Goal: Transaction & Acquisition: Book appointment/travel/reservation

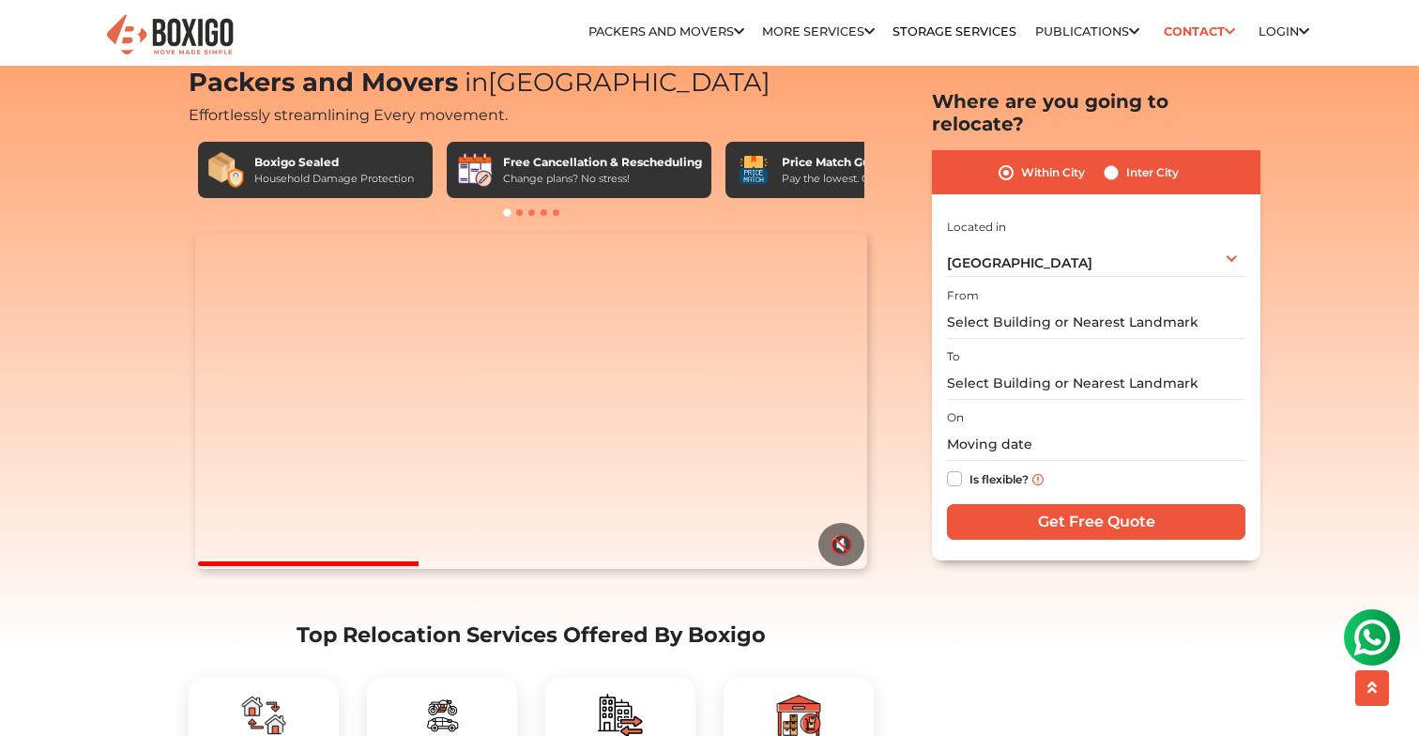
scroll to position [53, 0]
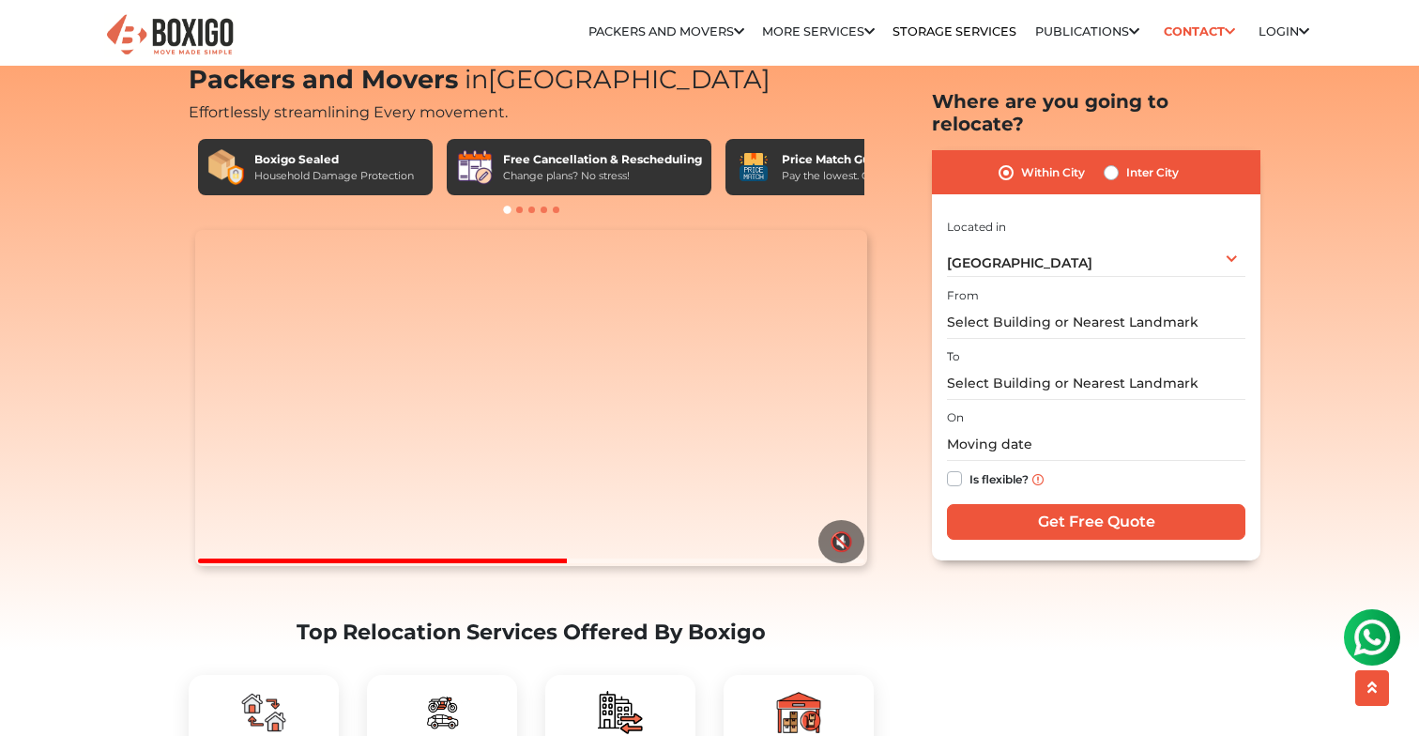
click at [993, 283] on div "From" at bounding box center [1096, 310] width 298 height 55
click at [1003, 306] on input "text" at bounding box center [1096, 322] width 298 height 33
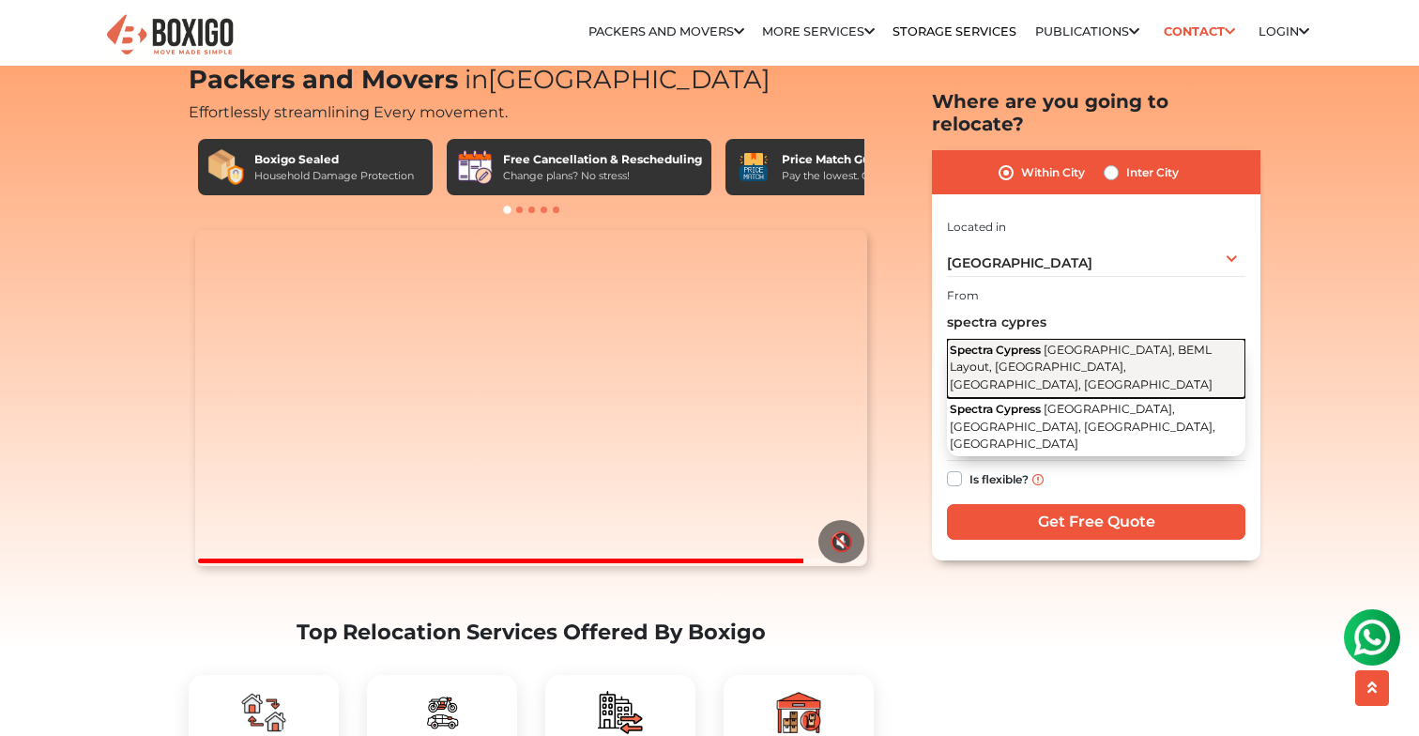
click at [990, 339] on button "Spectra Cypress Varthur Main Road, BEML Layout, Brookefield, Bengaluru, Karnata…" at bounding box center [1096, 368] width 298 height 59
type input "Spectra Cypress, Varthur Main Road, BEML Layout, Brookefield, Bengaluru, Karnat…"
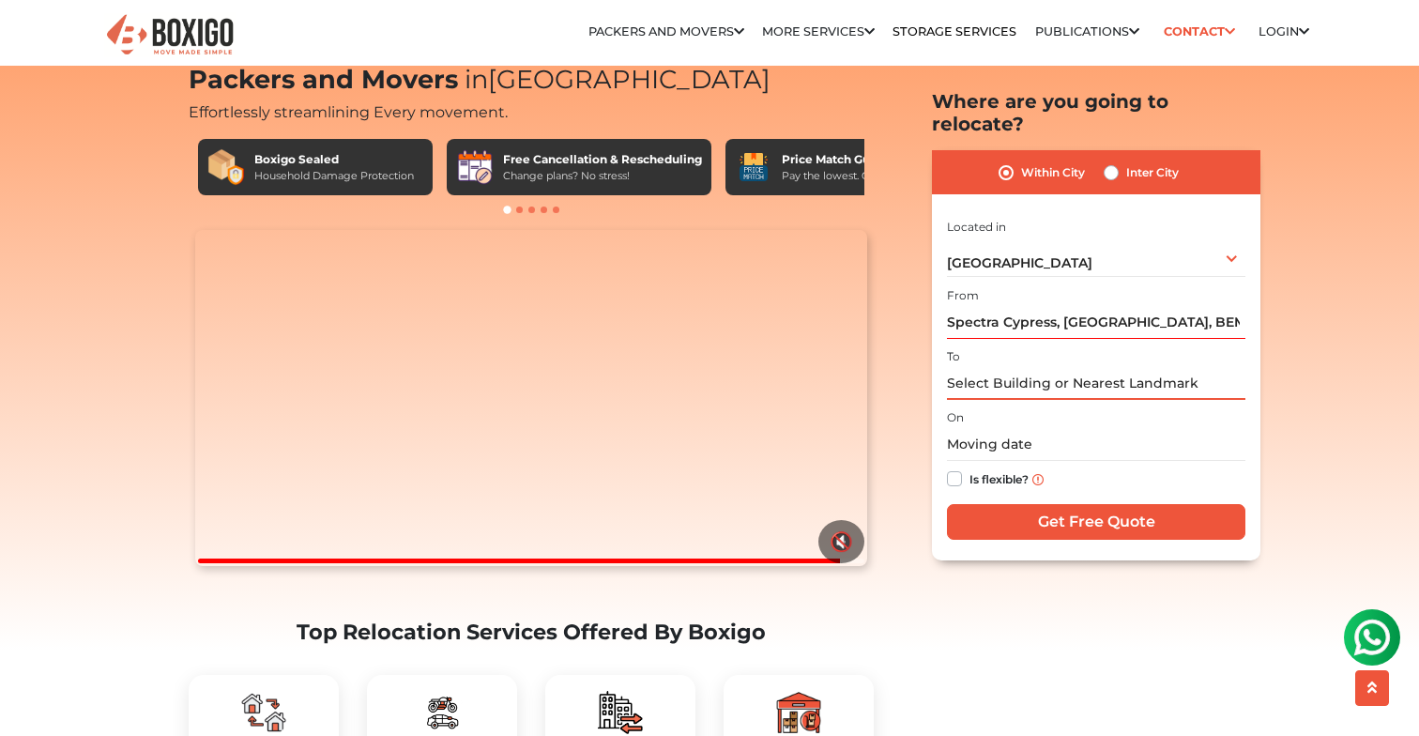
click at [1026, 367] on input "text" at bounding box center [1096, 383] width 298 height 33
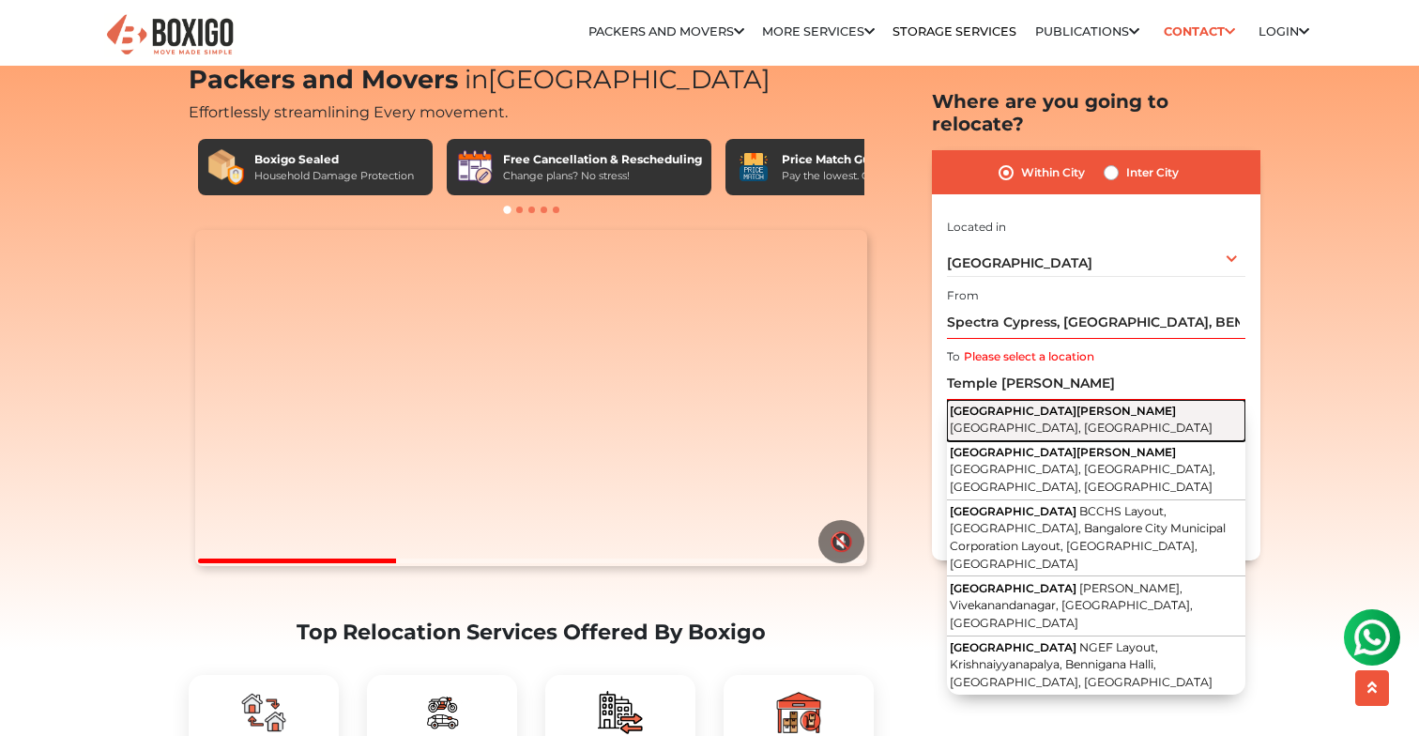
click at [1041, 403] on span "Temple Meadows Apartment" at bounding box center [1063, 410] width 226 height 14
type input "Temple Meadows Apartment, 27th Cross Road, Banashankari, Bengaluru, Karnataka"
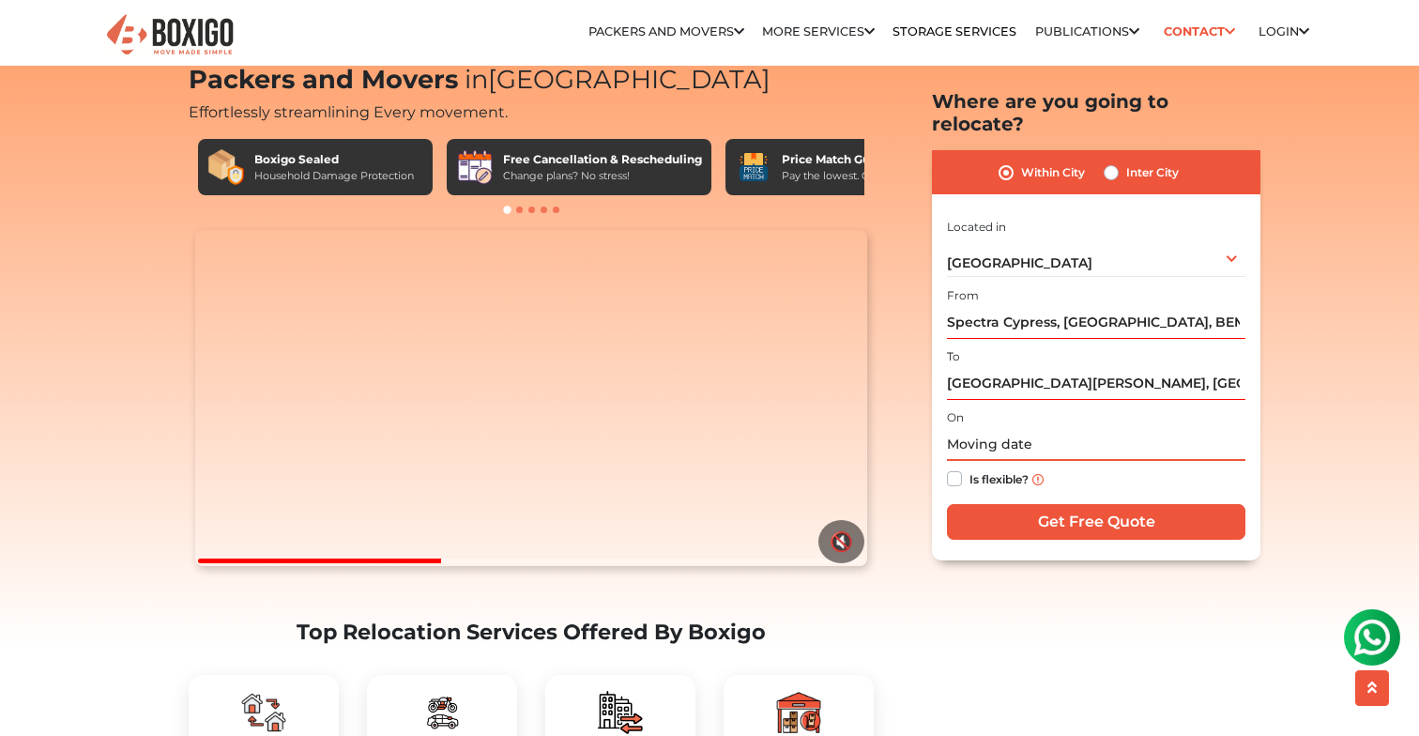
click at [1018, 429] on input "text" at bounding box center [1096, 445] width 298 height 33
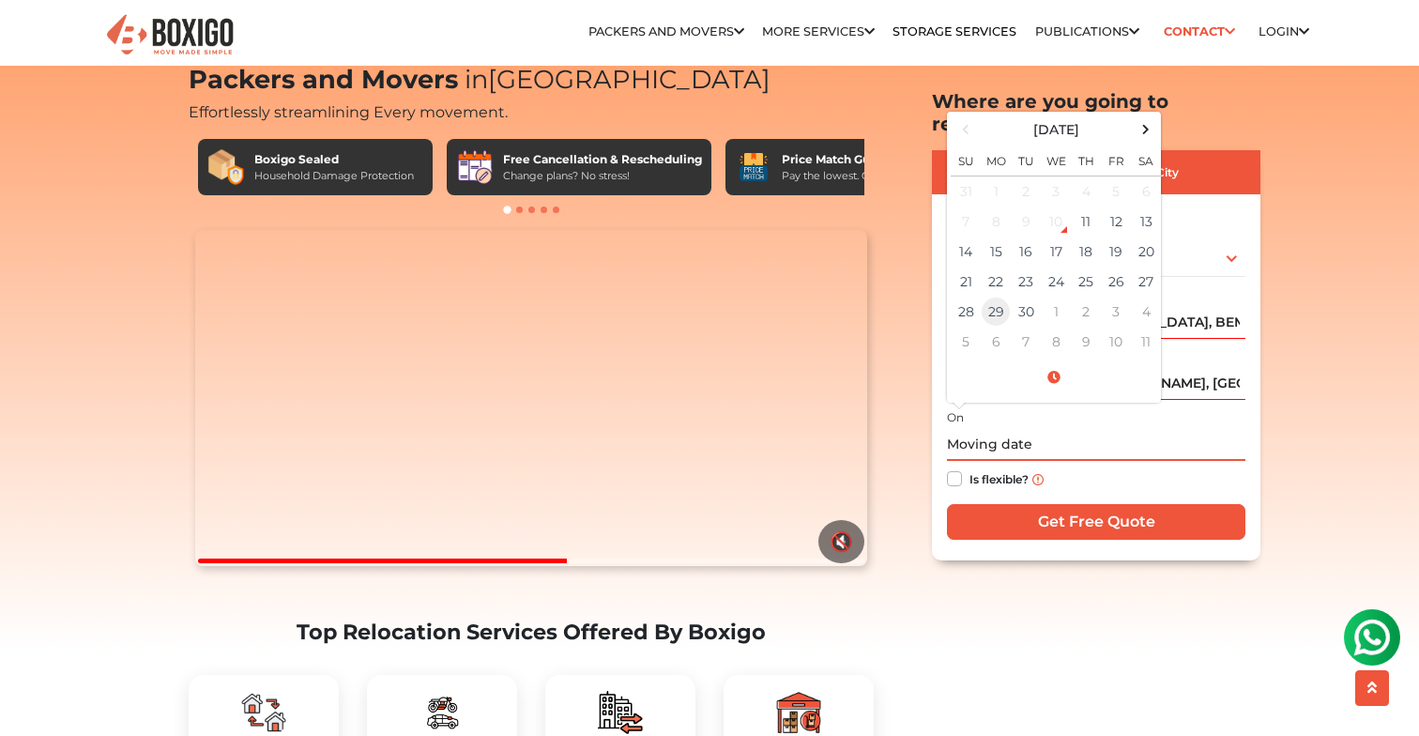
click at [1004, 297] on td "29" at bounding box center [996, 312] width 30 height 30
type input "09/29/2025 12:00 AM"
click at [1149, 429] on input "09/29/2025 12:00 AM" at bounding box center [1096, 445] width 298 height 33
click at [969, 468] on label "Is flexible?" at bounding box center [998, 478] width 59 height 20
click at [958, 468] on input "Is flexible?" at bounding box center [954, 477] width 15 height 19
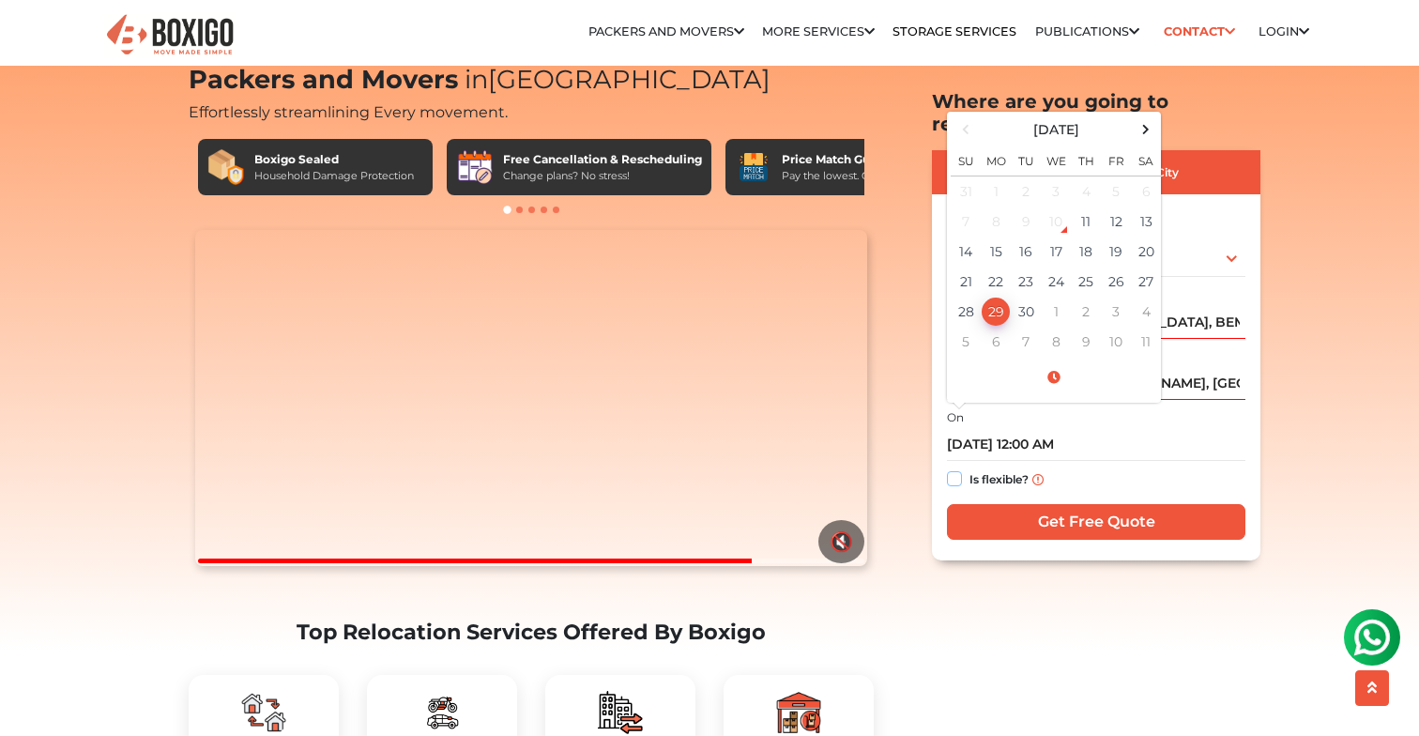
checkbox input "true"
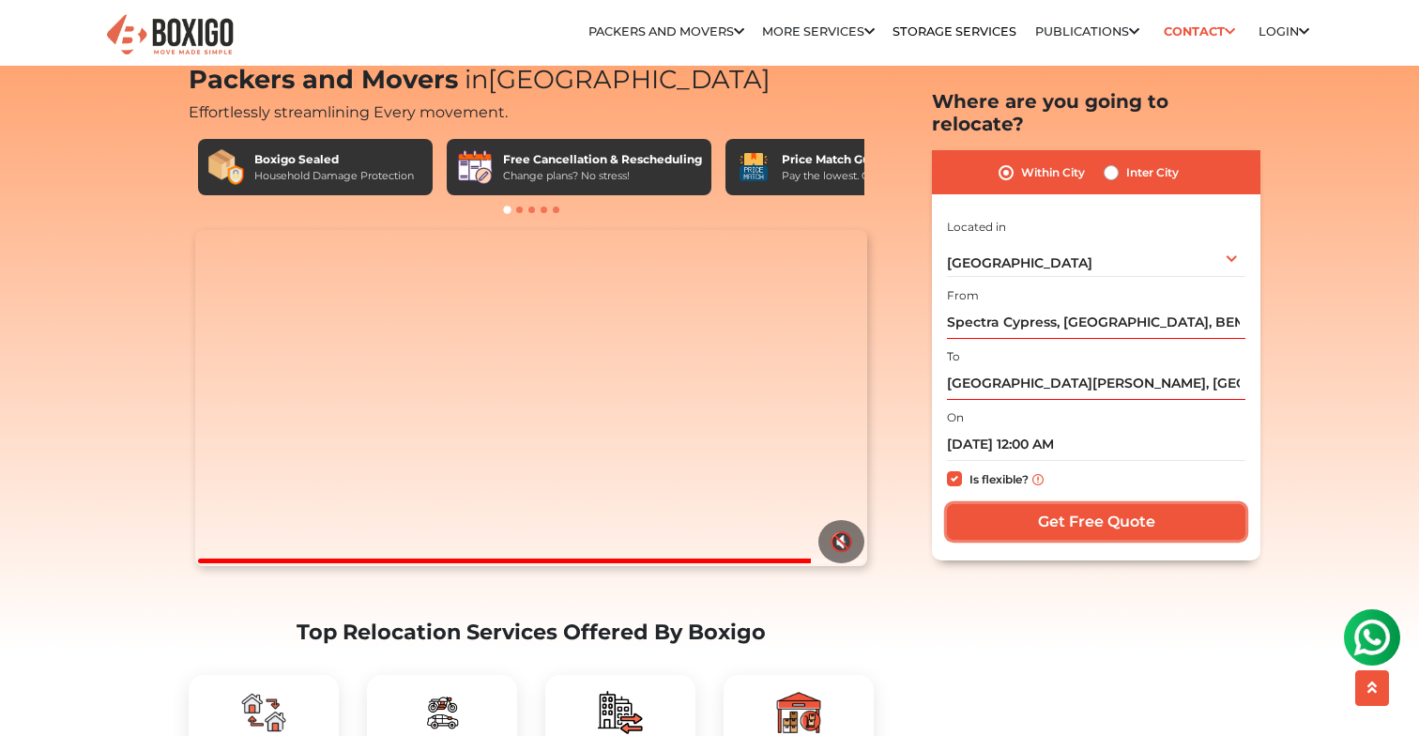
click at [1049, 504] on input "Get Free Quote" at bounding box center [1096, 522] width 298 height 36
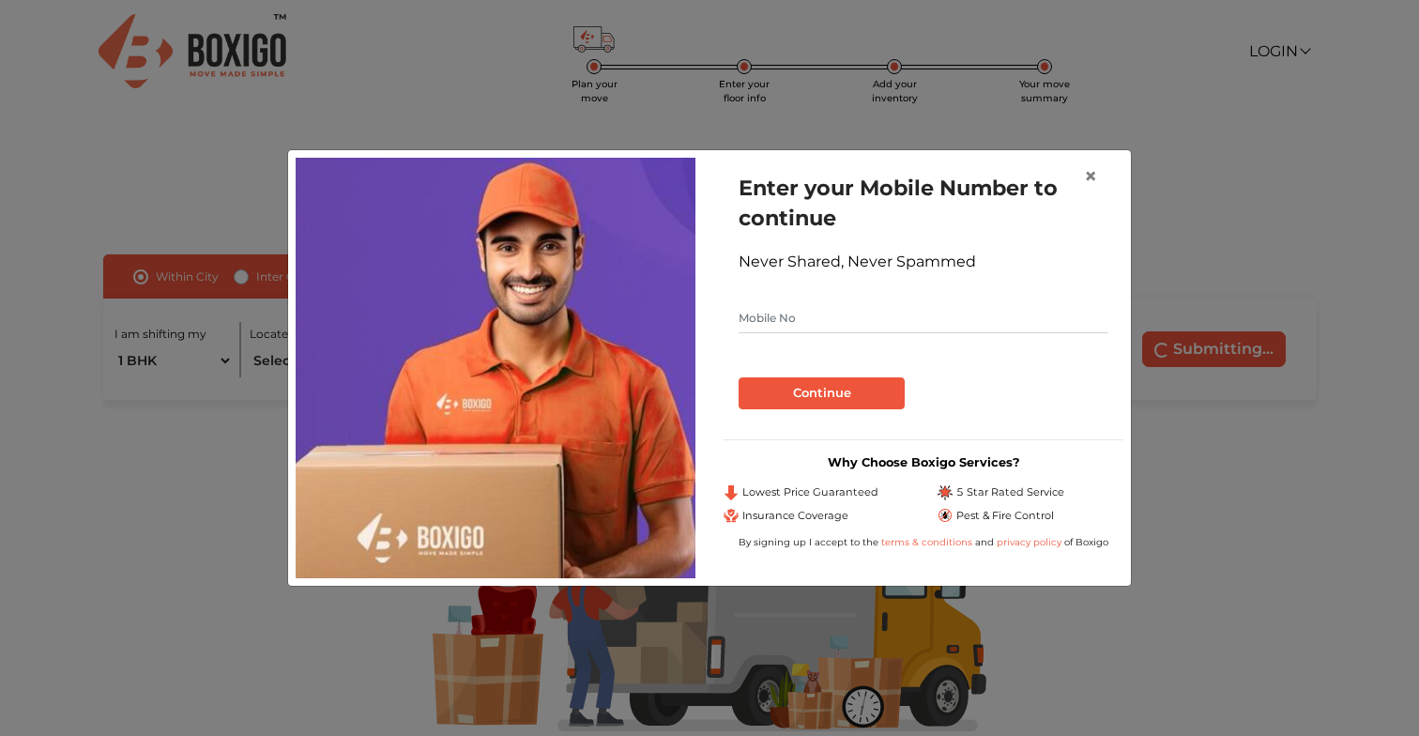
click at [912, 313] on input "text" at bounding box center [923, 318] width 370 height 30
type input "8550002277"
click at [854, 378] on button "Continue" at bounding box center [821, 393] width 166 height 32
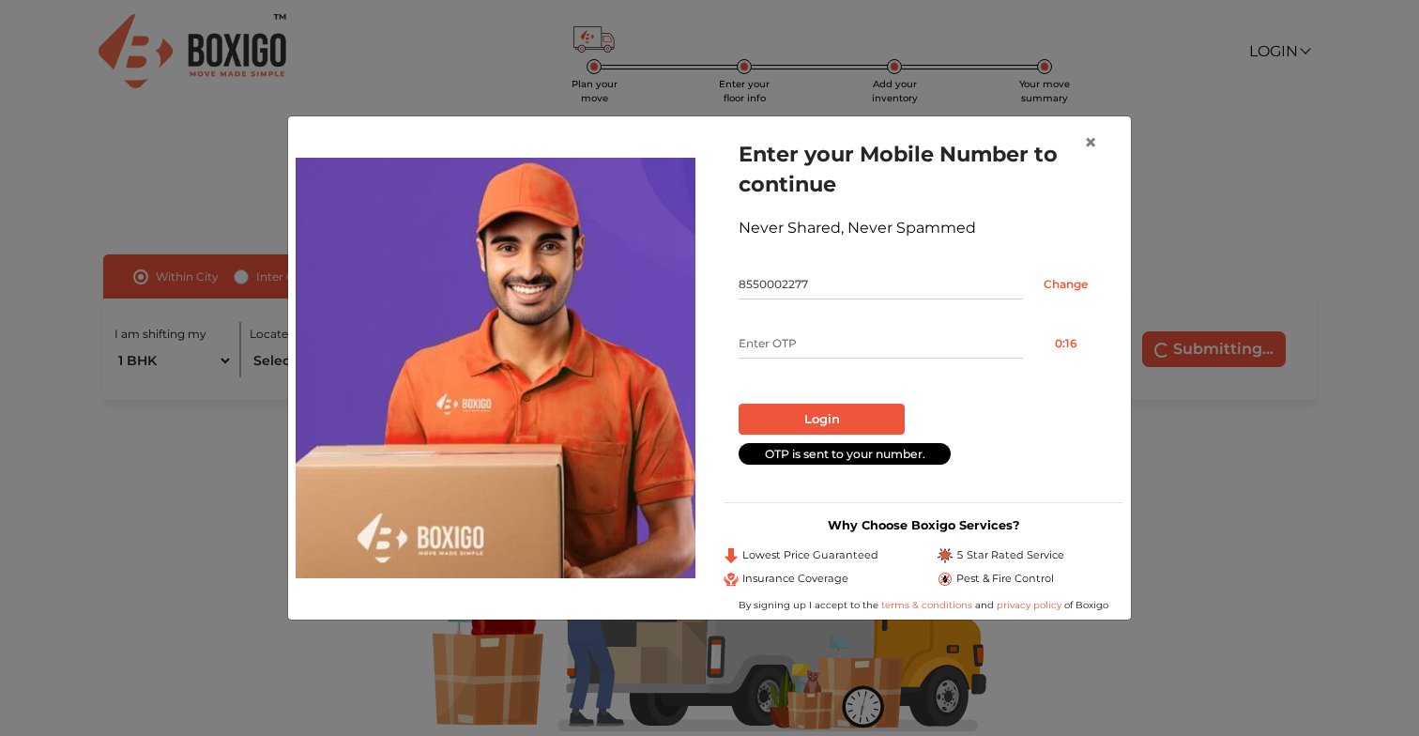
click at [815, 332] on input "text" at bounding box center [880, 343] width 284 height 30
type input "7376"
click at [786, 410] on button "Login" at bounding box center [821, 419] width 166 height 32
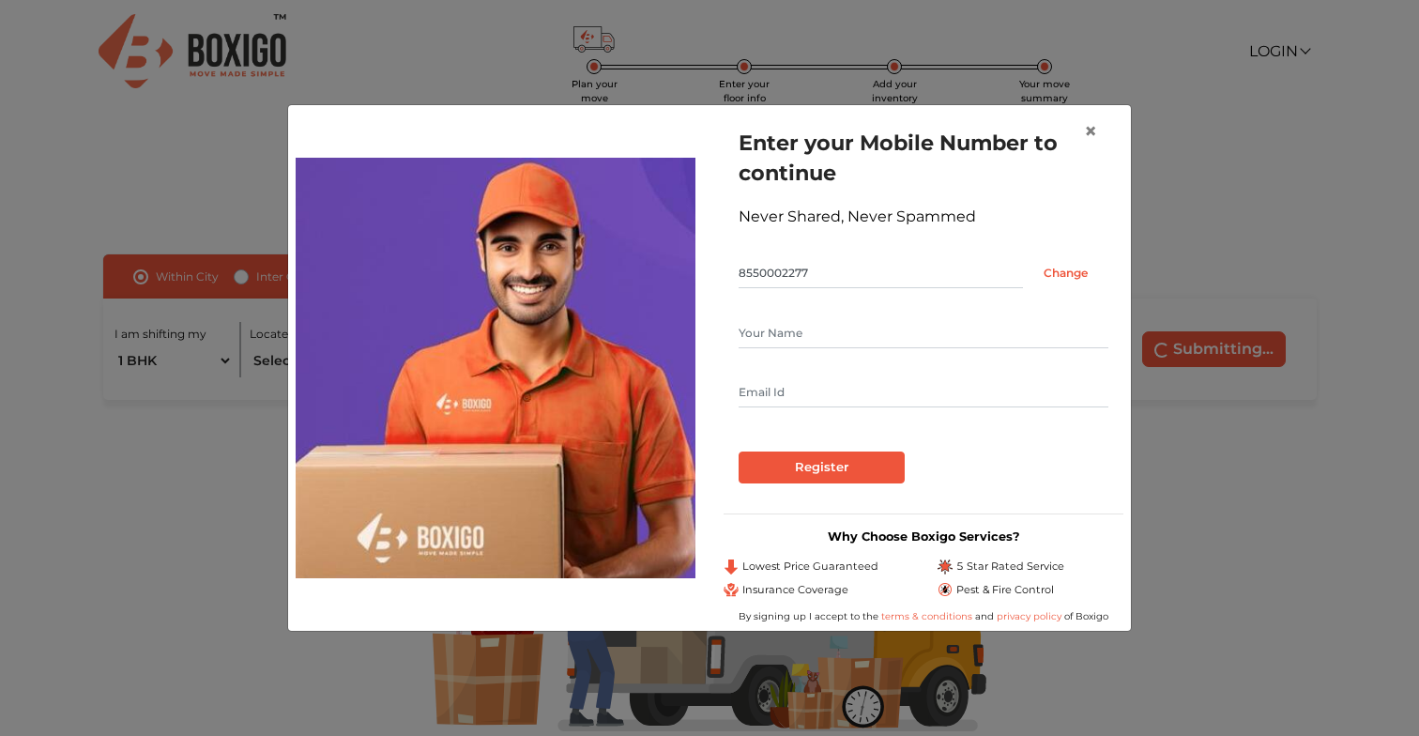
click at [782, 324] on input "text" at bounding box center [923, 333] width 370 height 30
click at [773, 389] on input "text" at bounding box center [923, 392] width 370 height 30
drag, startPoint x: 808, startPoint y: 331, endPoint x: 562, endPoint y: 342, distance: 246.1
click at [562, 342] on div "Enter your Mobile Number to continue Never Shared, Never Spammed 8550002277 Cha…" at bounding box center [710, 368] width 856 height 510
drag, startPoint x: 776, startPoint y: 330, endPoint x: 723, endPoint y: 328, distance: 53.5
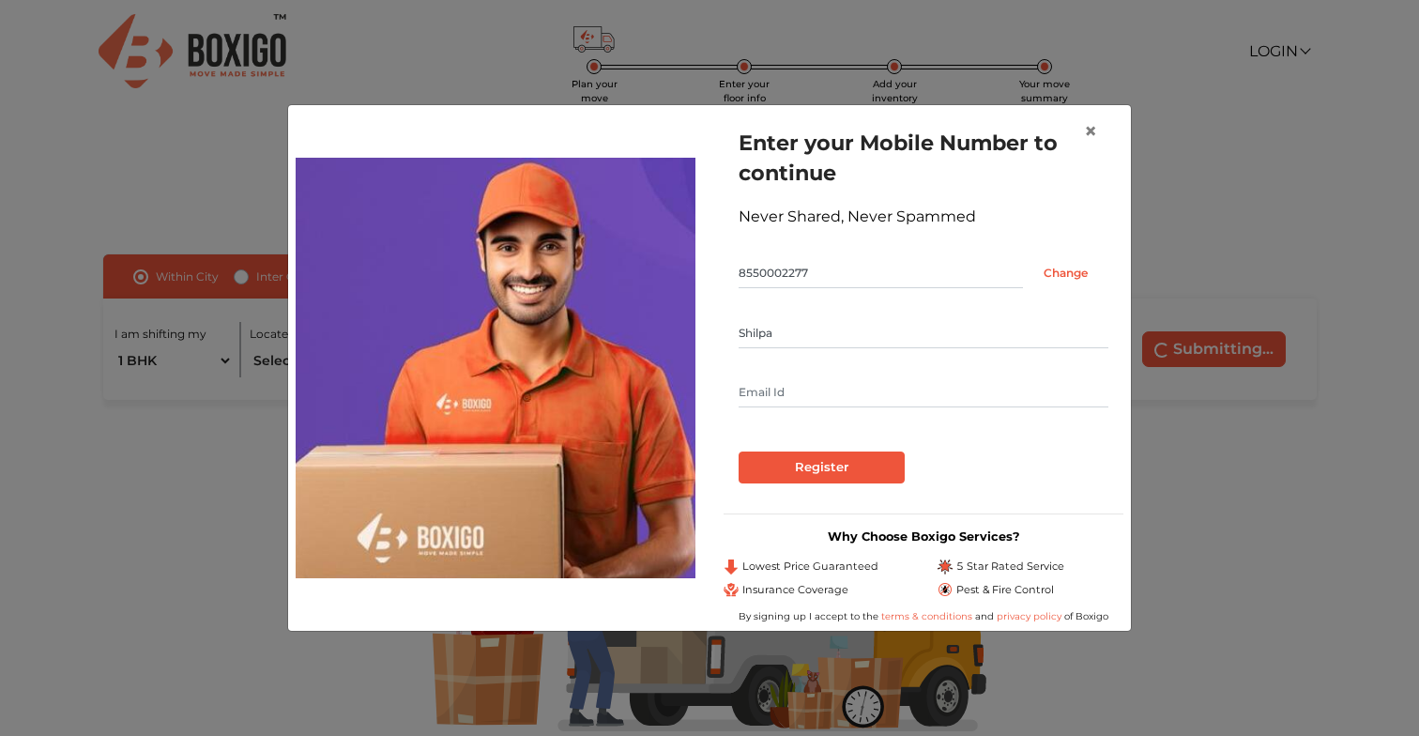
click at [723, 328] on div "Enter your Mobile Number to continue Never Shared, Never Spammed 8550002277 Cha…" at bounding box center [923, 368] width 428 height 510
type input "[PERSON_NAME]"
click at [795, 390] on input "text" at bounding box center [923, 392] width 370 height 30
type input "[EMAIL_ADDRESS][DOMAIN_NAME]"
click at [774, 458] on input "Register" at bounding box center [821, 467] width 166 height 32
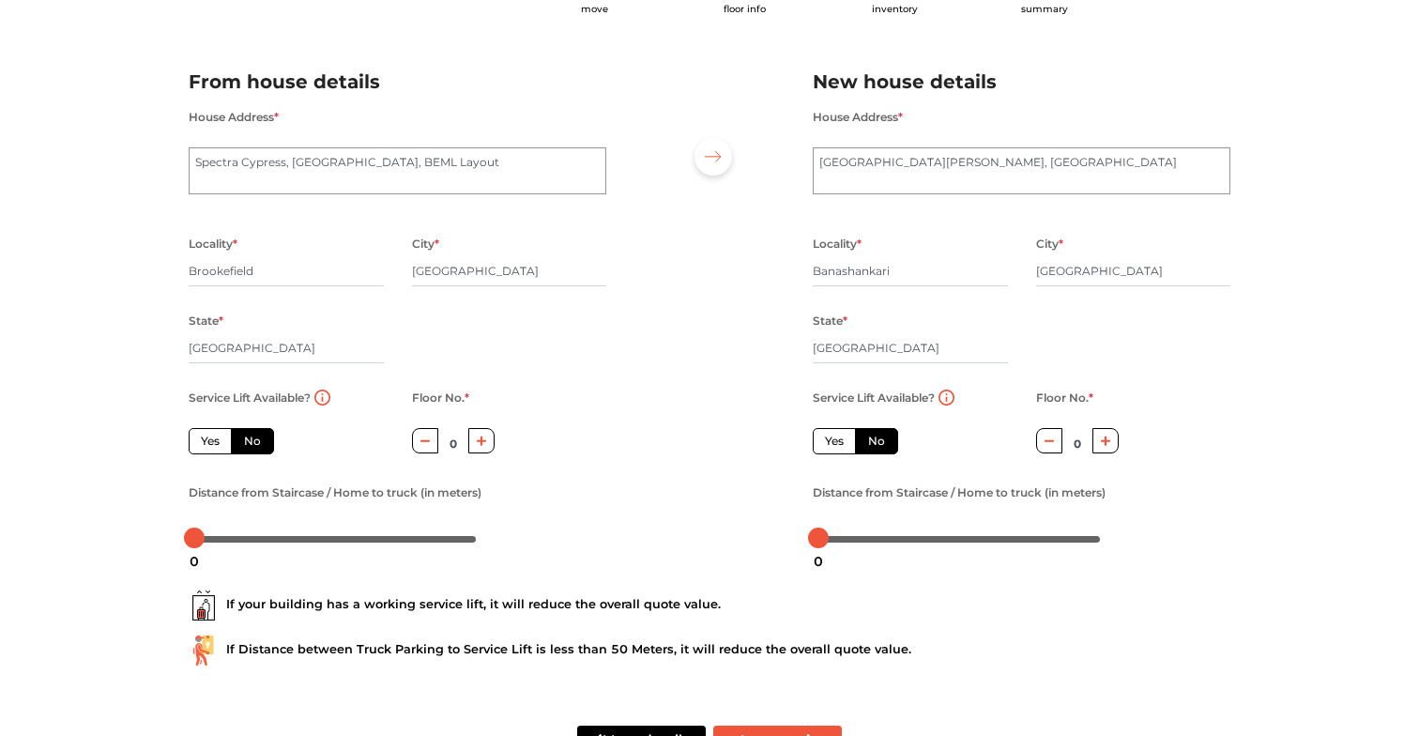
scroll to position [73, 0]
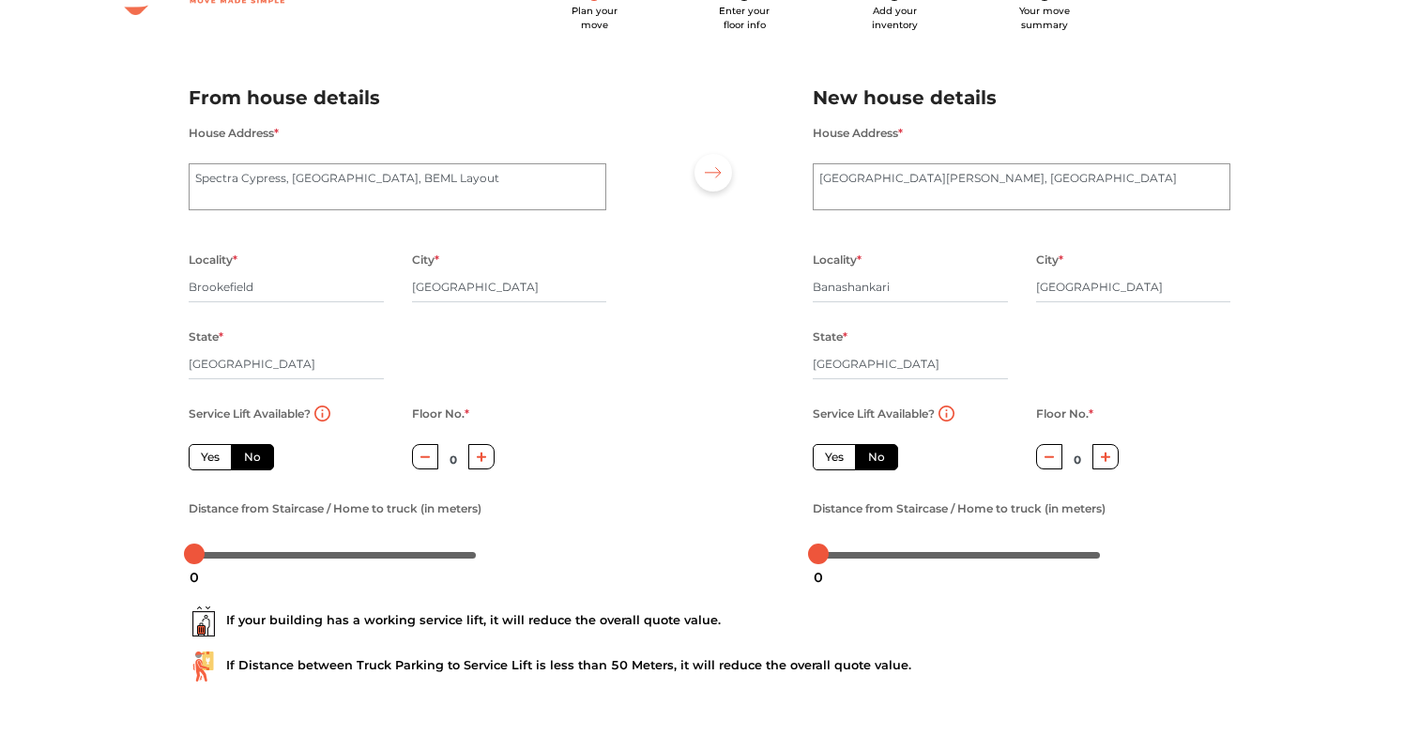
click at [201, 461] on label "Yes" at bounding box center [210, 457] width 43 height 26
click at [201, 461] on input "Yes" at bounding box center [207, 455] width 12 height 12
radio input "true"
click at [840, 460] on label "Yes" at bounding box center [834, 457] width 43 height 26
click at [837, 460] on input "Yes" at bounding box center [831, 455] width 12 height 12
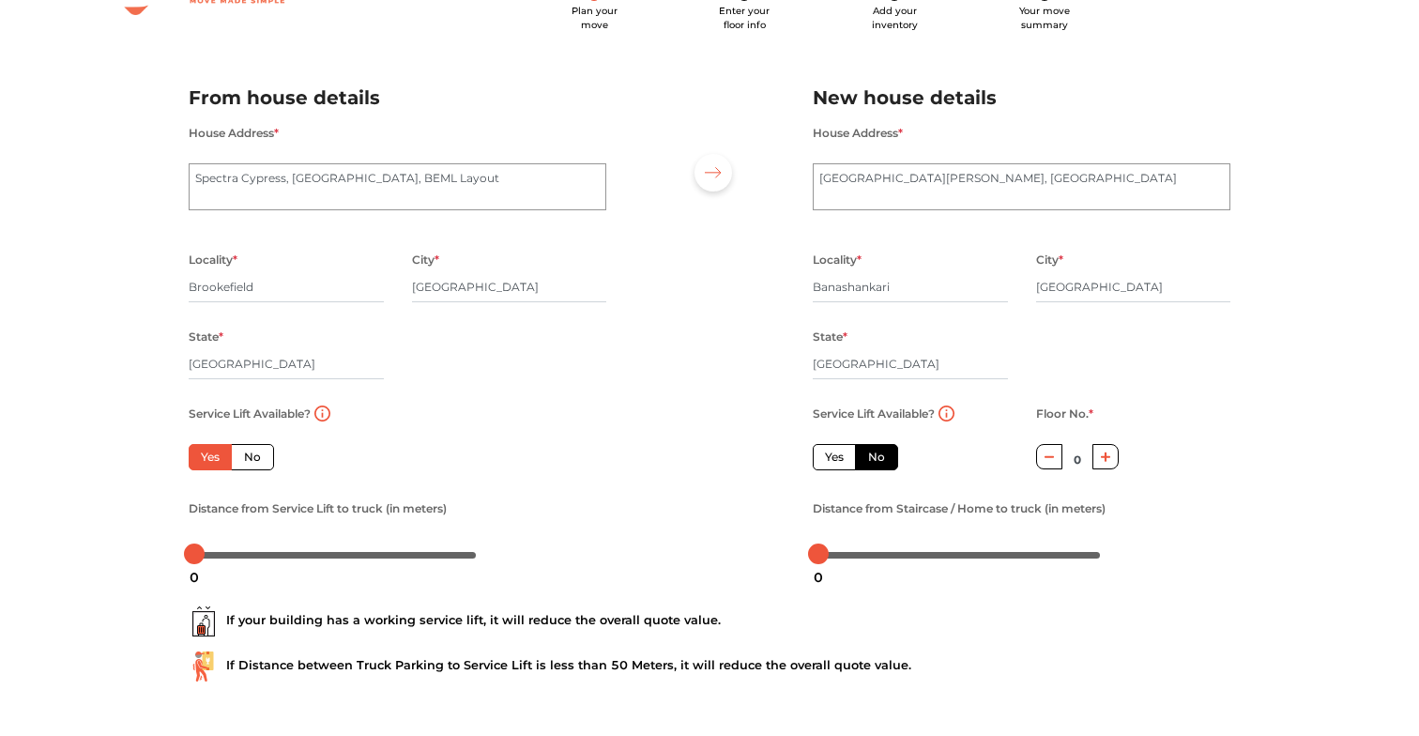
radio input "false"
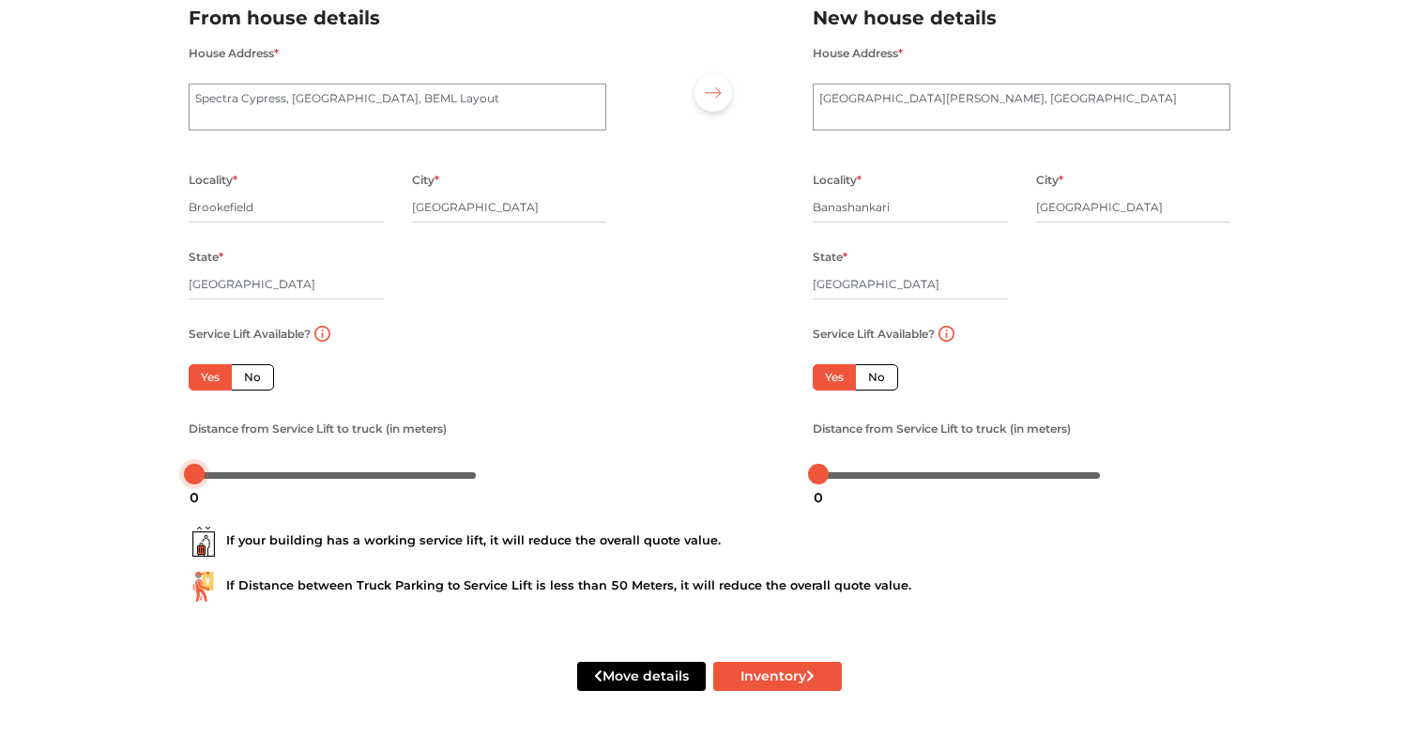
click at [216, 471] on div at bounding box center [335, 473] width 282 height 11
drag, startPoint x: 213, startPoint y: 476, endPoint x: 178, endPoint y: 475, distance: 34.7
click at [178, 475] on div "Distance from Service Lift to truck (in meters)" at bounding box center [398, 453] width 446 height 72
click at [746, 683] on button "Inventory" at bounding box center [777, 676] width 129 height 29
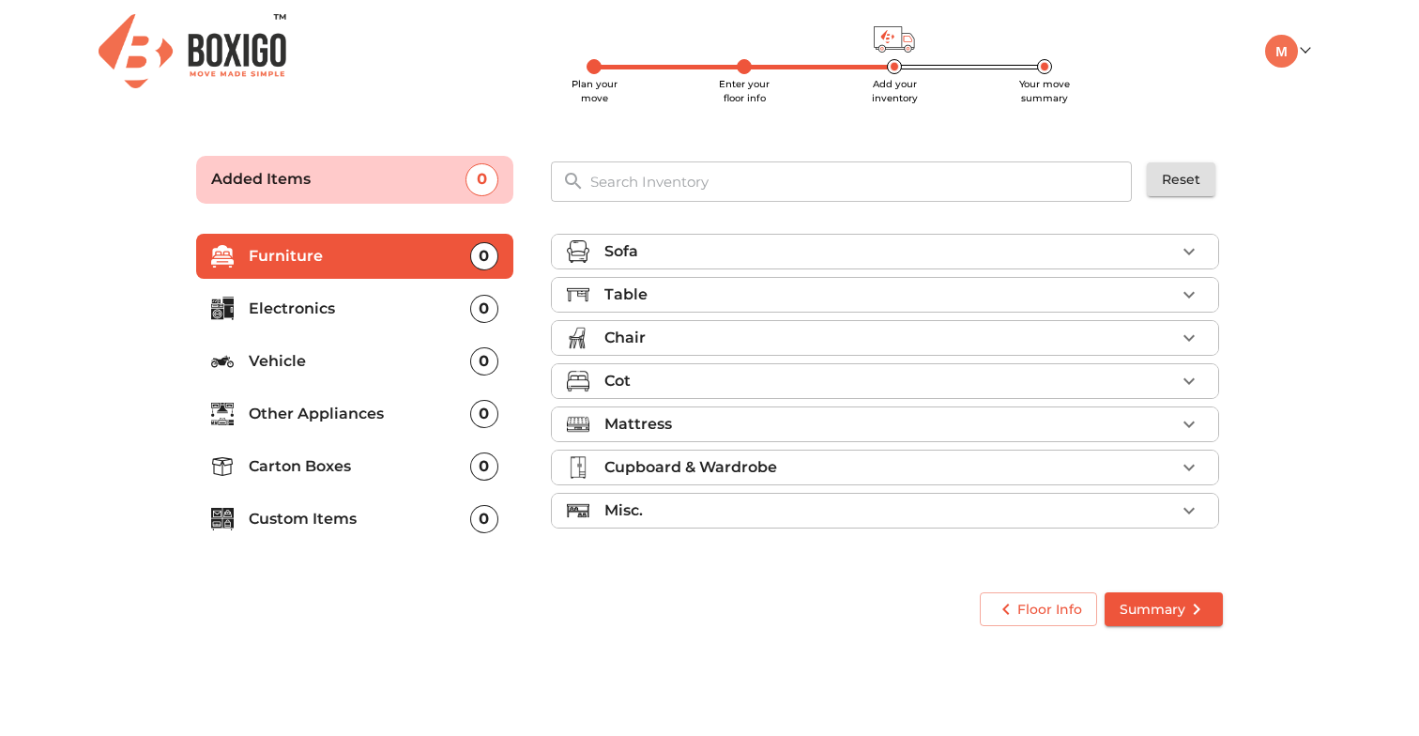
click at [484, 260] on div "0" at bounding box center [484, 256] width 28 height 28
click at [1150, 253] on div "Sofa" at bounding box center [889, 251] width 571 height 23
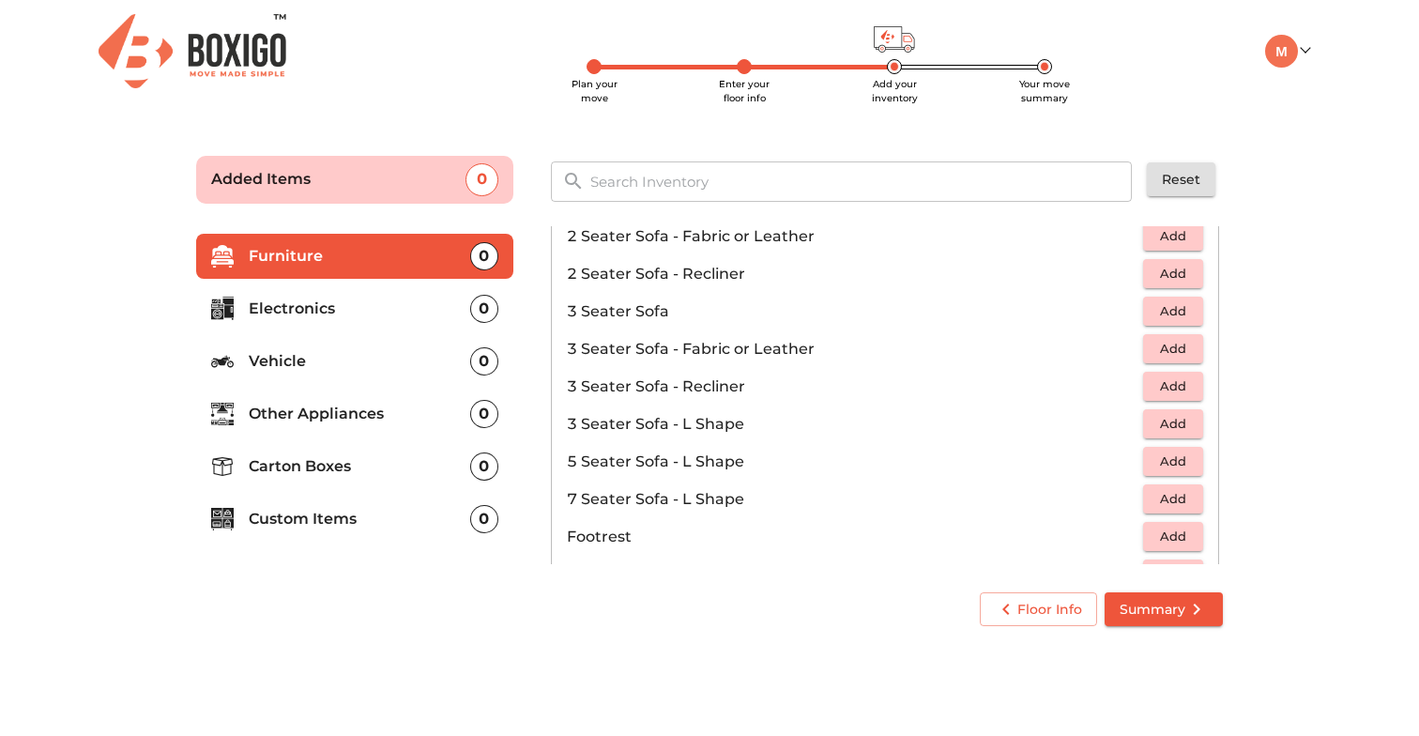
scroll to position [204, 0]
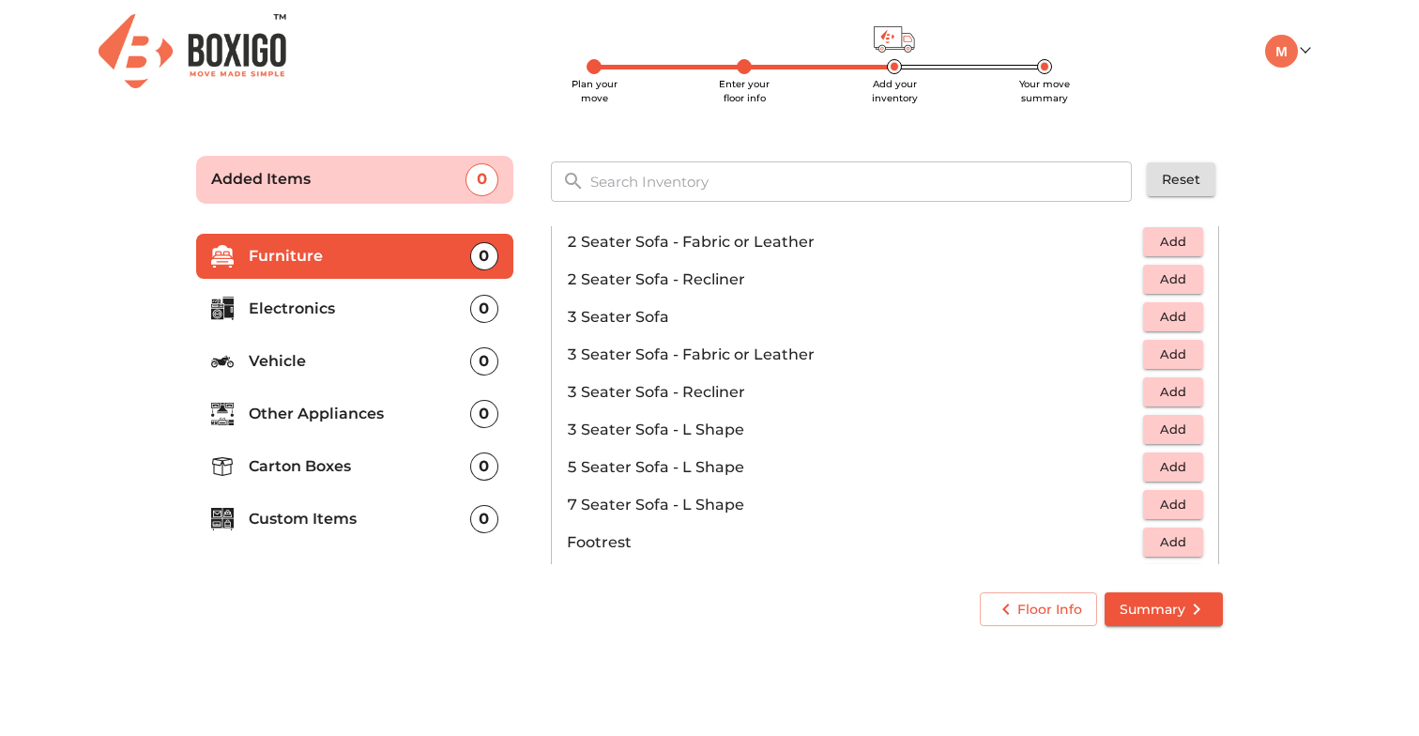
click at [1164, 284] on span "Add" at bounding box center [1172, 279] width 41 height 22
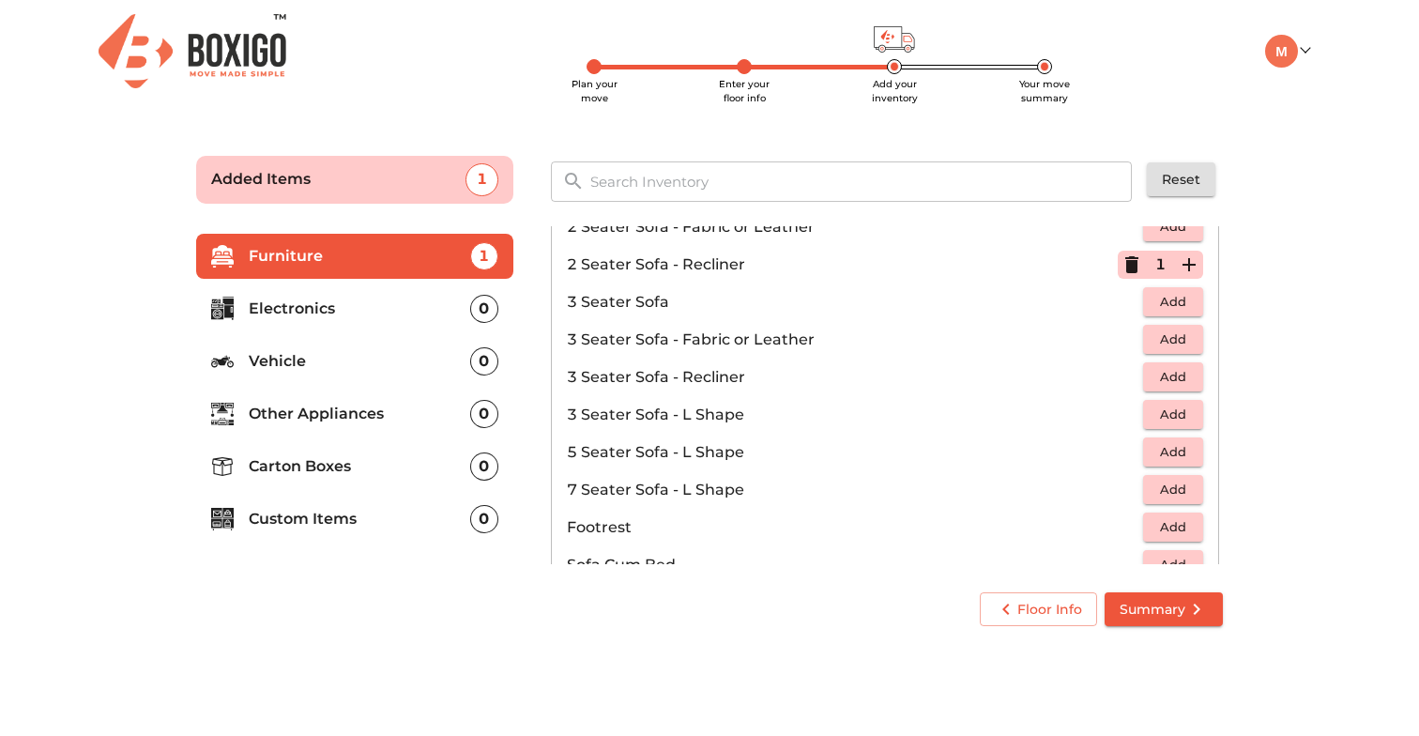
scroll to position [193, 0]
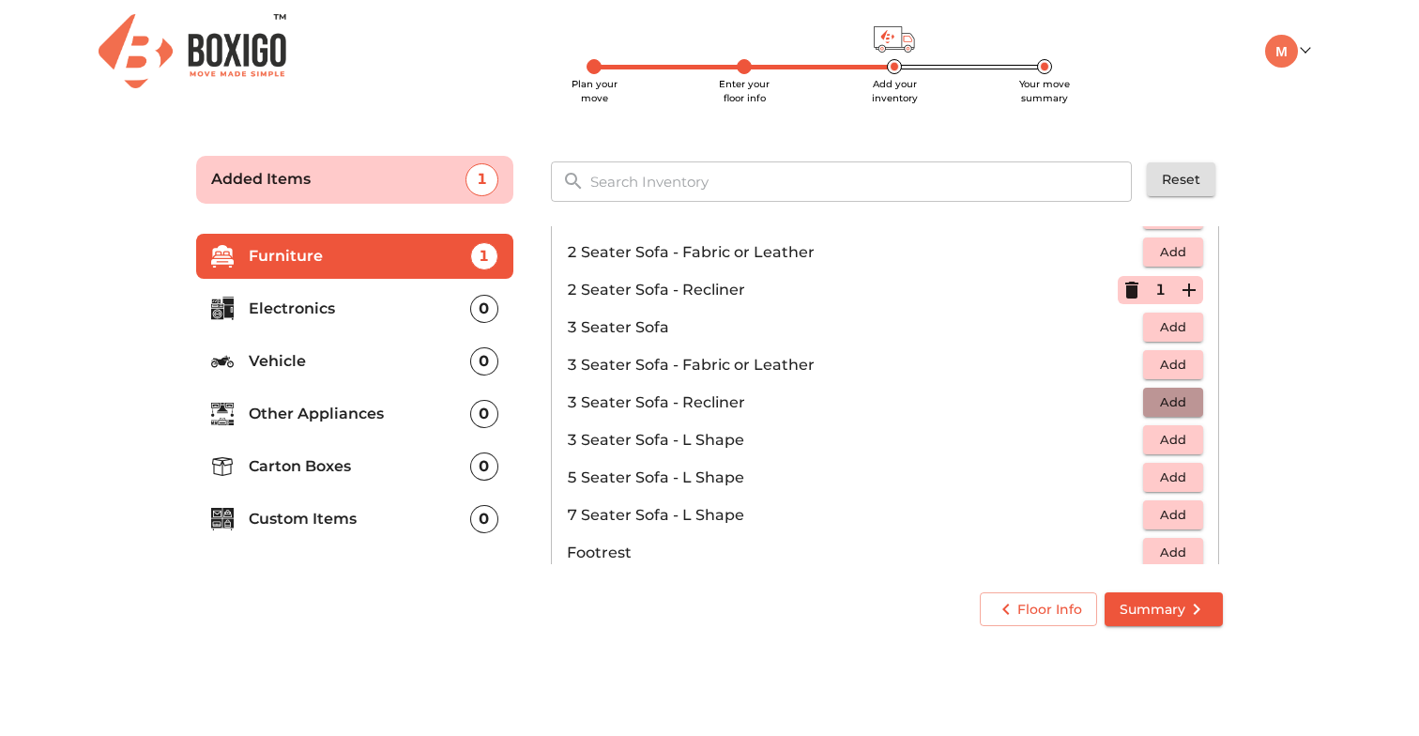
click at [1186, 397] on span "Add" at bounding box center [1172, 402] width 41 height 22
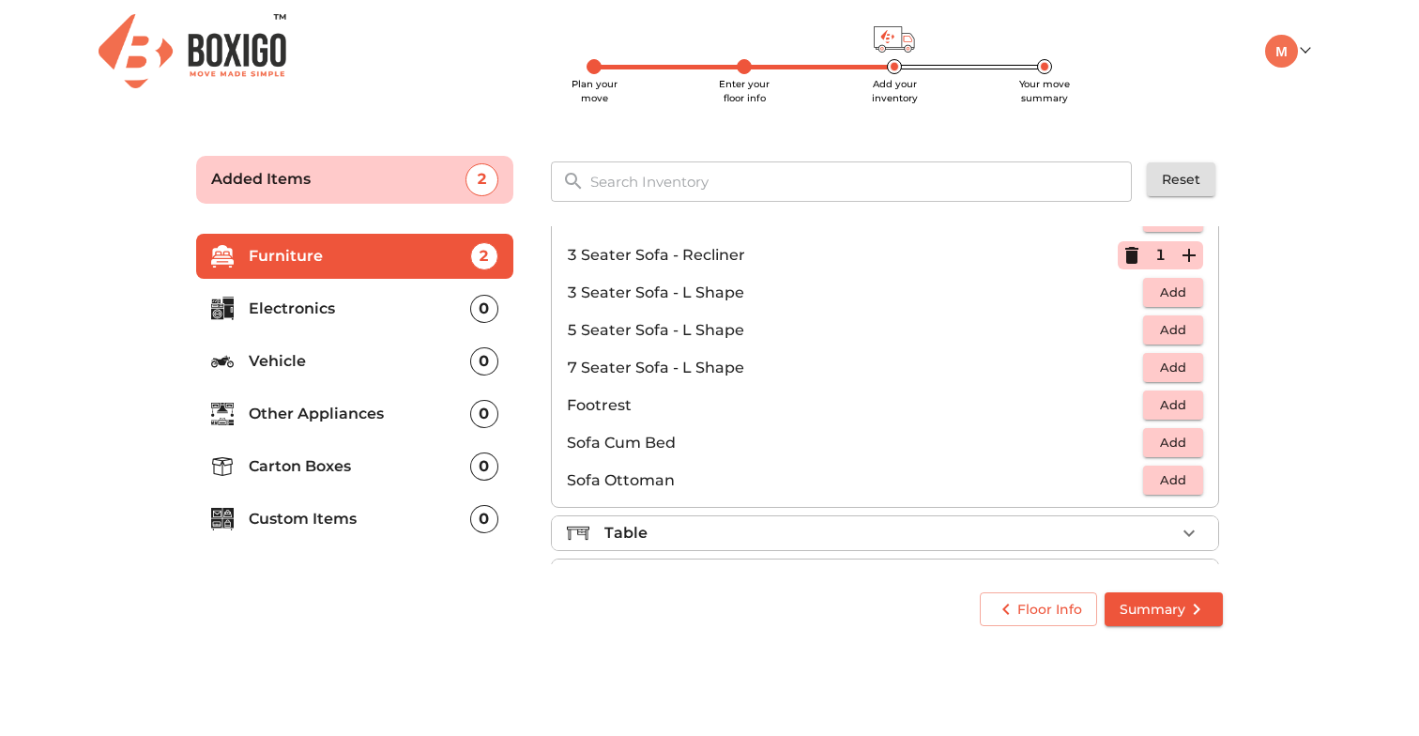
scroll to position [558, 0]
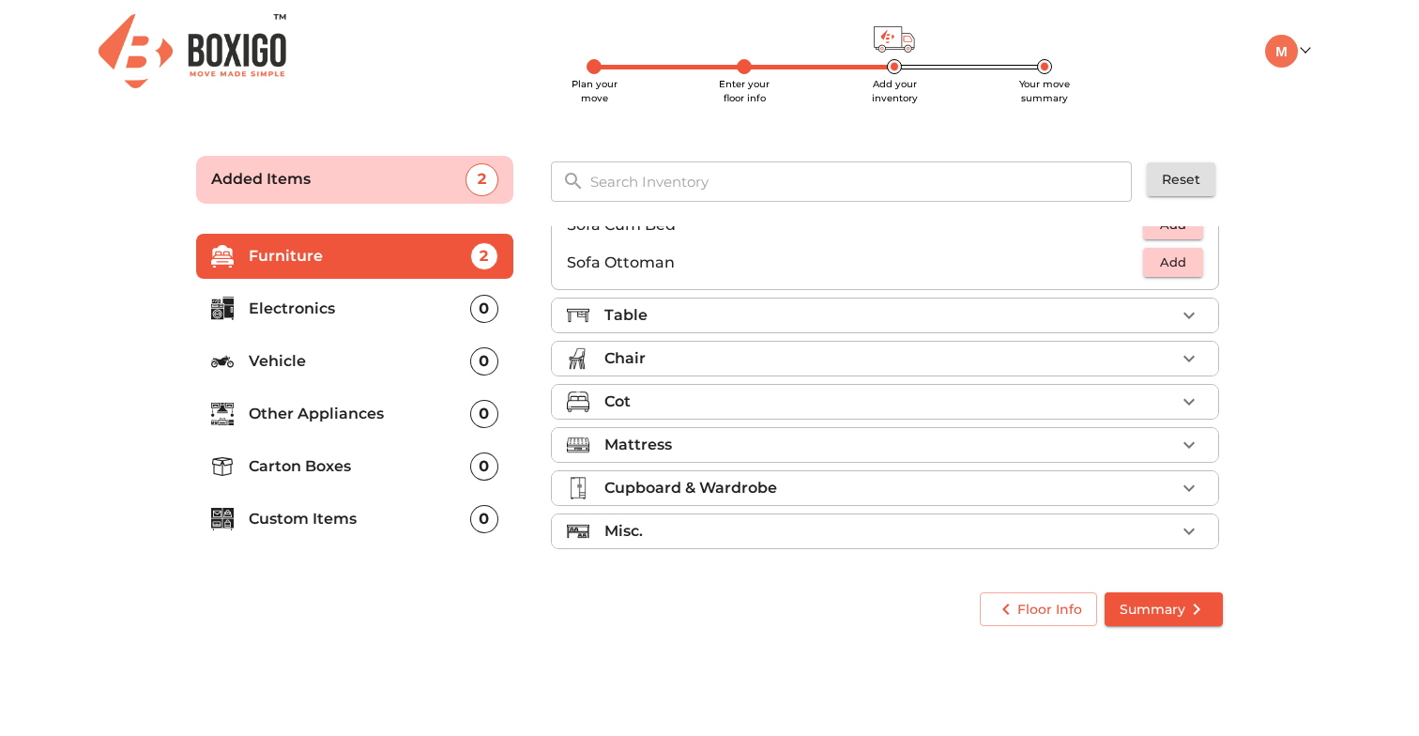
click at [660, 311] on div "Table" at bounding box center [889, 315] width 571 height 23
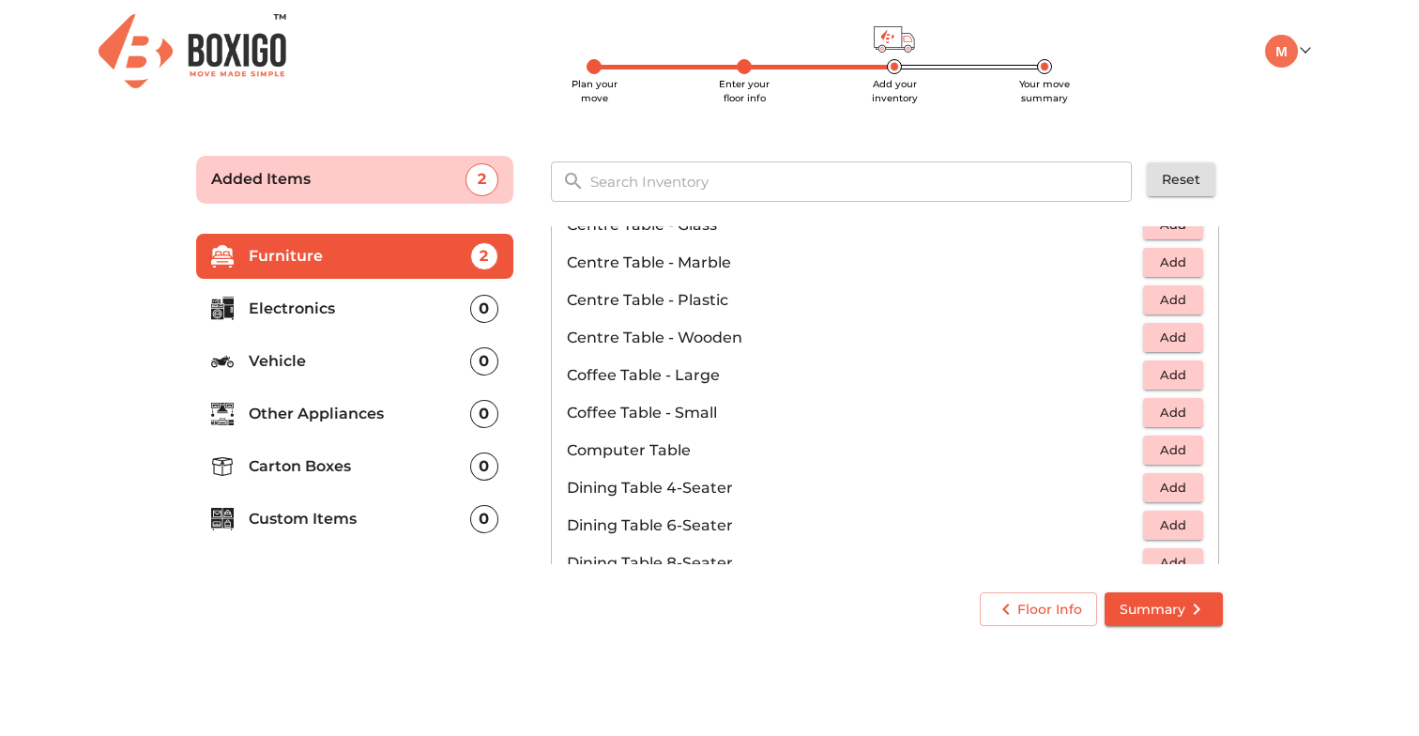
scroll to position [141, 0]
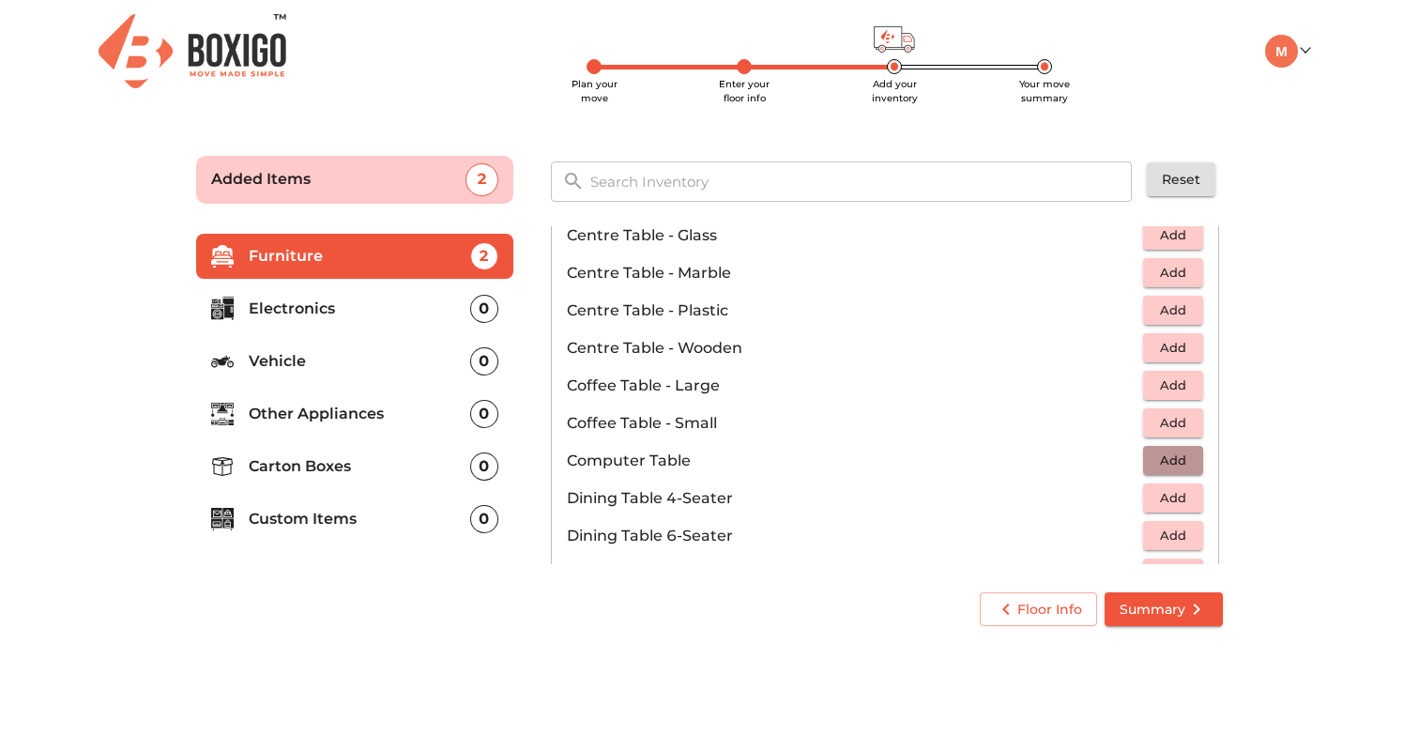
click at [1156, 457] on span "Add" at bounding box center [1172, 460] width 41 height 22
click at [1188, 459] on icon "button" at bounding box center [1188, 460] width 13 height 13
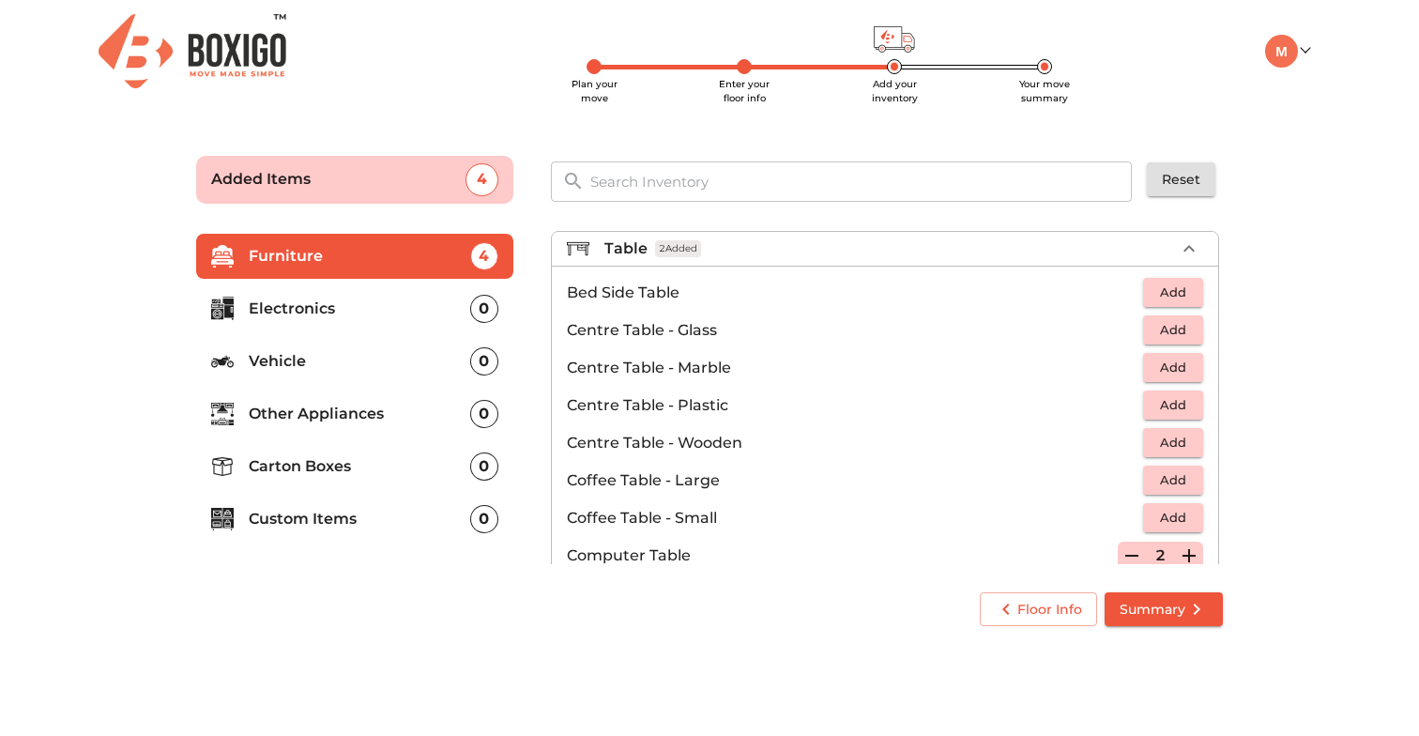
scroll to position [42, 0]
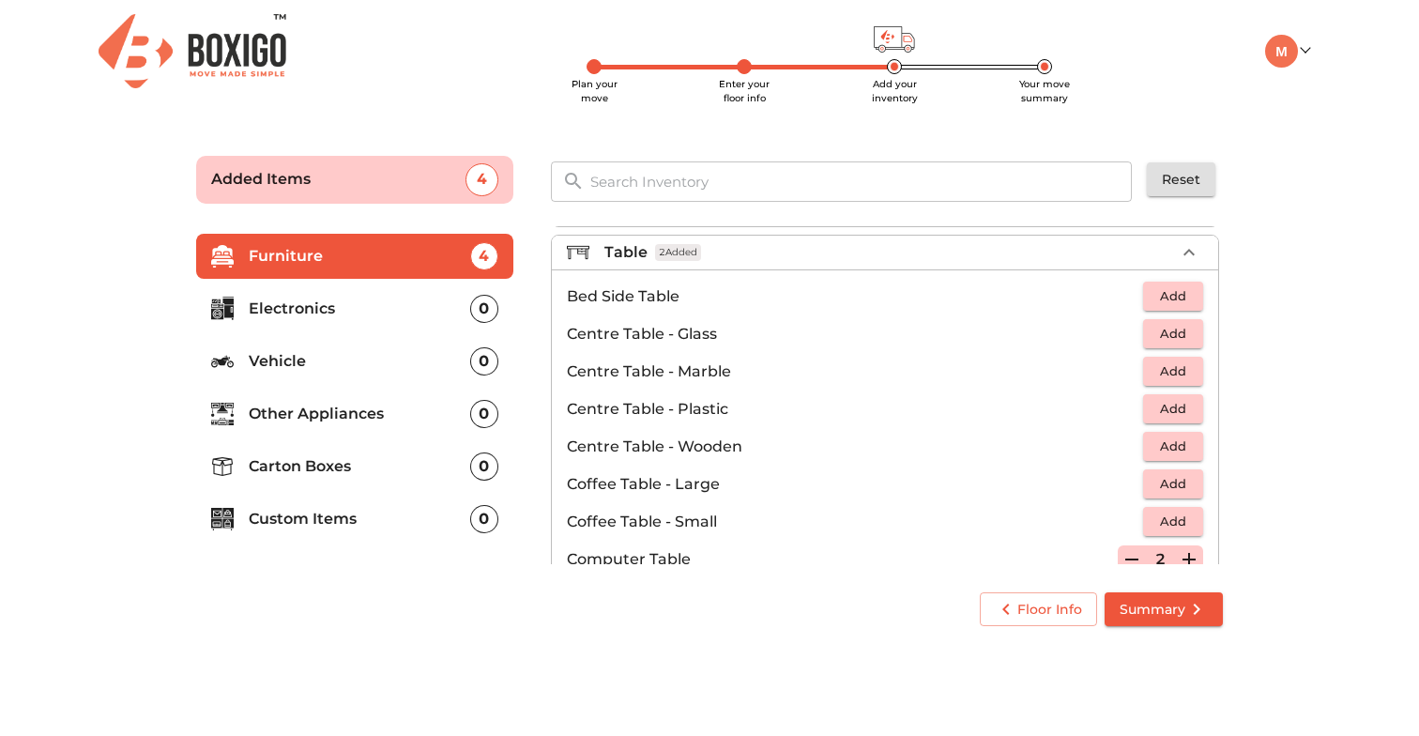
click at [1177, 343] on span "Add" at bounding box center [1172, 334] width 41 height 22
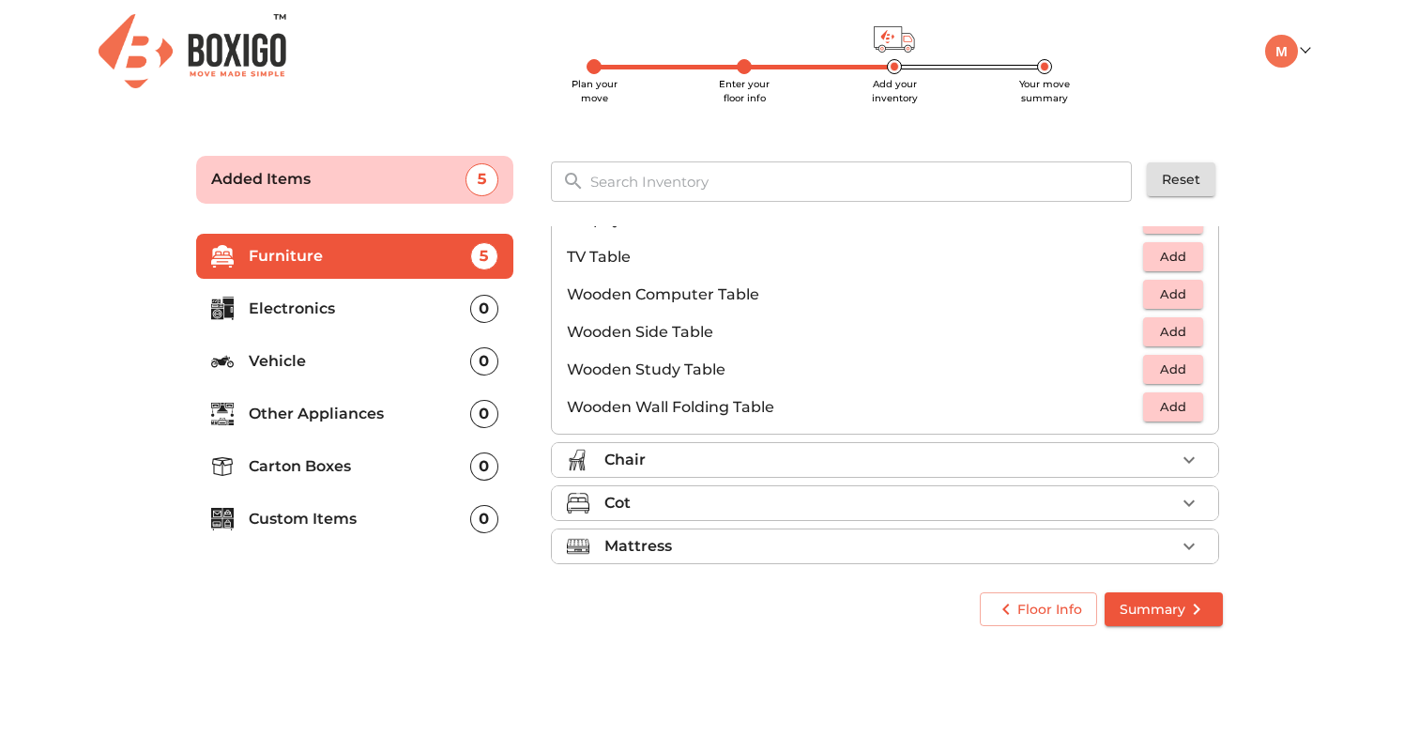
scroll to position [1212, 0]
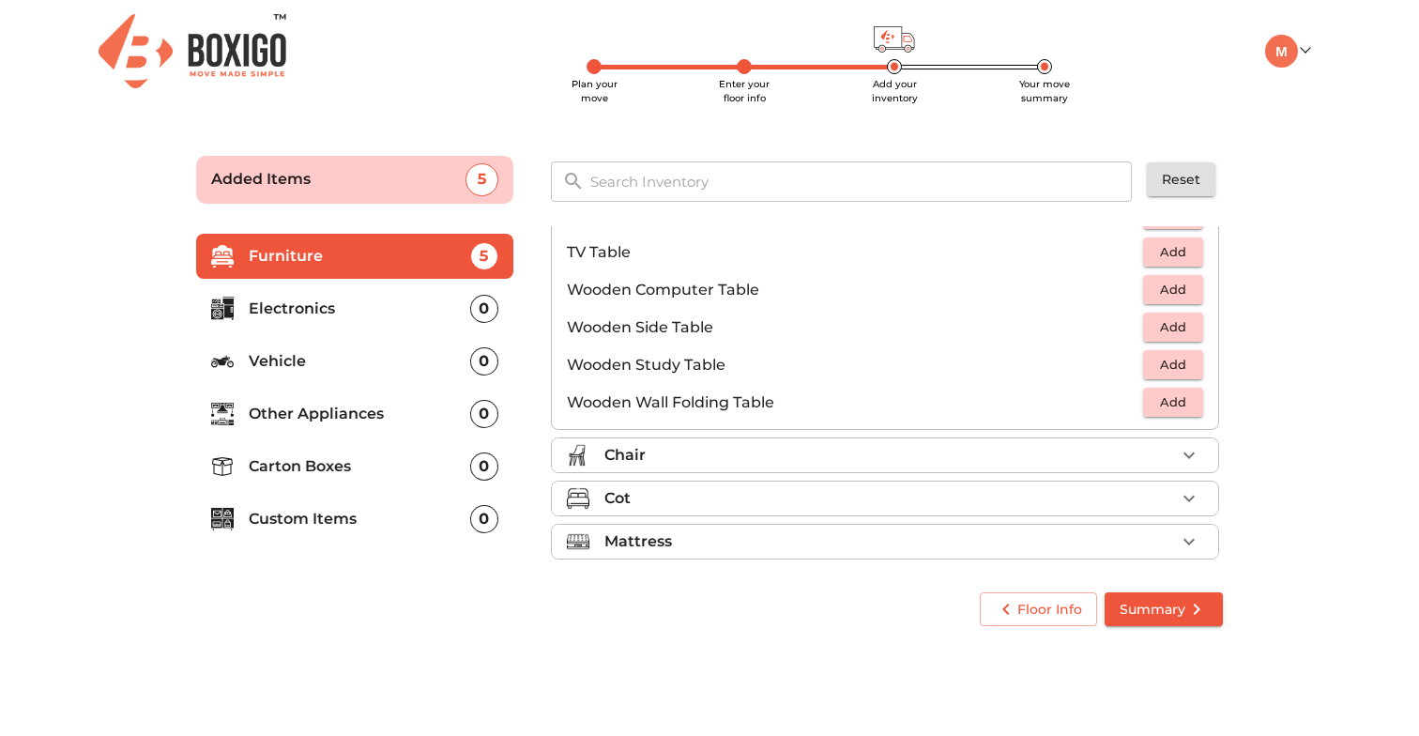
click at [1192, 452] on icon "button" at bounding box center [1188, 454] width 11 height 7
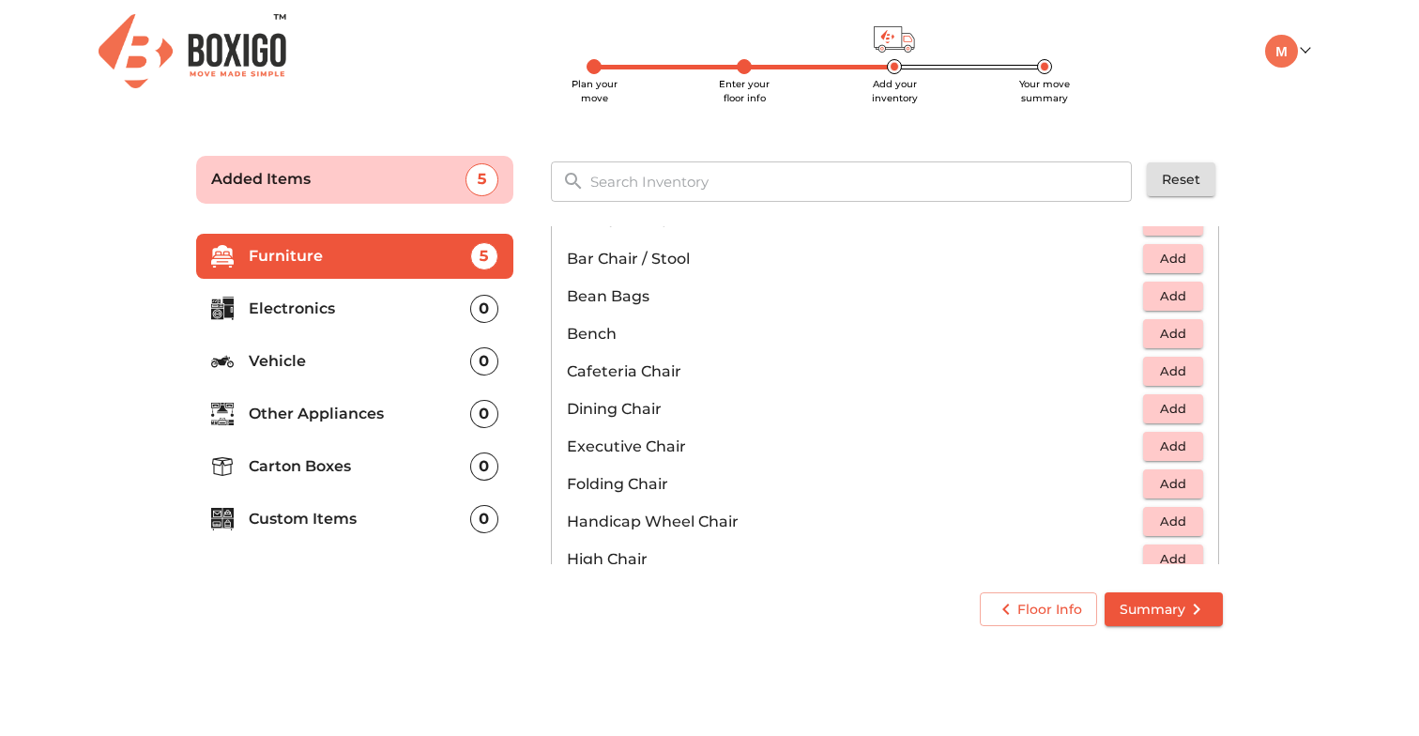
scroll to position [219, 0]
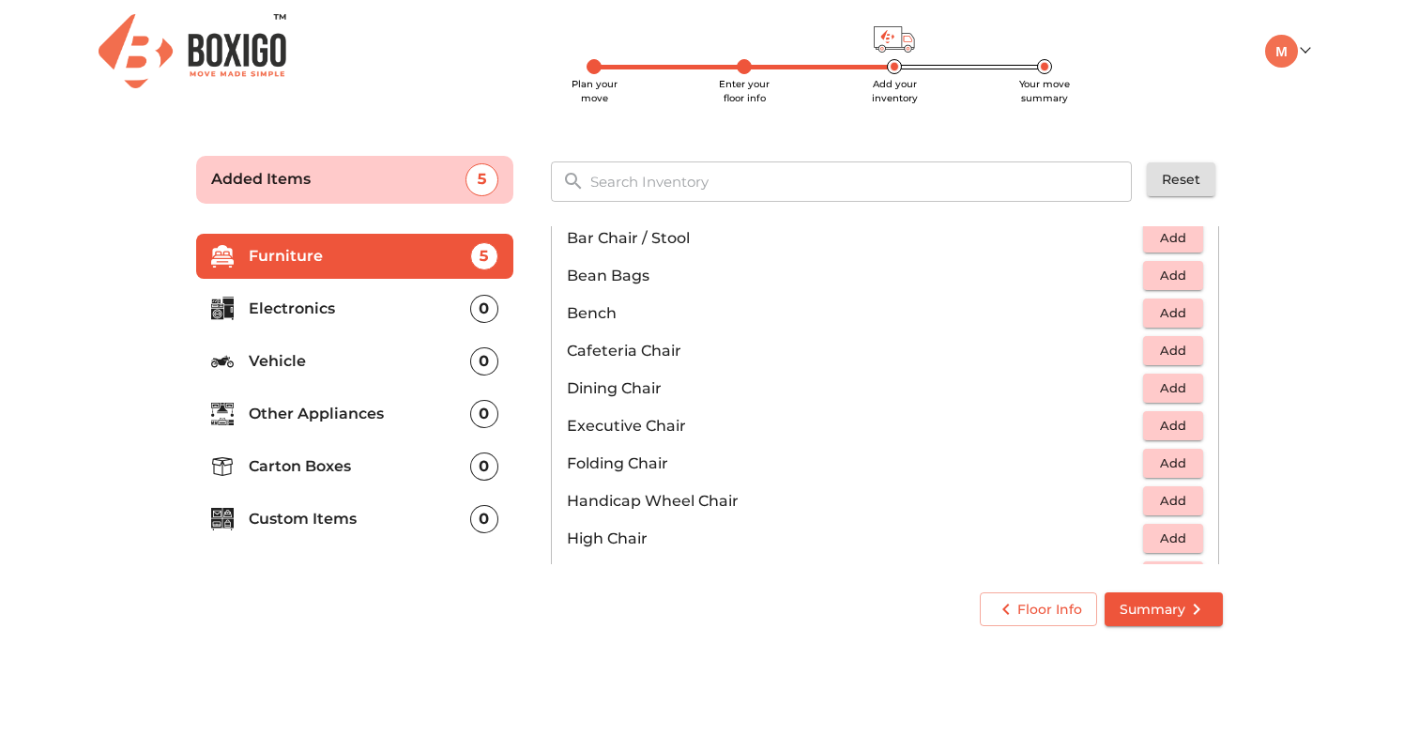
click at [1178, 393] on span "Add" at bounding box center [1172, 388] width 41 height 22
click at [1186, 390] on icon "button" at bounding box center [1189, 388] width 23 height 23
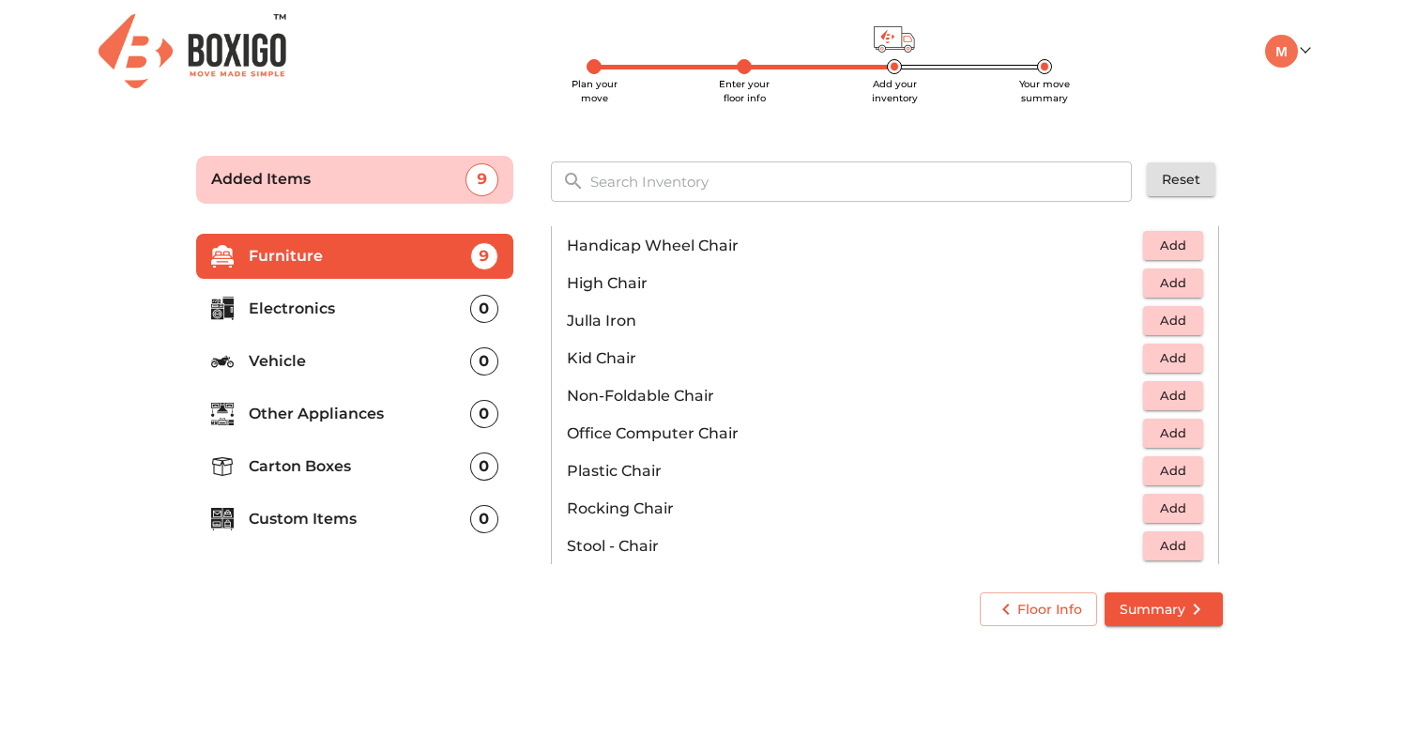
scroll to position [480, 0]
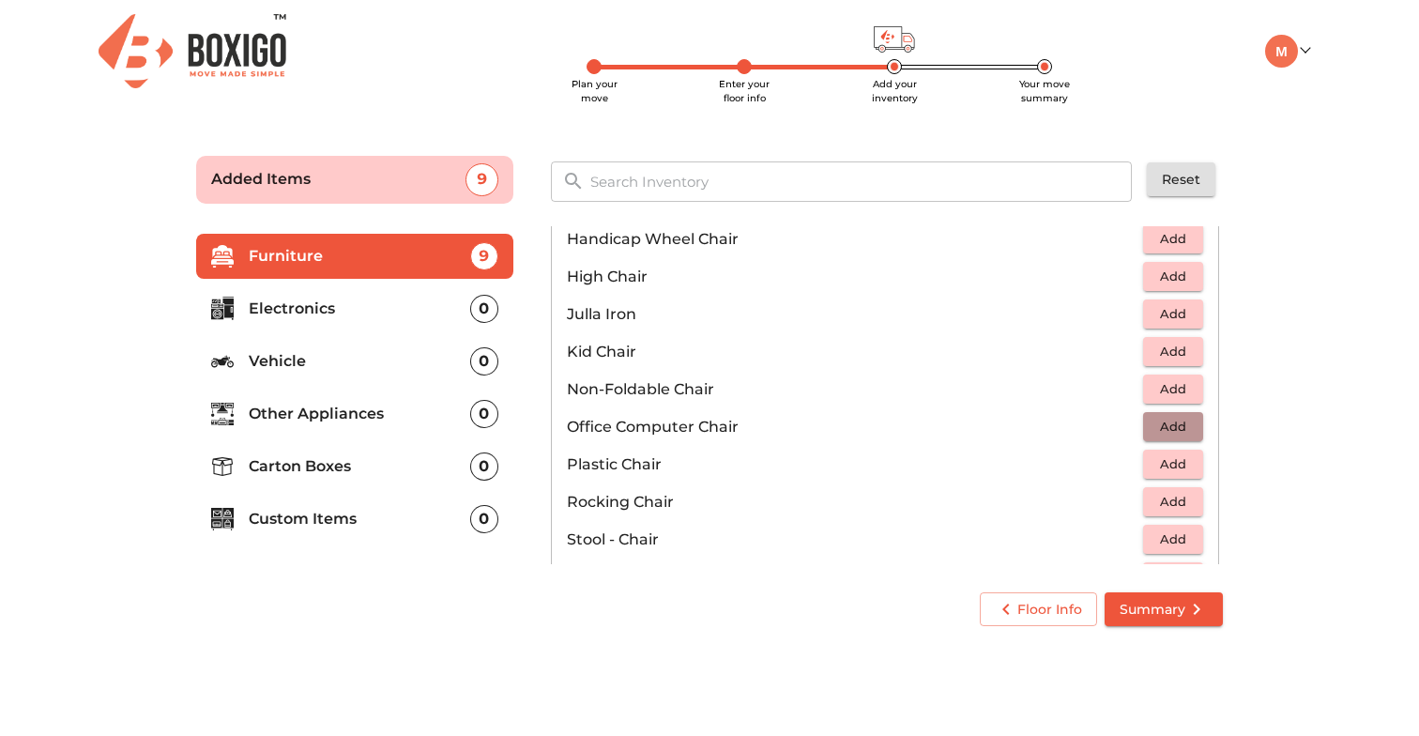
click at [1177, 429] on span "Add" at bounding box center [1172, 427] width 41 height 22
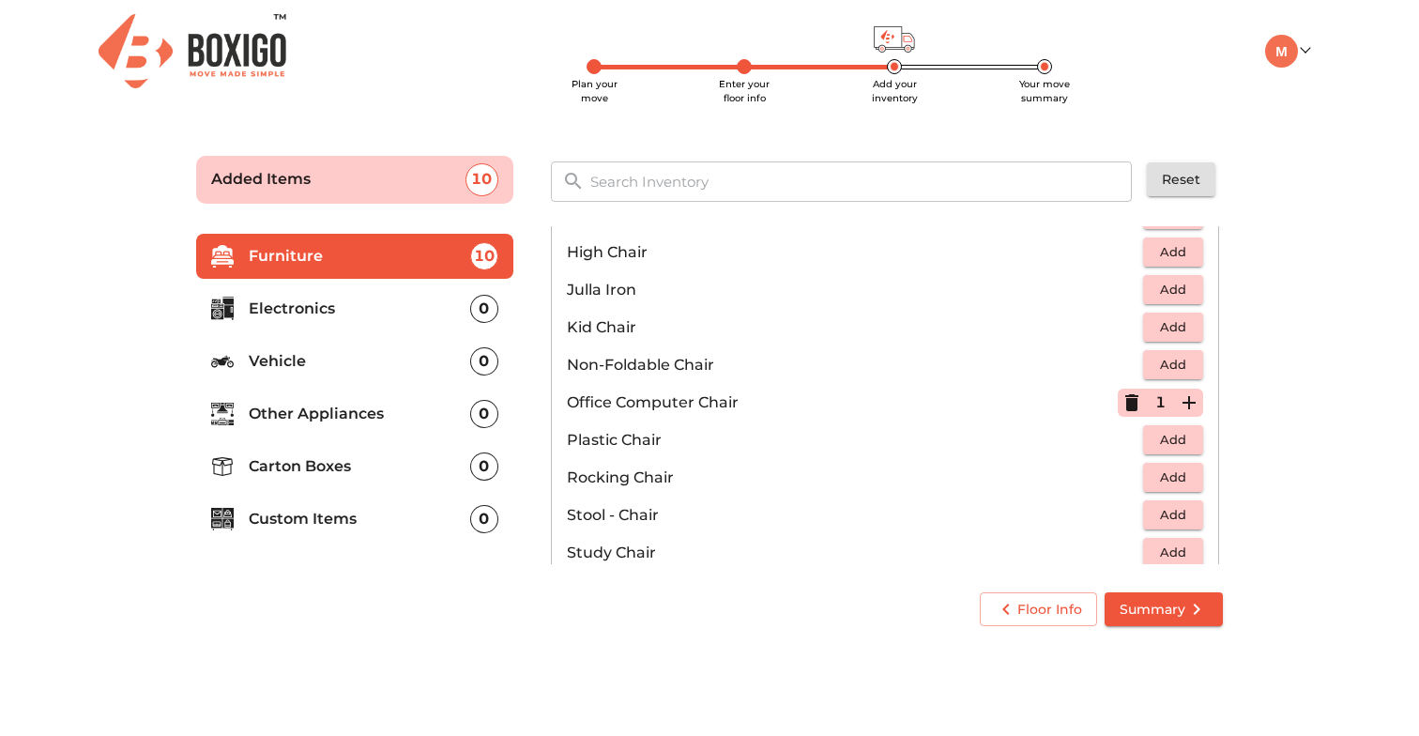
scroll to position [506, 0]
click at [1169, 436] on span "Add" at bounding box center [1172, 439] width 41 height 22
click at [1185, 403] on icon "button" at bounding box center [1189, 401] width 23 height 23
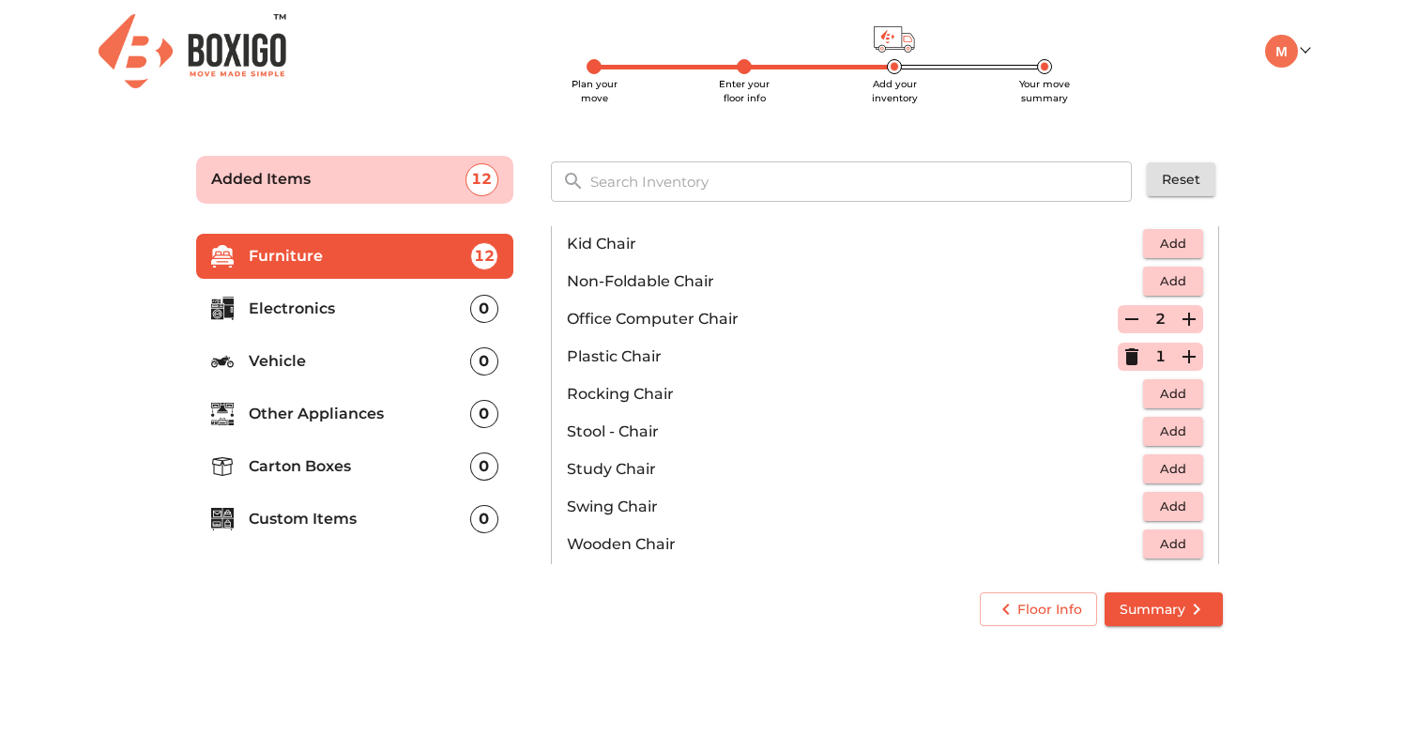
scroll to position [610, 0]
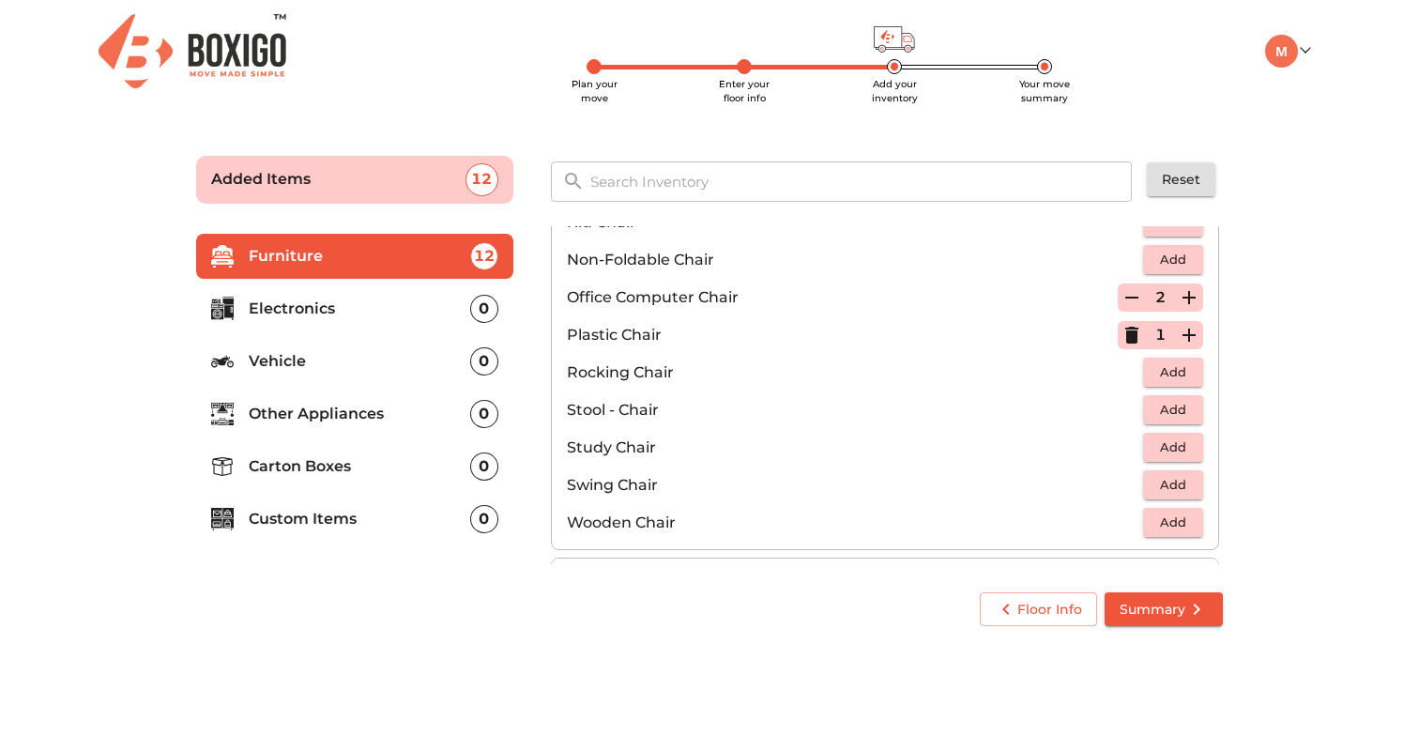
click at [1183, 448] on span "Add" at bounding box center [1172, 447] width 41 height 22
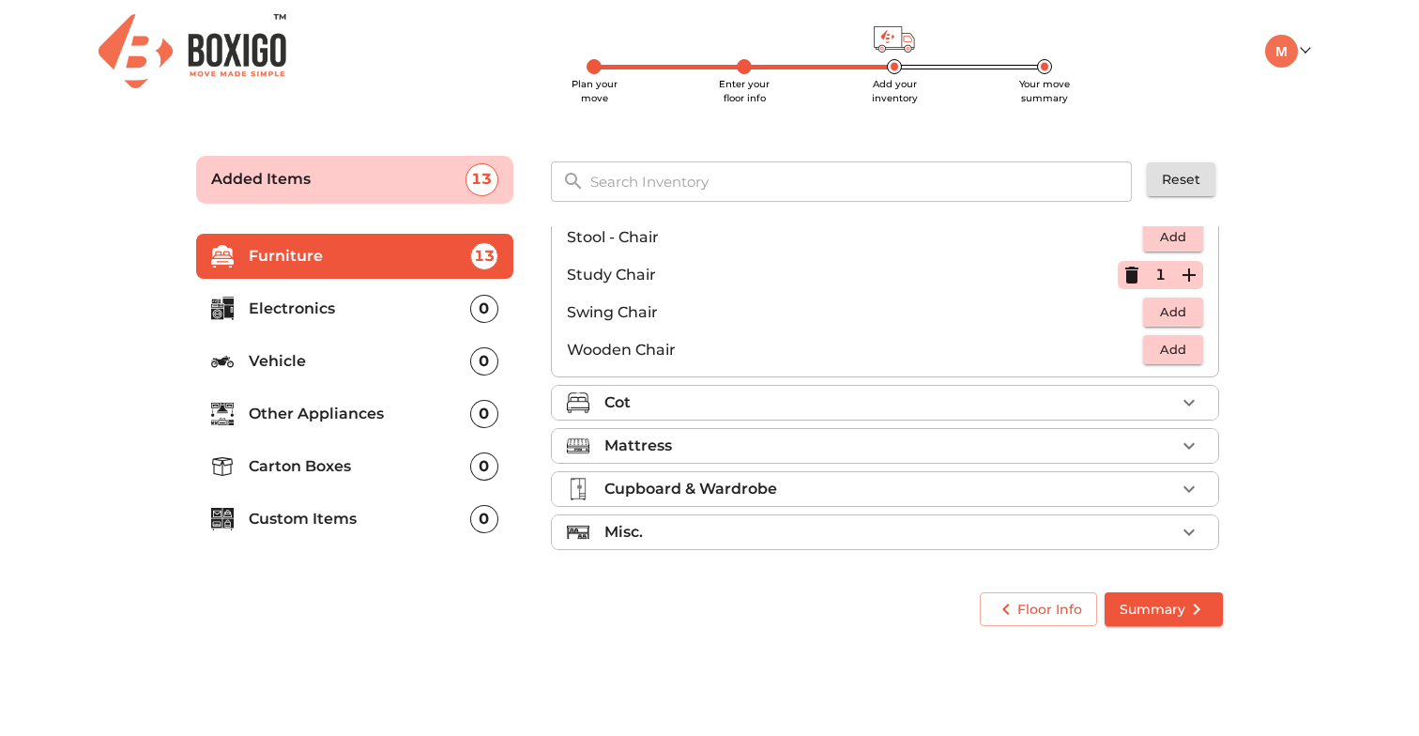
scroll to position [784, 0]
click at [1191, 402] on icon "button" at bounding box center [1188, 401] width 11 height 7
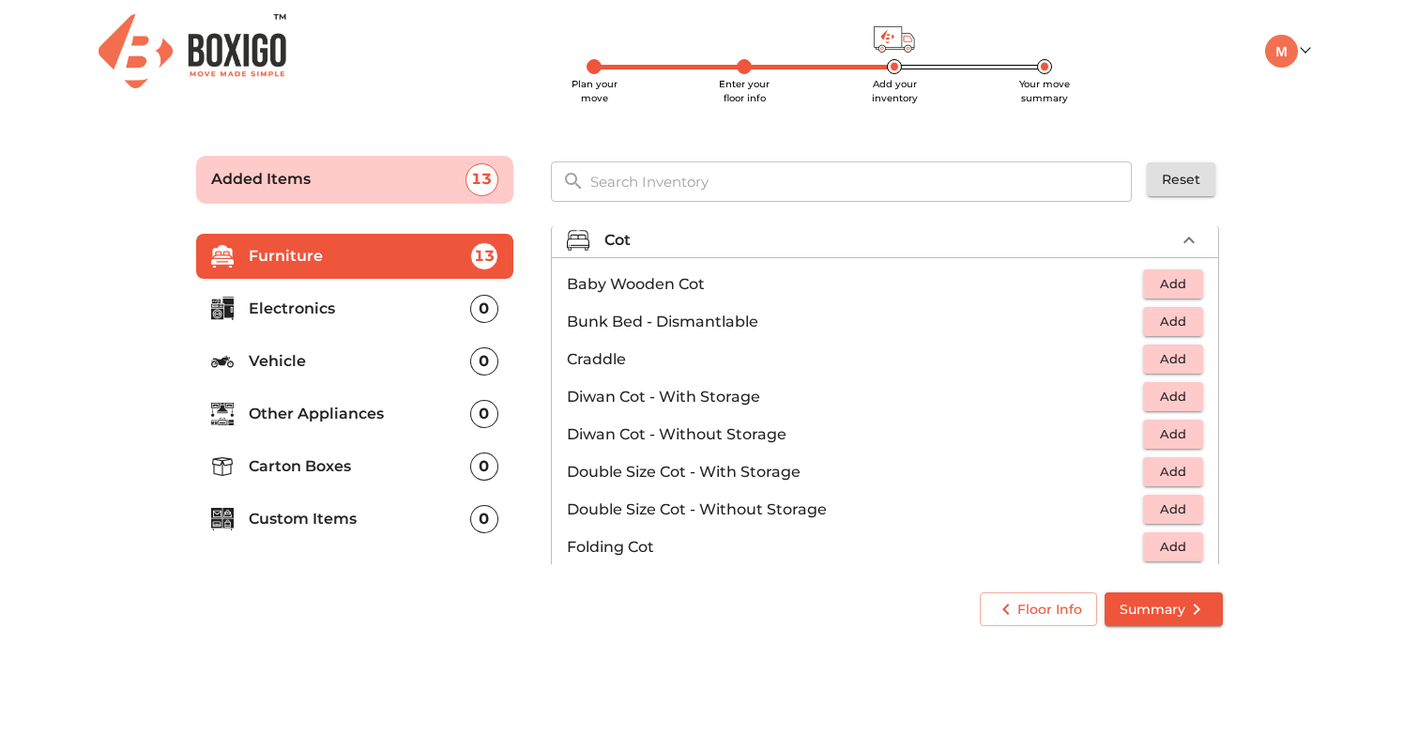
scroll to position [145, 0]
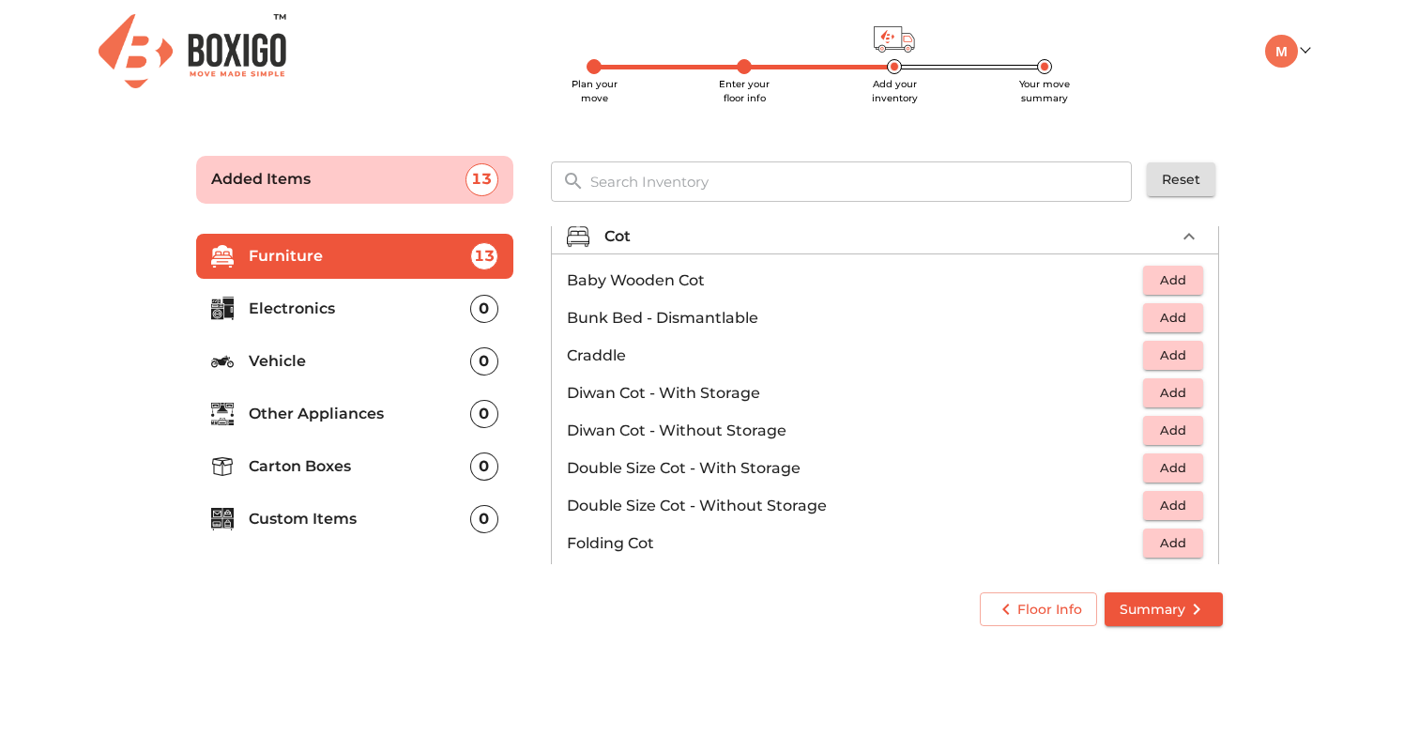
click at [1166, 508] on span "Add" at bounding box center [1172, 506] width 41 height 22
click at [1195, 502] on icon "button" at bounding box center [1189, 506] width 23 height 23
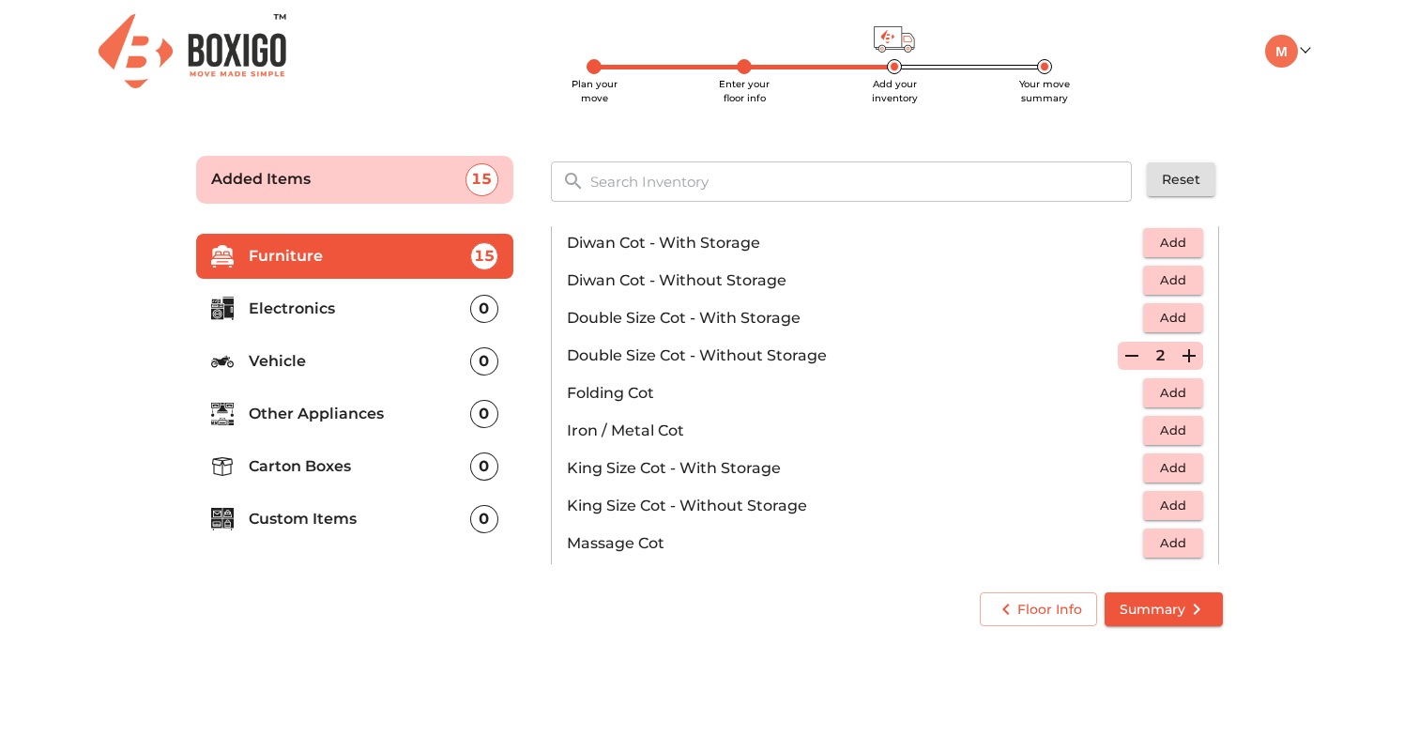
scroll to position [322, 0]
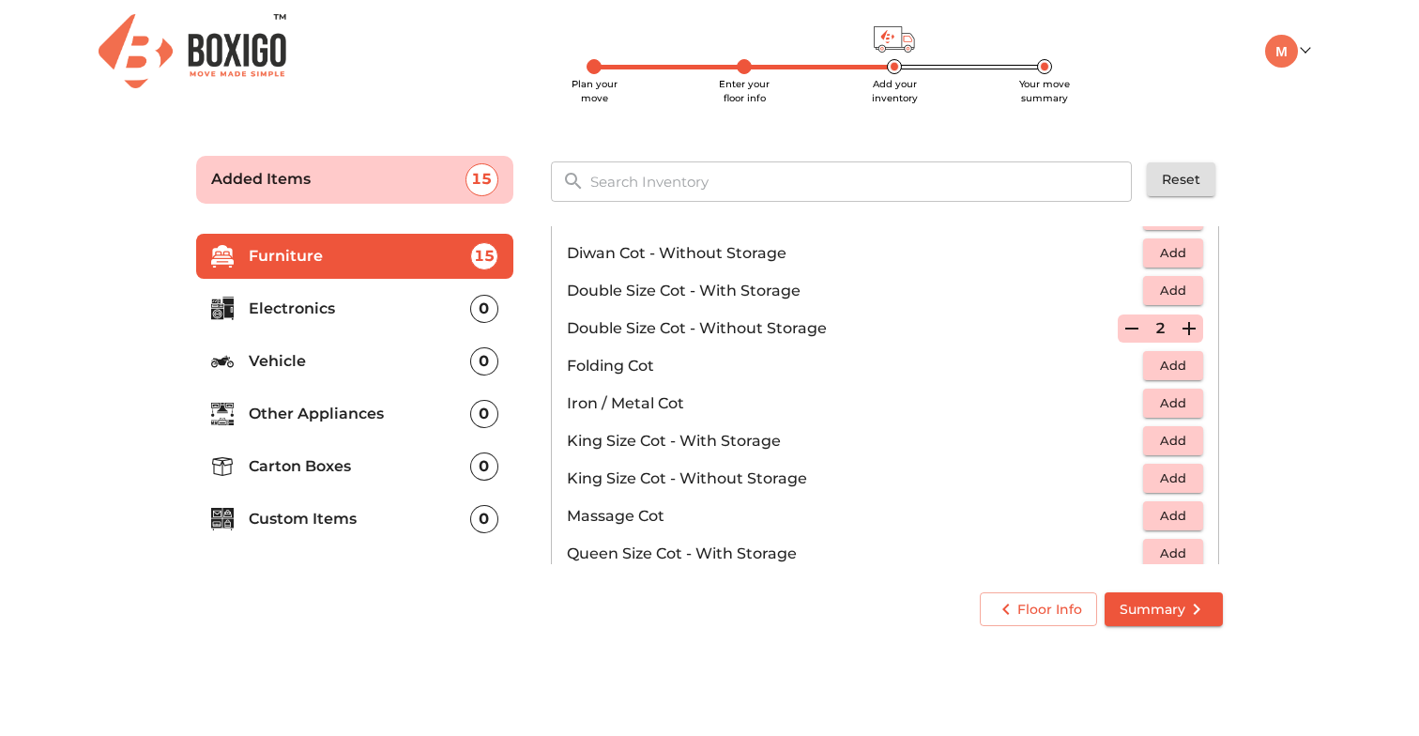
click at [1170, 369] on span "Add" at bounding box center [1172, 366] width 41 height 22
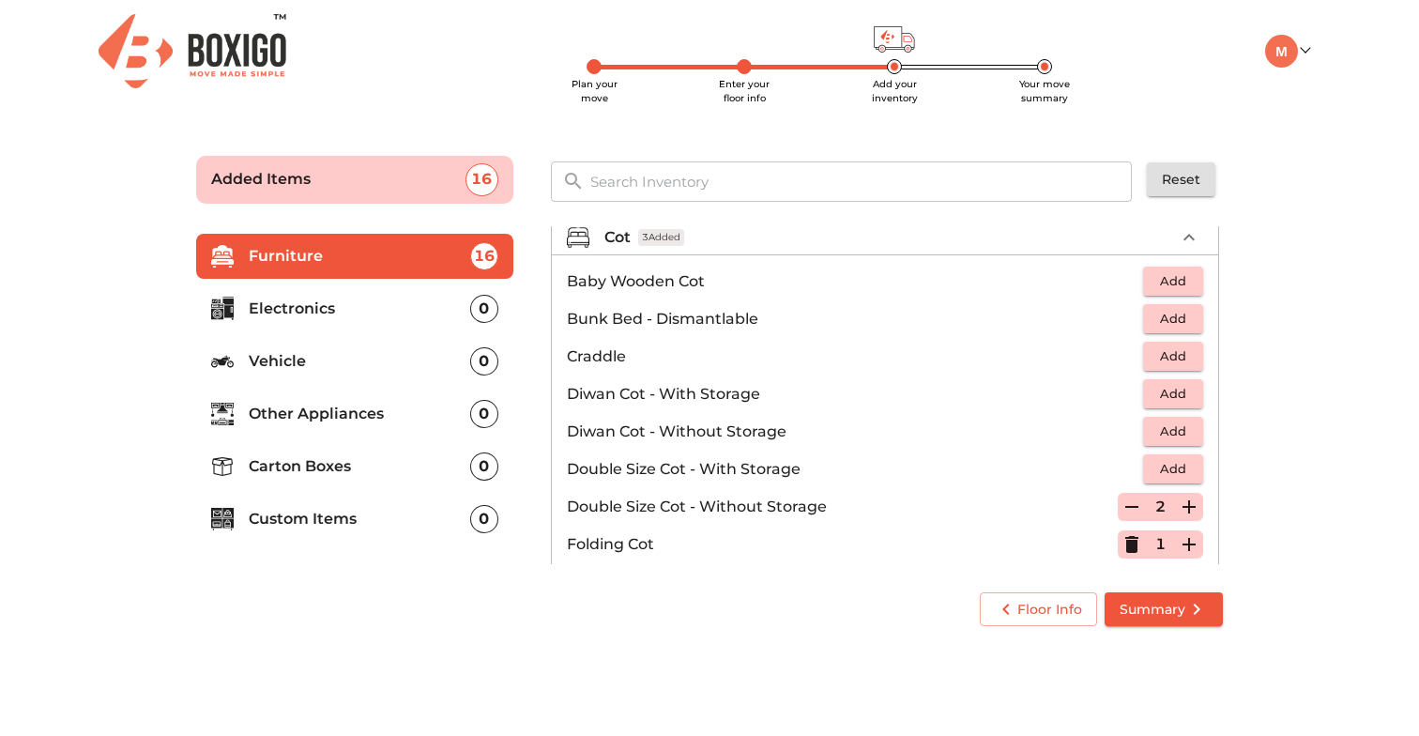
scroll to position [133, 0]
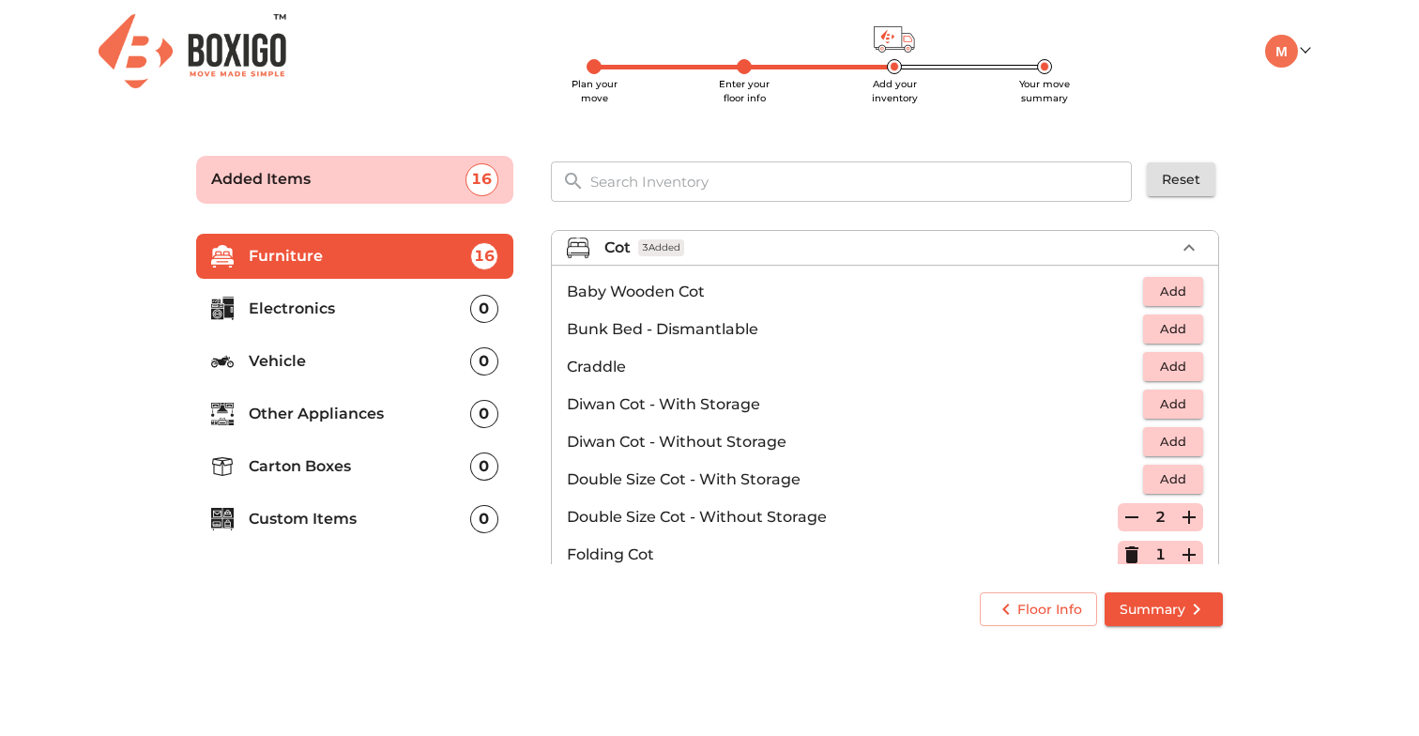
click at [1168, 437] on span "Add" at bounding box center [1172, 442] width 41 height 22
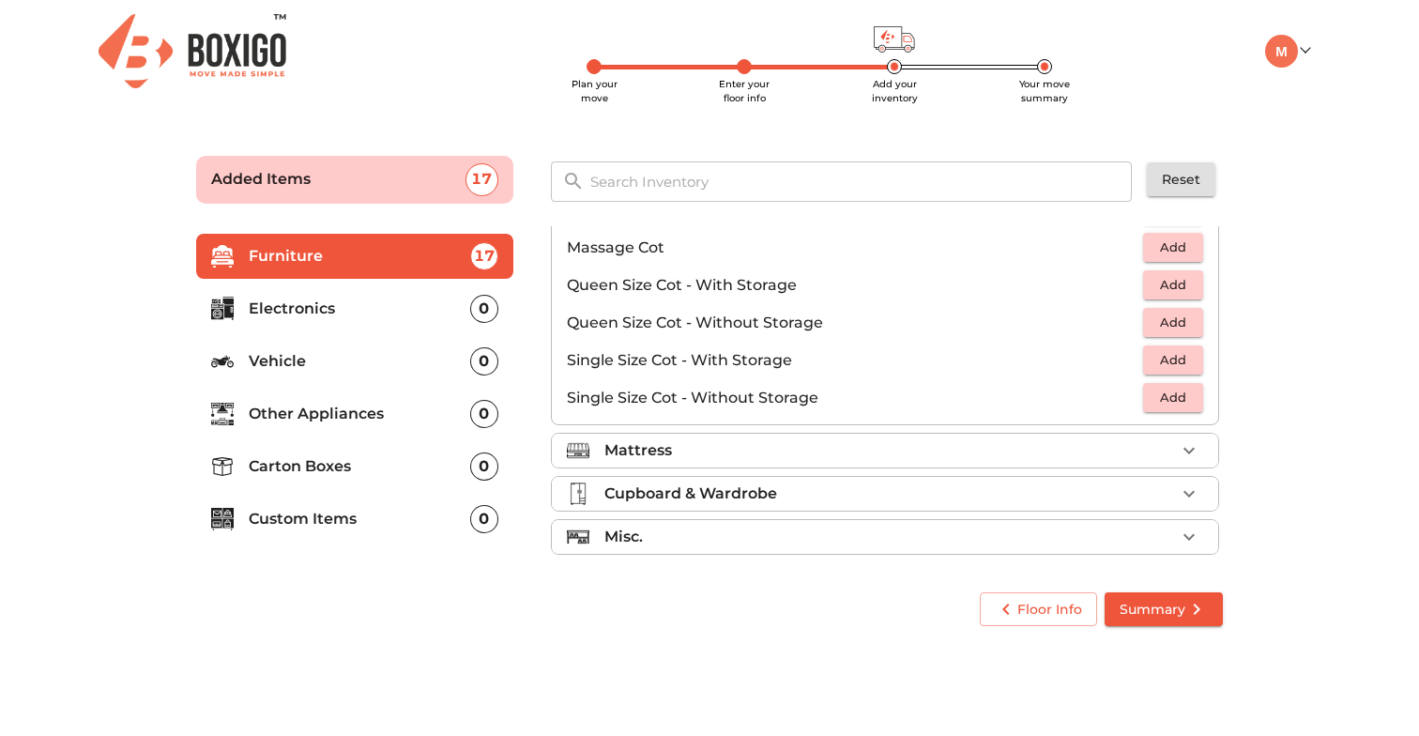
scroll to position [596, 0]
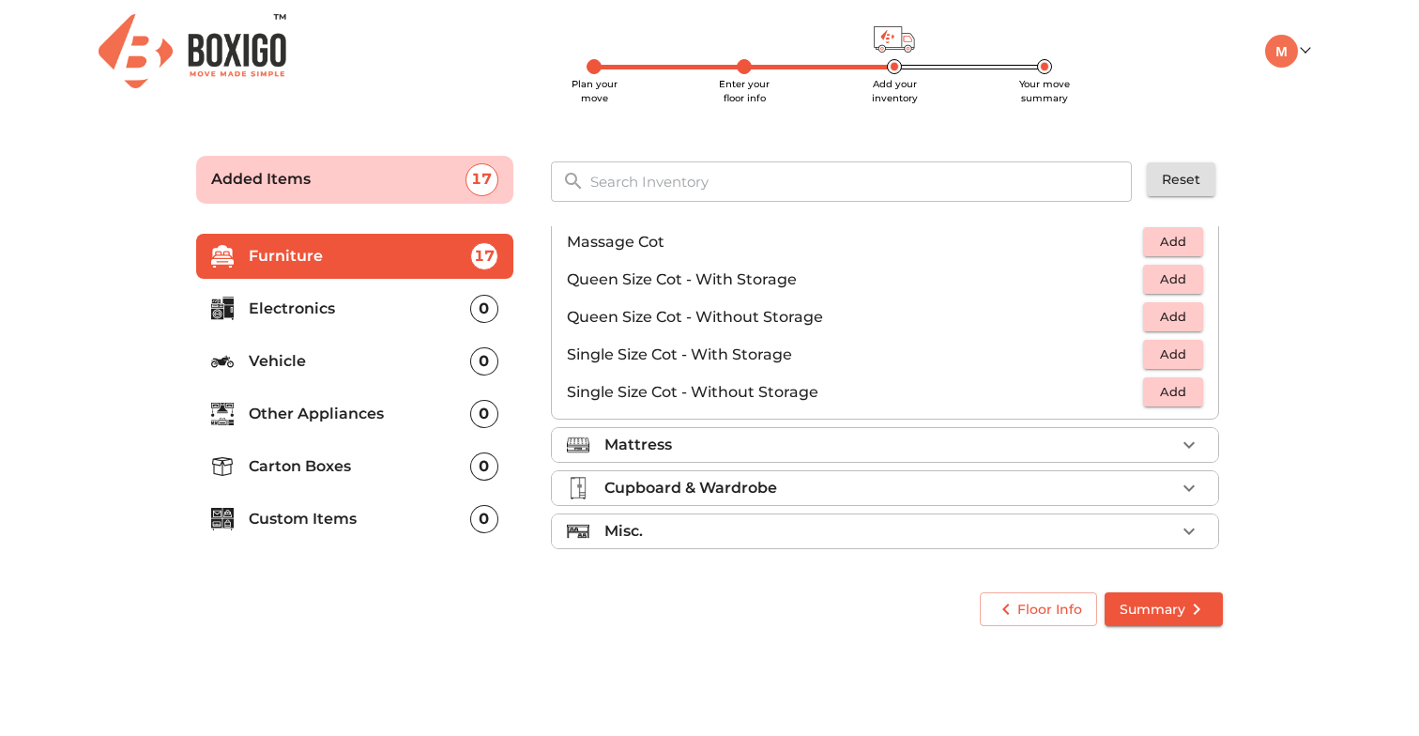
click at [1184, 445] on icon "button" at bounding box center [1189, 445] width 23 height 23
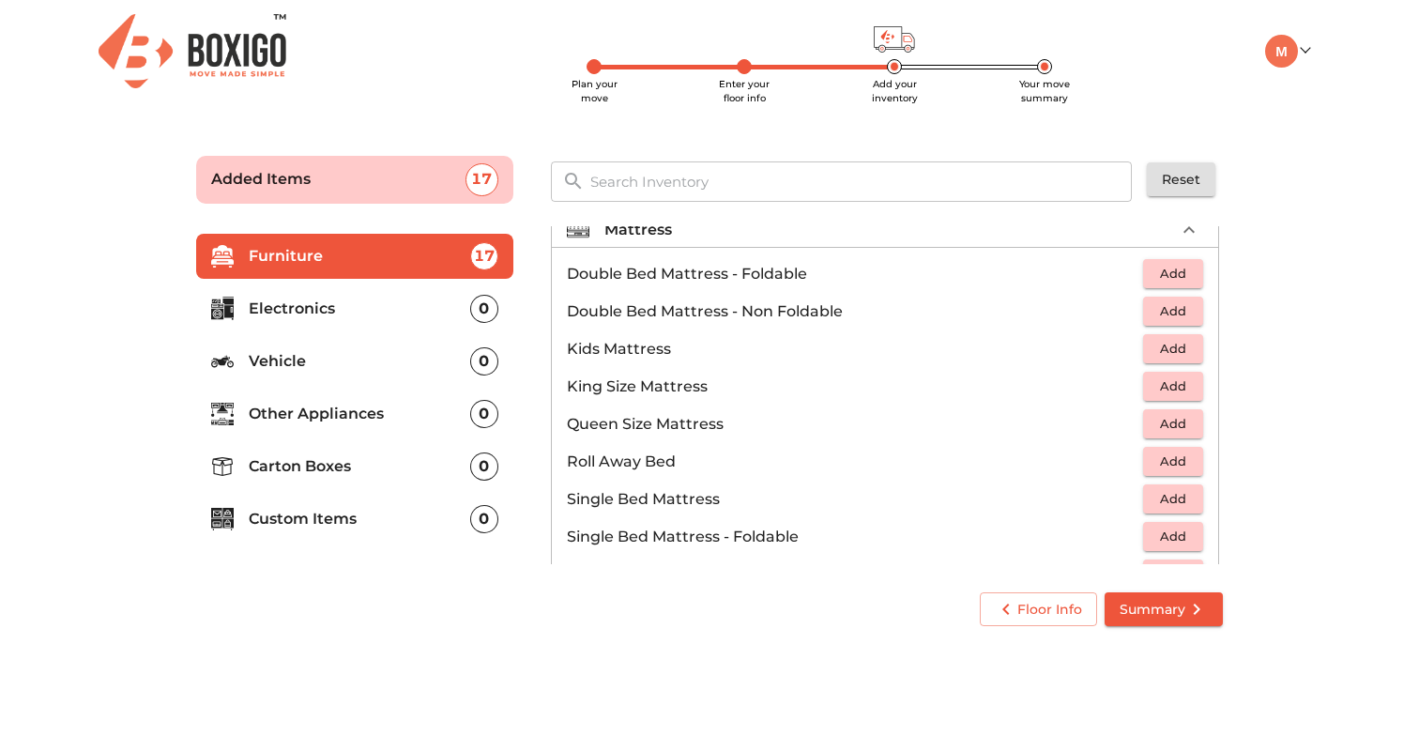
scroll to position [176, 0]
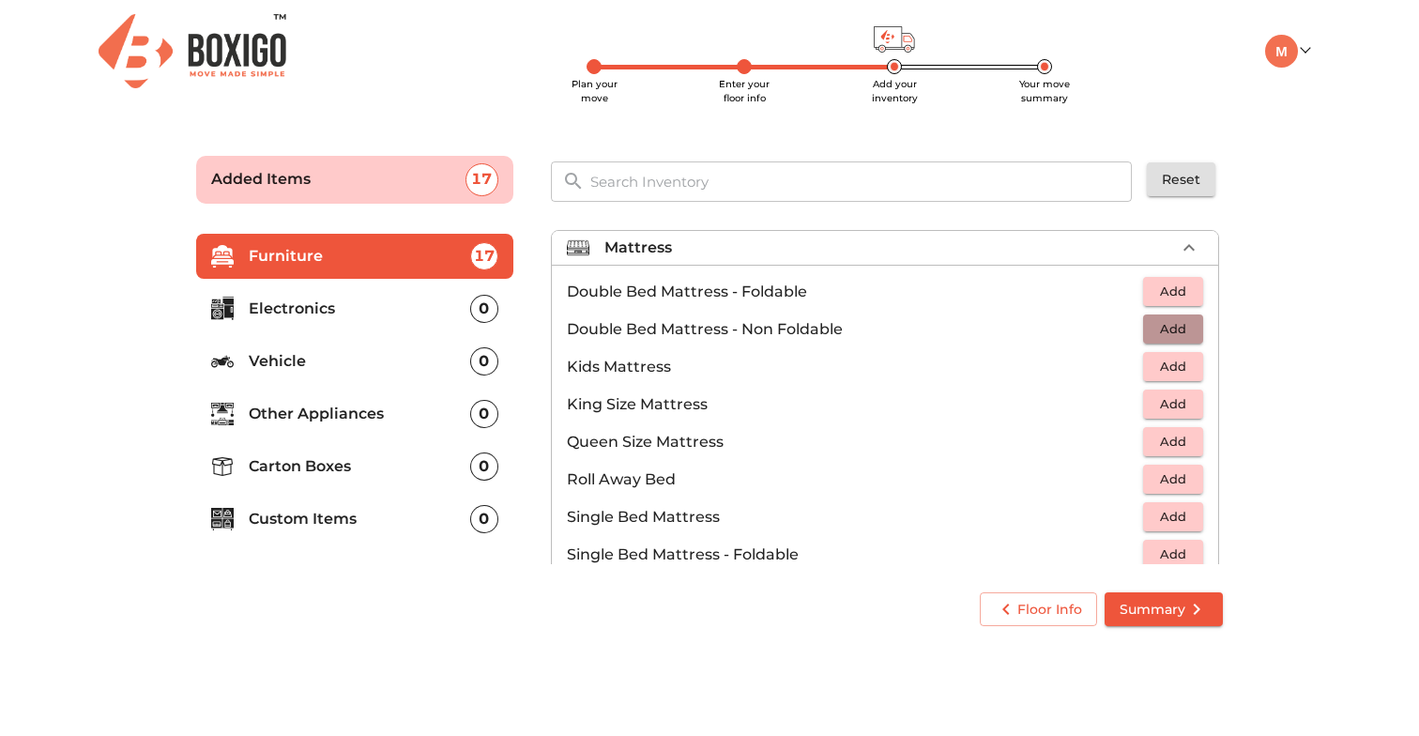
click at [1159, 336] on span "Add" at bounding box center [1172, 329] width 41 height 22
click at [1195, 327] on icon "button" at bounding box center [1189, 329] width 23 height 23
click at [1136, 332] on icon "button" at bounding box center [1131, 329] width 23 height 23
click at [1164, 401] on span "Add" at bounding box center [1172, 404] width 41 height 22
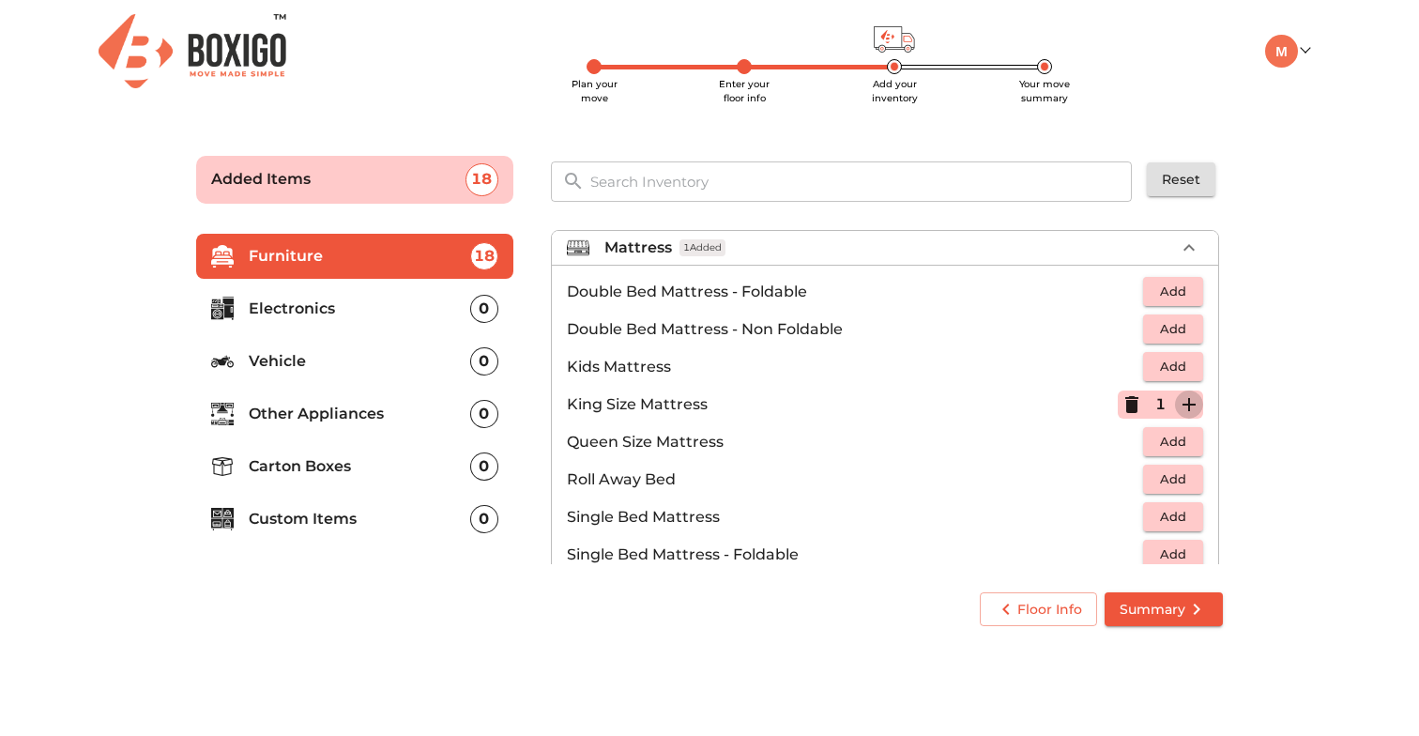
click at [1195, 407] on icon "button" at bounding box center [1189, 404] width 23 height 23
click at [1137, 408] on icon "button" at bounding box center [1131, 404] width 23 height 23
click at [1164, 446] on span "Add" at bounding box center [1172, 442] width 41 height 22
click at [1185, 446] on icon "button" at bounding box center [1189, 442] width 23 height 23
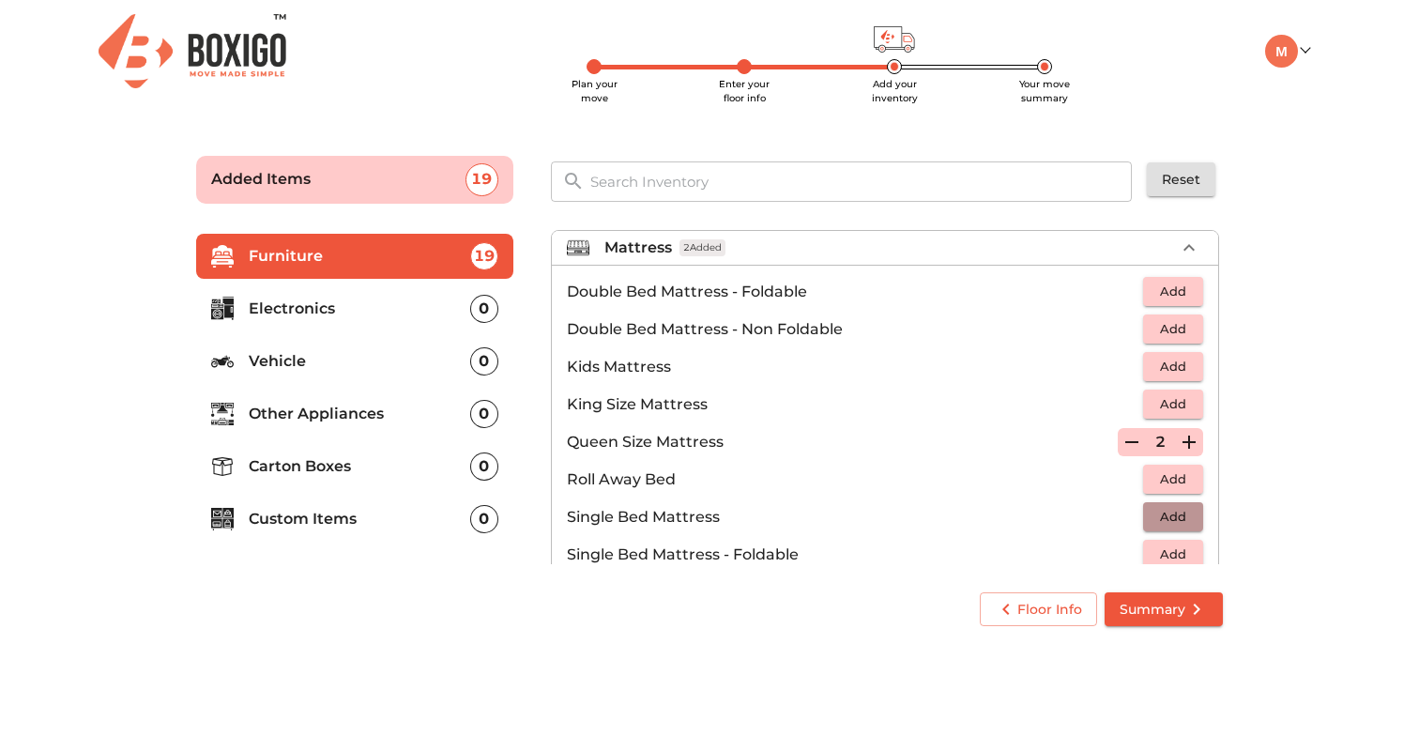
click at [1177, 521] on span "Add" at bounding box center [1172, 517] width 41 height 22
click at [1179, 474] on span "Add" at bounding box center [1172, 479] width 41 height 22
click at [1185, 479] on icon "button" at bounding box center [1188, 479] width 13 height 13
click at [1182, 481] on icon "button" at bounding box center [1189, 479] width 23 height 23
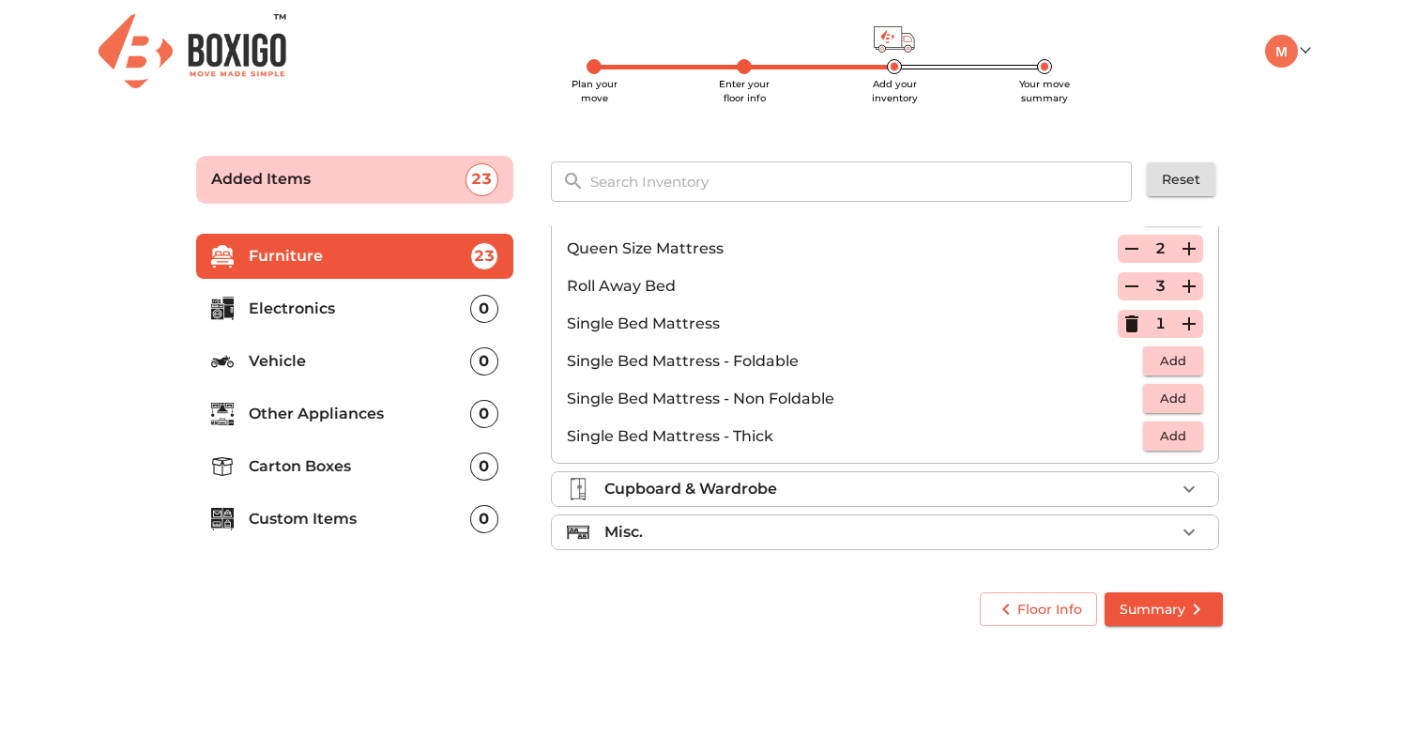
scroll to position [371, 0]
click at [482, 320] on div "0" at bounding box center [484, 309] width 28 height 28
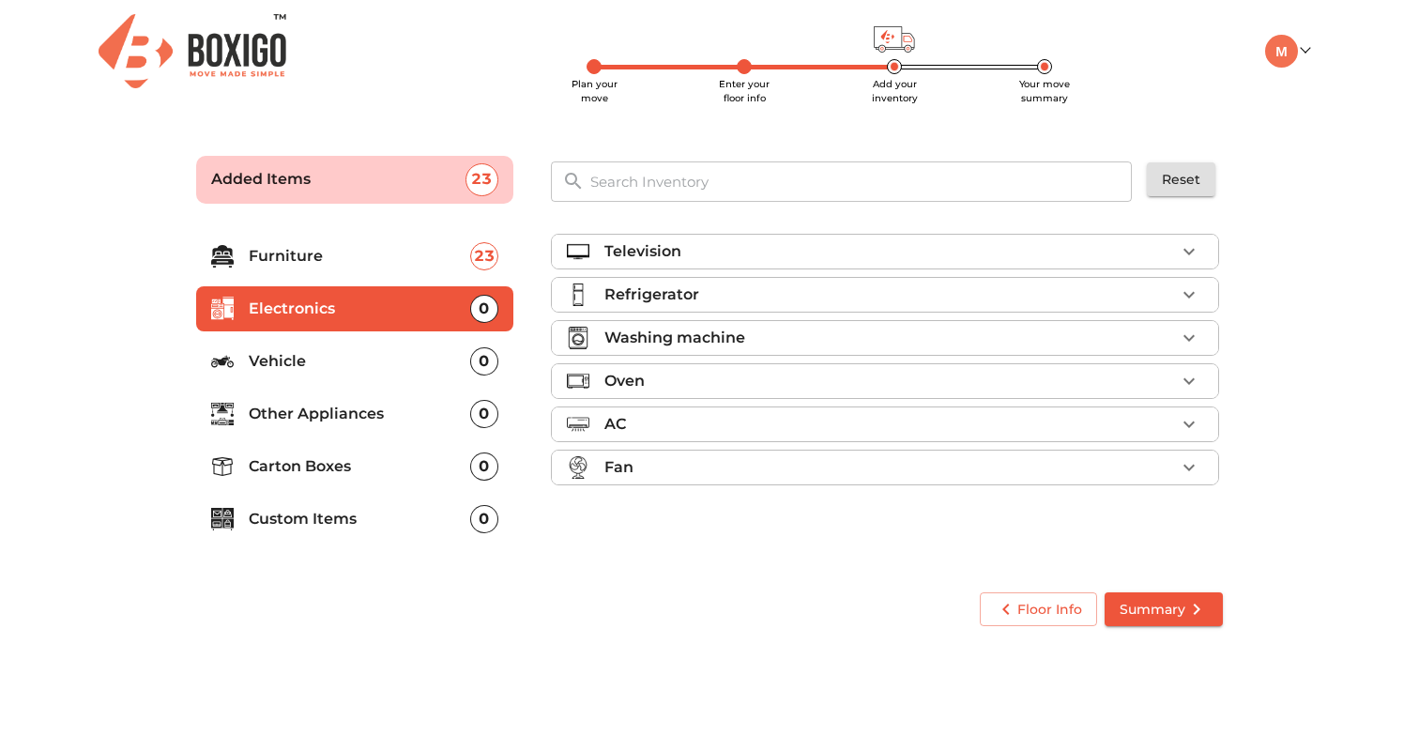
click at [1186, 252] on icon "button" at bounding box center [1189, 251] width 23 height 23
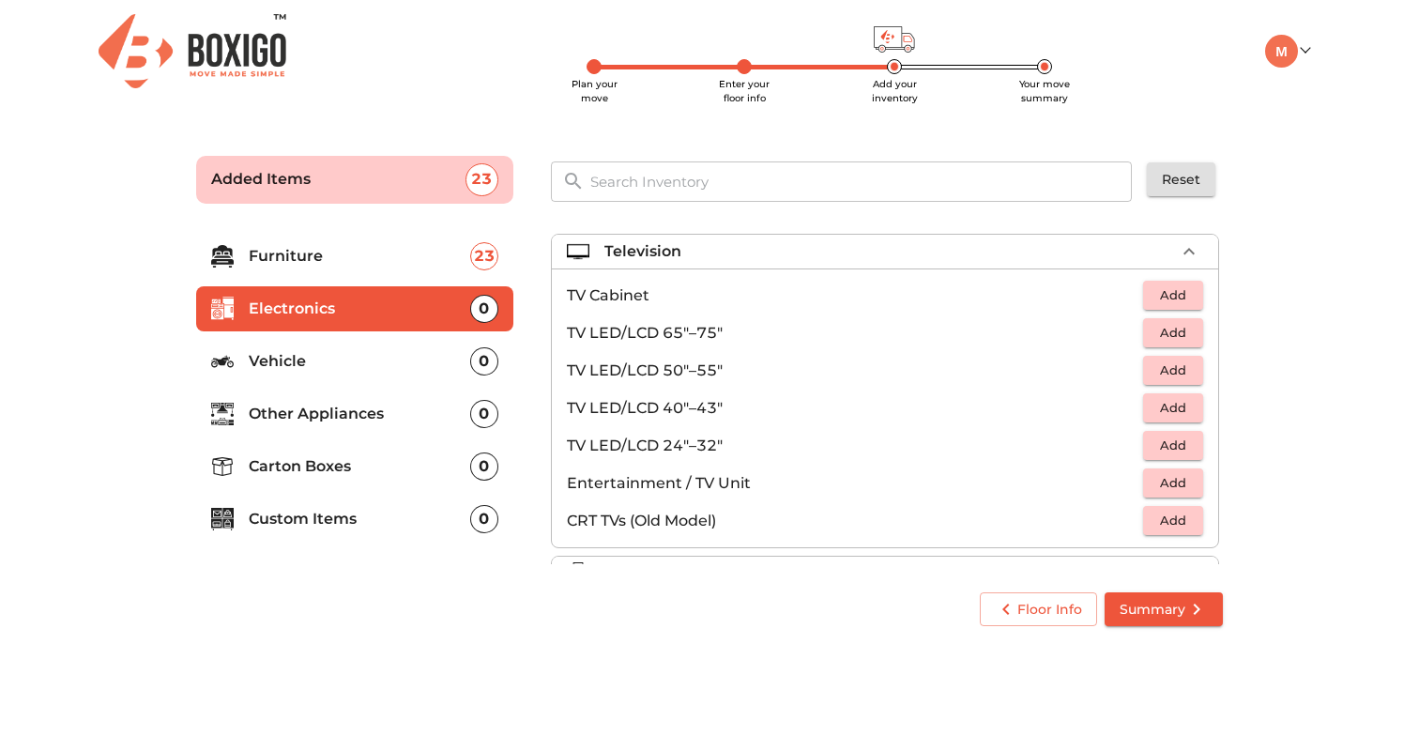
click at [1167, 411] on span "Add" at bounding box center [1172, 408] width 41 height 22
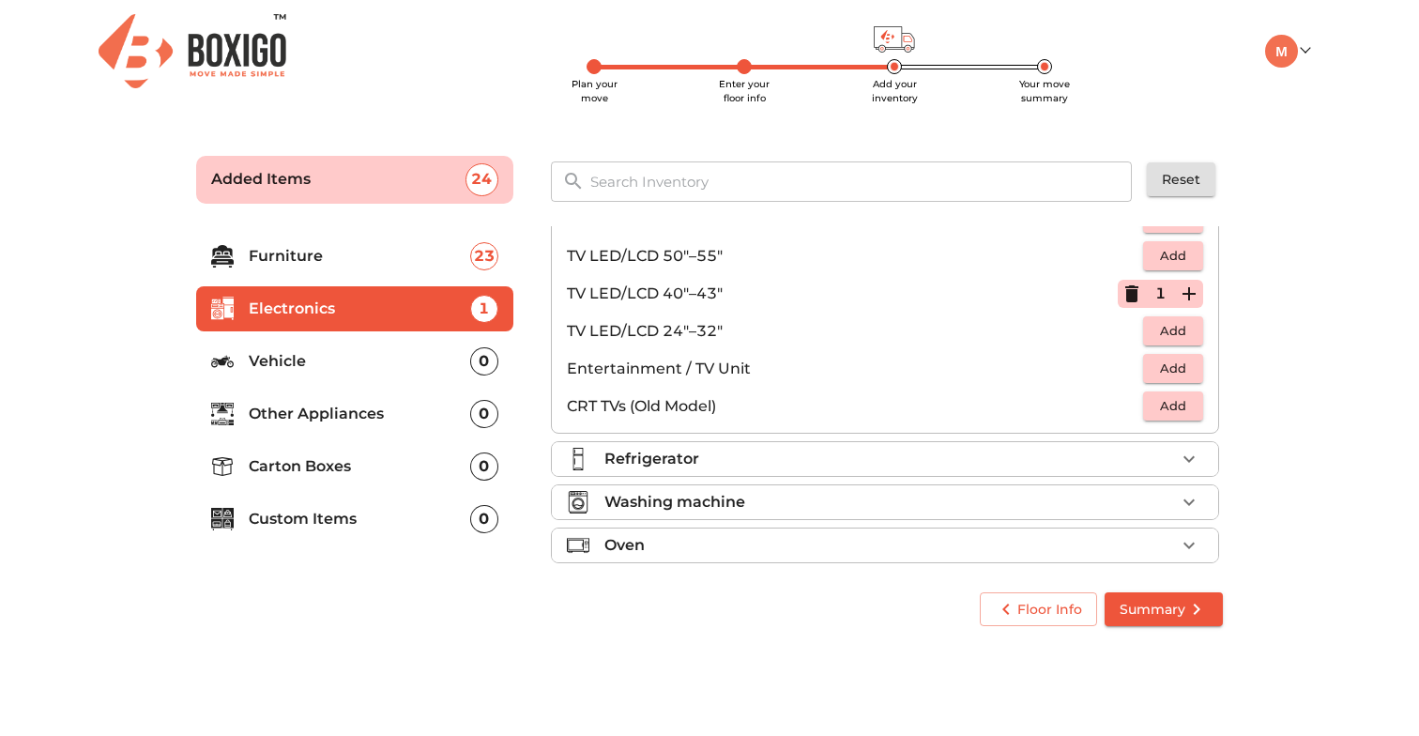
scroll to position [141, 0]
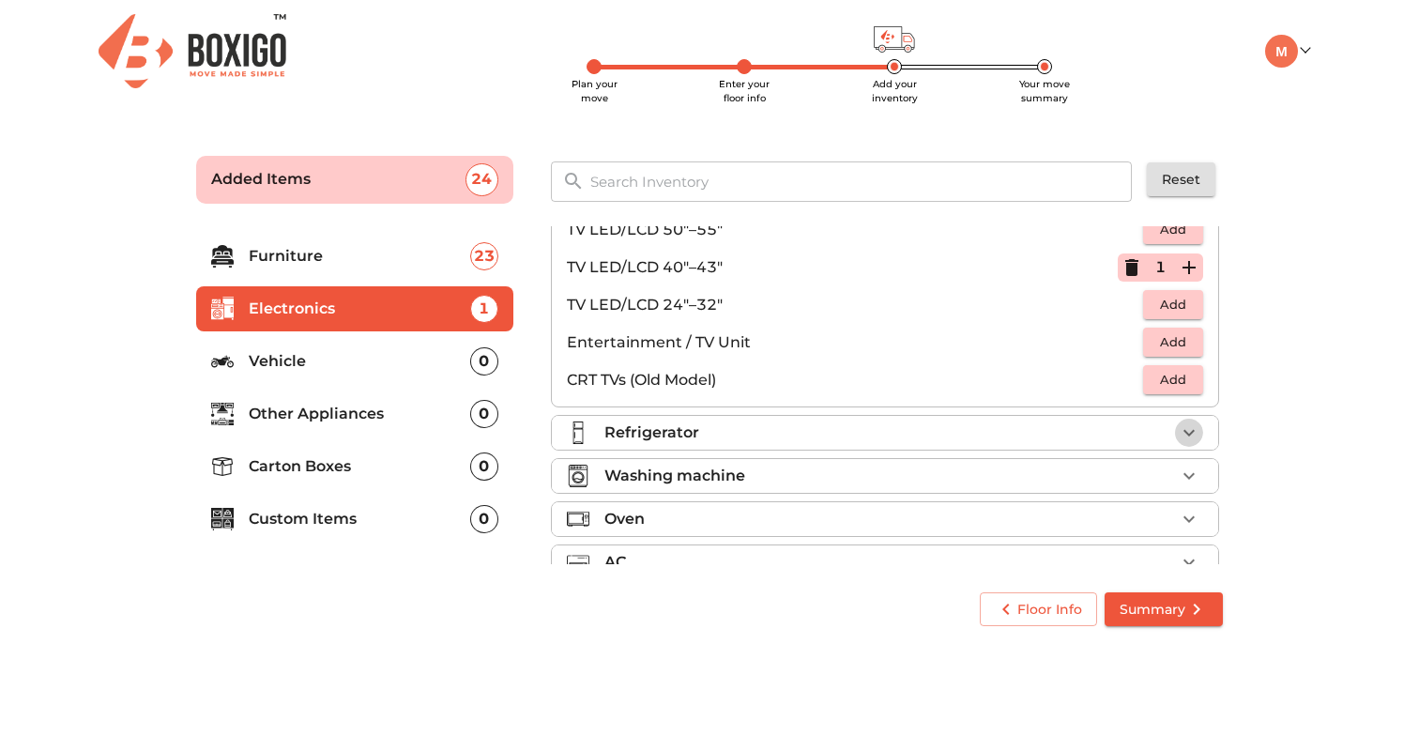
click at [1192, 434] on icon "button" at bounding box center [1189, 432] width 23 height 23
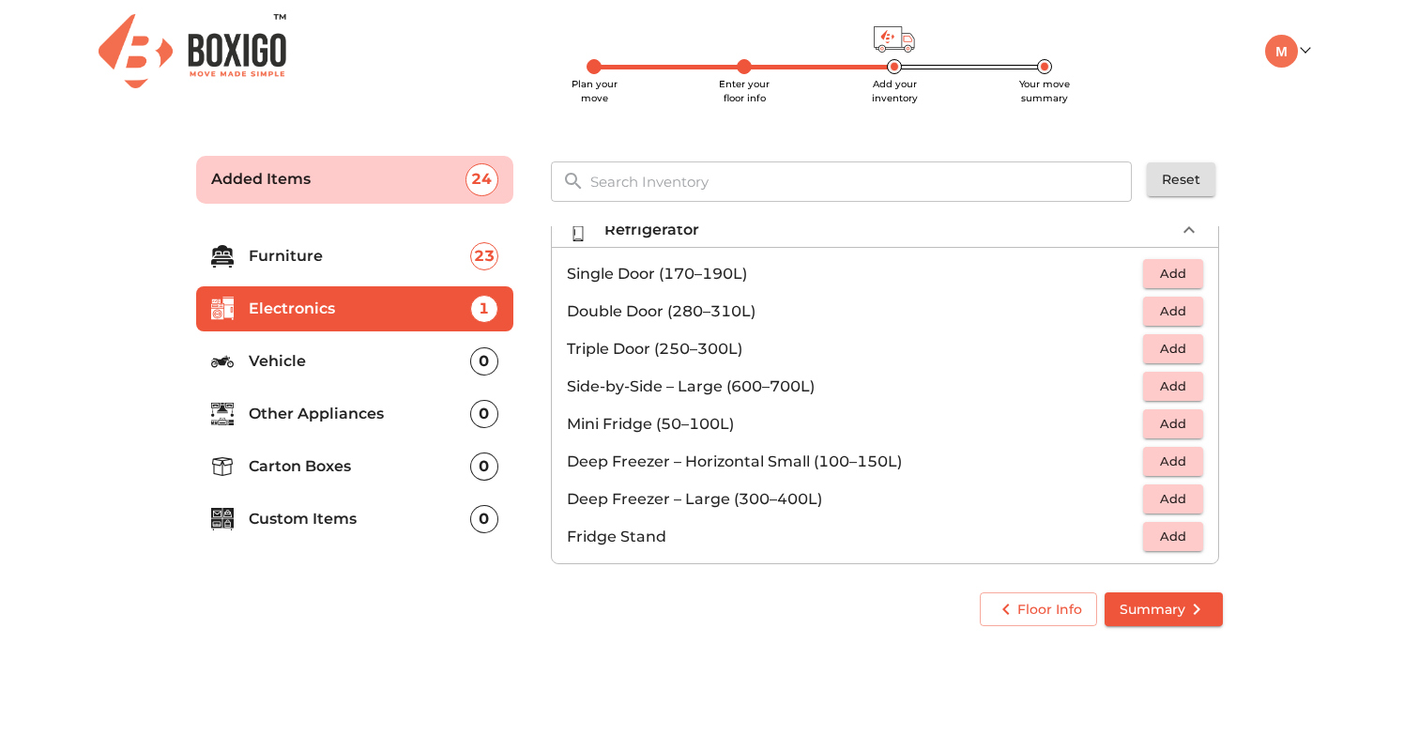
scroll to position [67, 0]
click at [1190, 306] on span "Add" at bounding box center [1172, 309] width 41 height 22
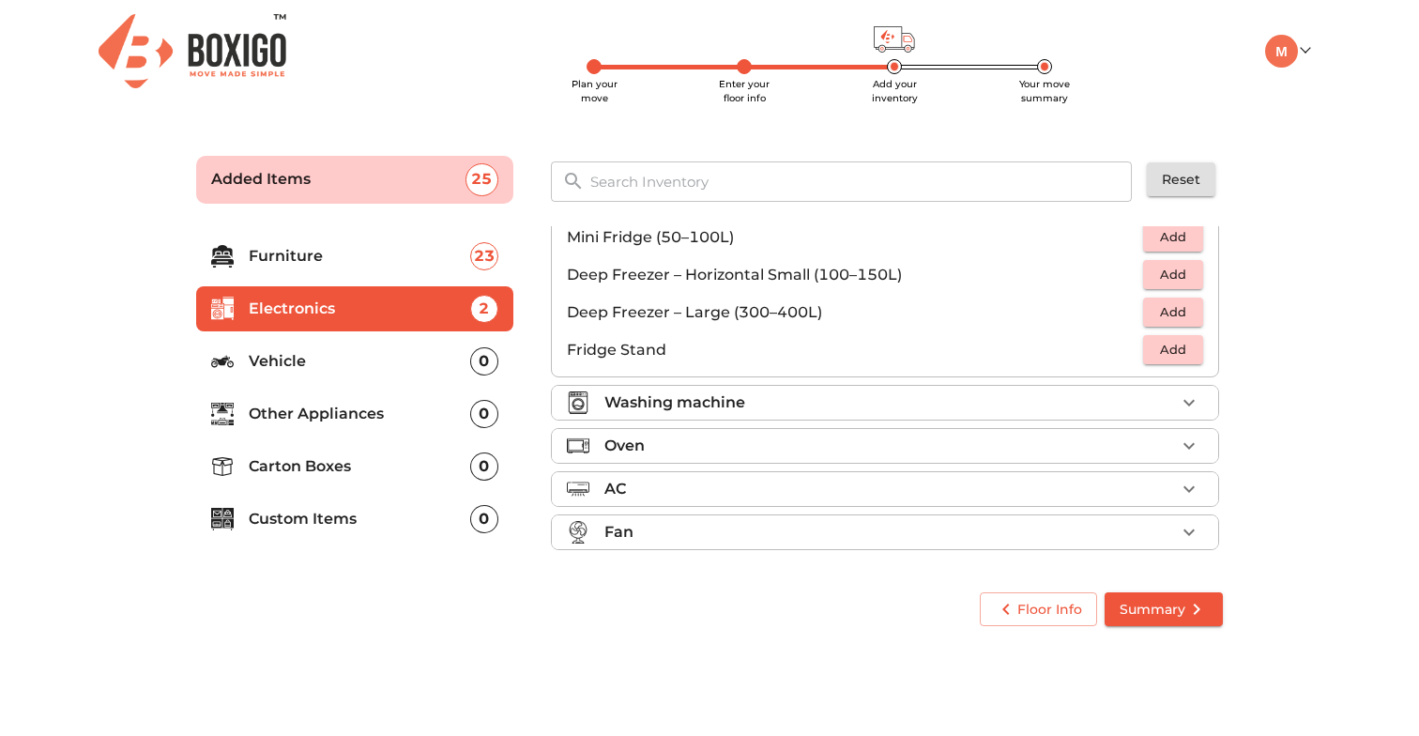
scroll to position [252, 0]
click at [1180, 347] on span "Add" at bounding box center [1172, 349] width 41 height 22
click at [1132, 346] on icon "button" at bounding box center [1131, 349] width 13 height 17
click at [1188, 400] on icon "button" at bounding box center [1189, 401] width 23 height 23
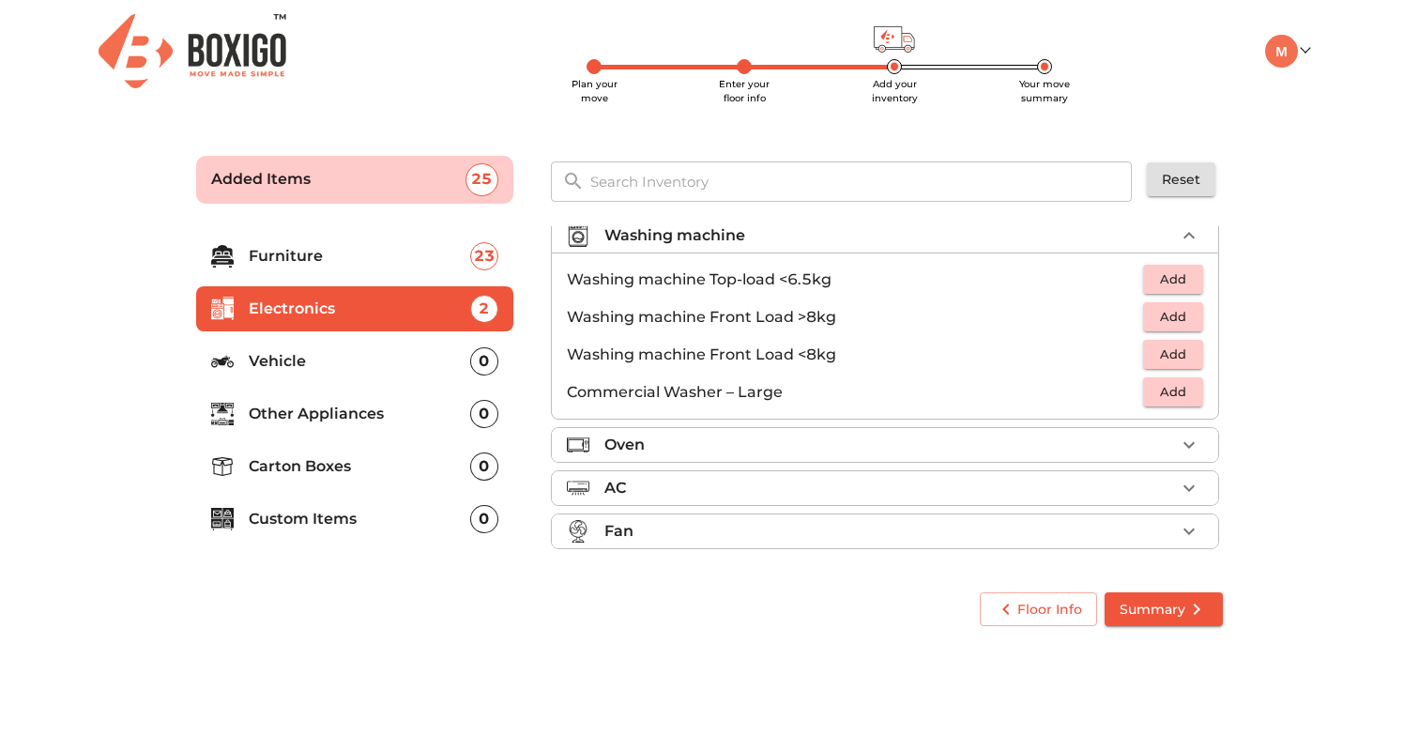
scroll to position [102, 0]
click at [1173, 317] on span "Add" at bounding box center [1172, 317] width 41 height 22
click at [1190, 441] on icon "button" at bounding box center [1189, 445] width 23 height 23
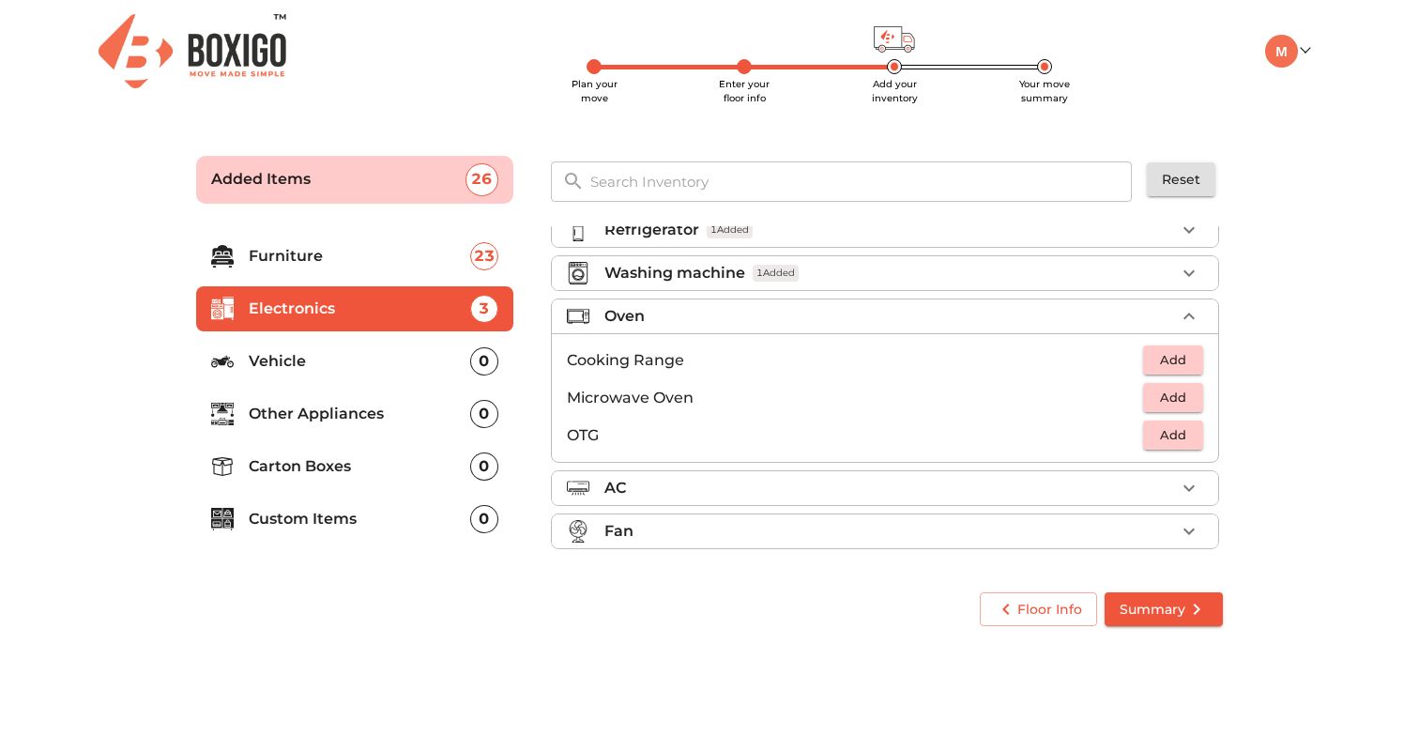
scroll to position [65, 0]
click at [1172, 398] on span "Add" at bounding box center [1172, 398] width 41 height 22
click at [1197, 490] on icon "button" at bounding box center [1189, 488] width 23 height 23
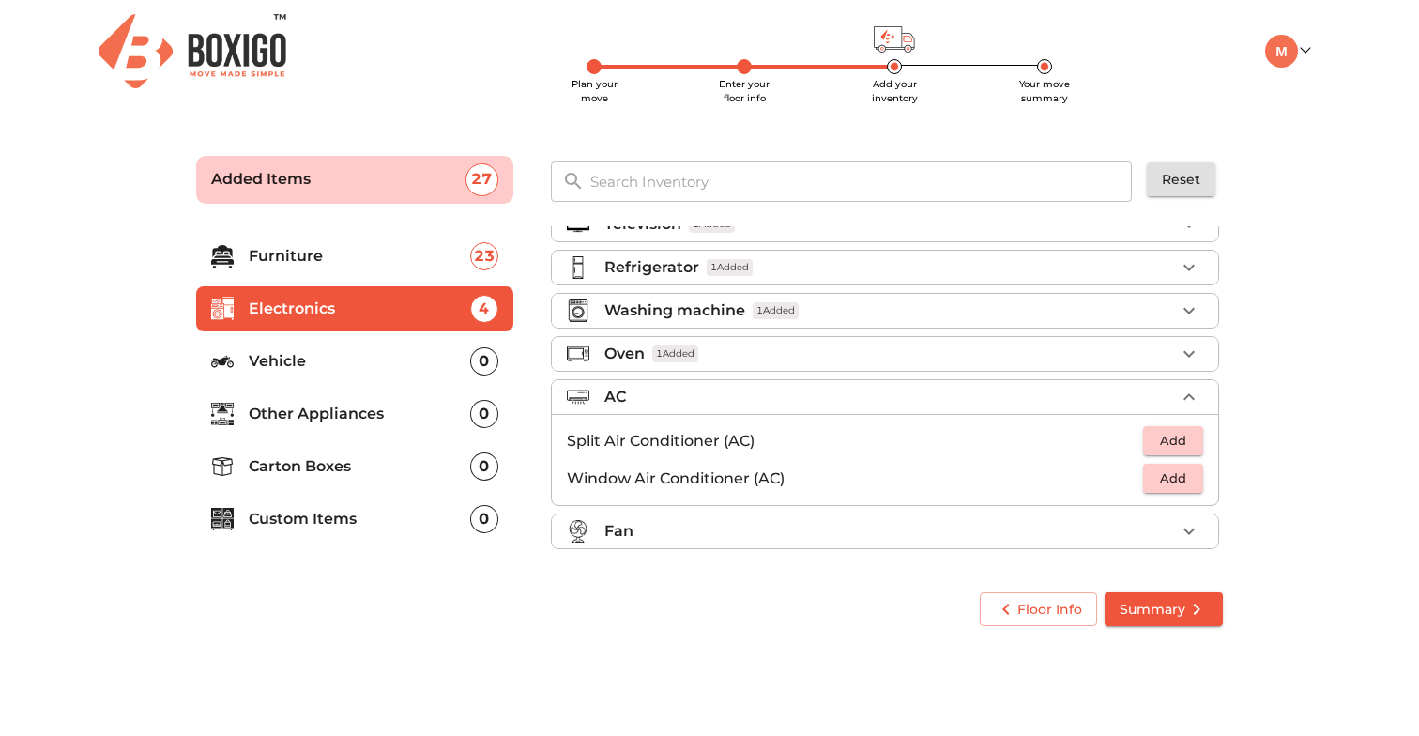
scroll to position [27, 0]
click at [1162, 444] on span "Add" at bounding box center [1172, 441] width 41 height 22
click at [1191, 534] on icon "button" at bounding box center [1189, 531] width 23 height 23
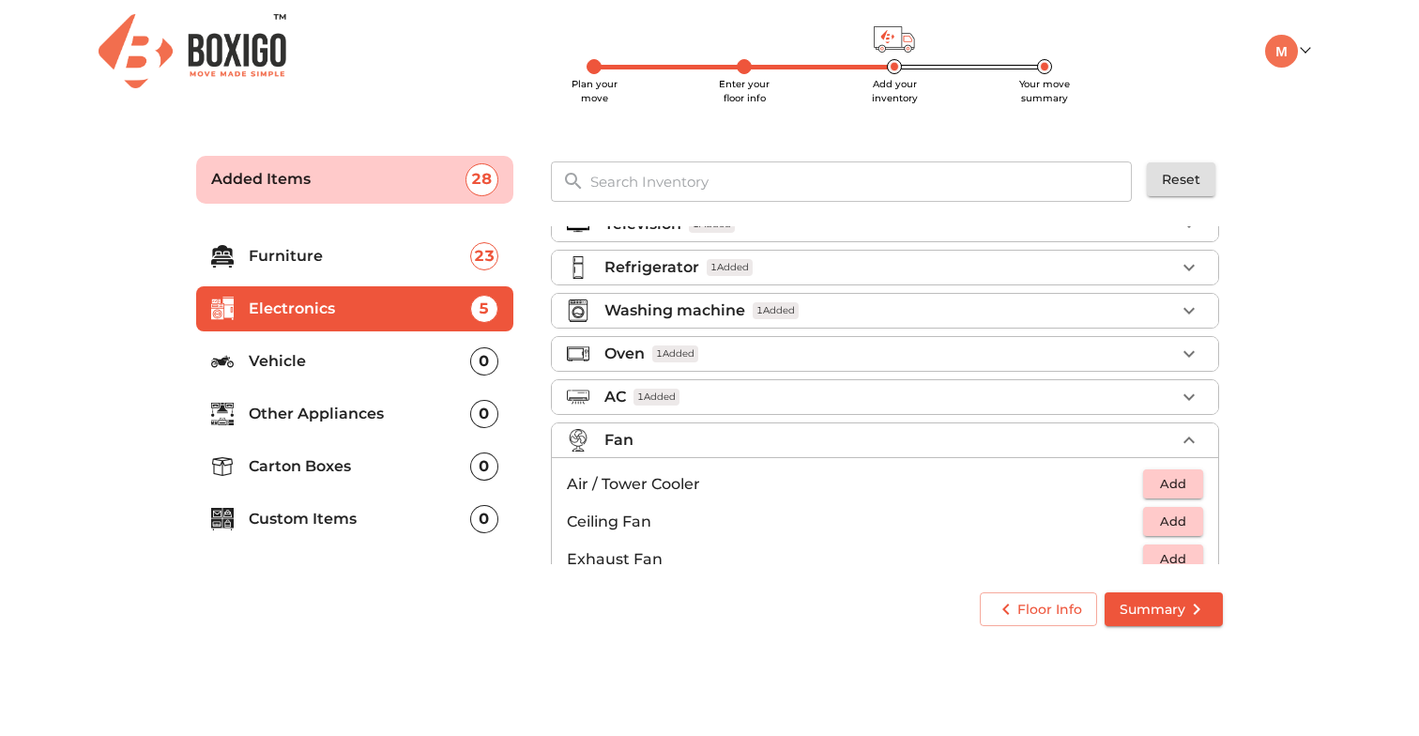
click at [1159, 524] on span "Add" at bounding box center [1172, 521] width 41 height 22
click at [1191, 402] on icon "button" at bounding box center [1189, 397] width 23 height 23
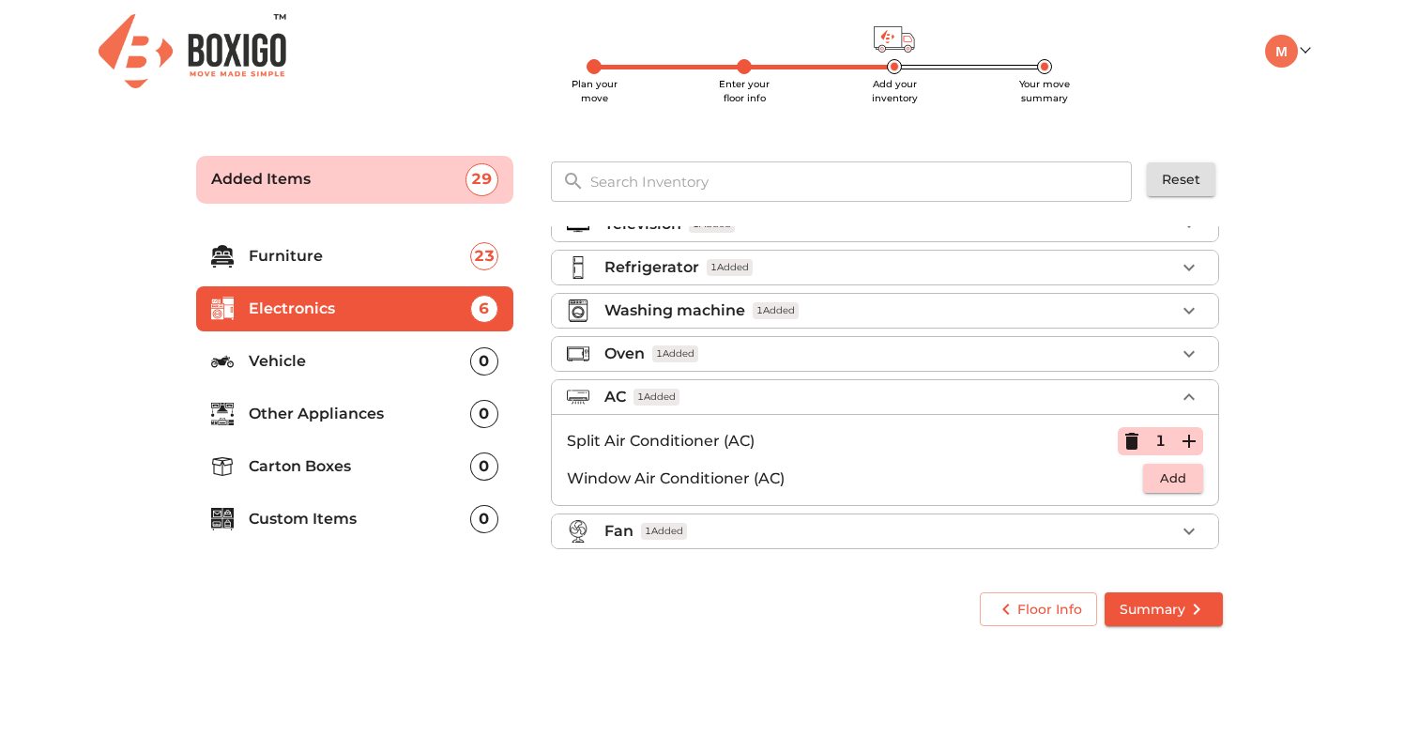
click at [280, 361] on p "Vehicle" at bounding box center [359, 361] width 221 height 23
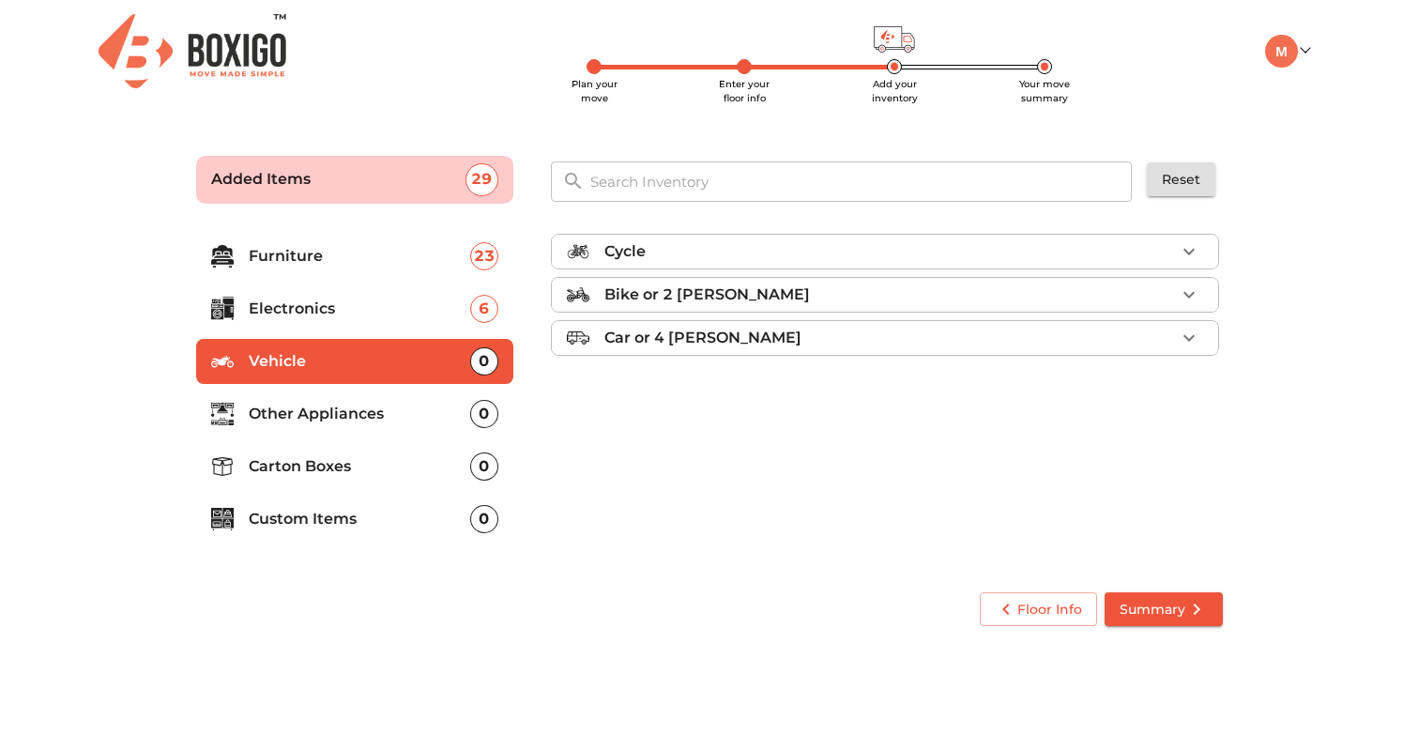
scroll to position [0, 0]
click at [1193, 248] on icon "button" at bounding box center [1189, 251] width 23 height 23
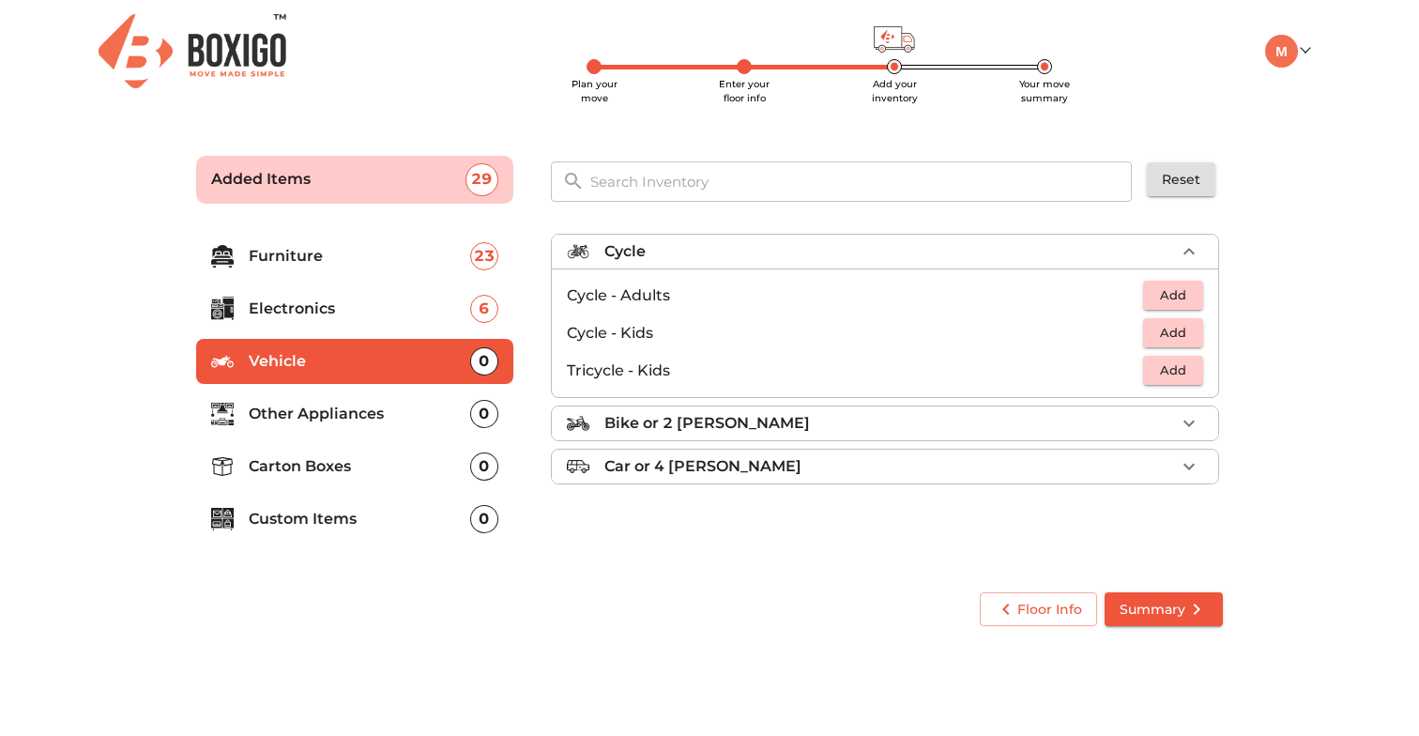
click at [1177, 295] on span "Add" at bounding box center [1172, 295] width 41 height 22
click at [1185, 413] on icon "button" at bounding box center [1189, 423] width 23 height 23
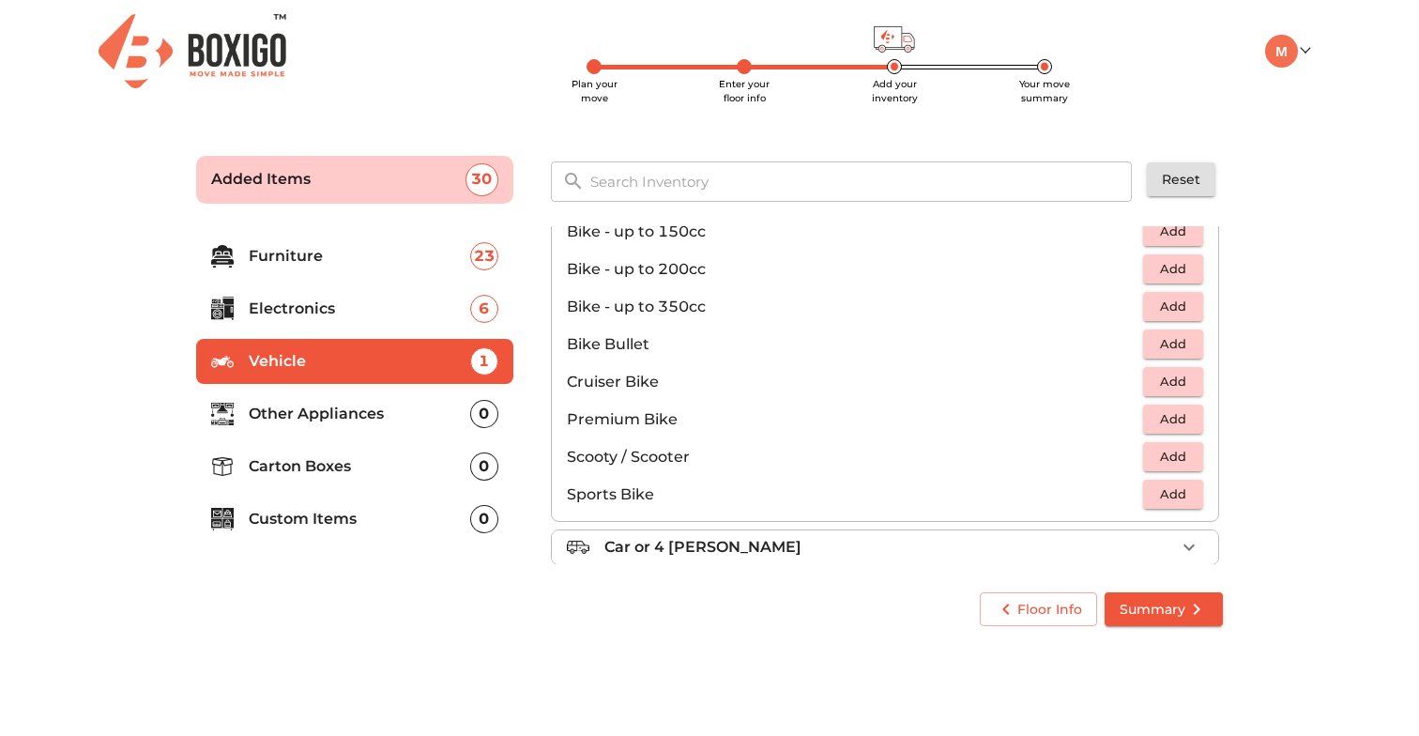
scroll to position [114, 0]
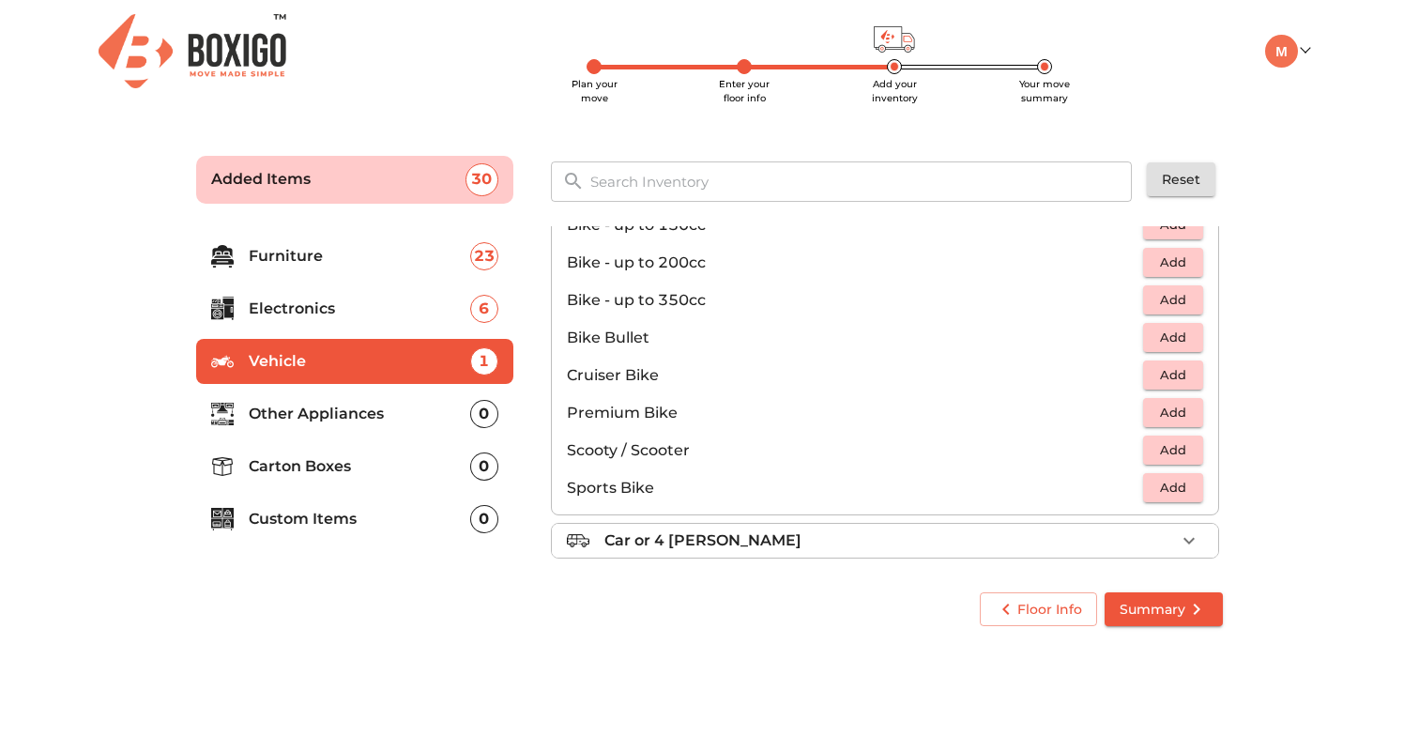
click at [1159, 449] on span "Add" at bounding box center [1172, 450] width 41 height 22
click at [371, 419] on p "Other Appliances" at bounding box center [359, 414] width 221 height 23
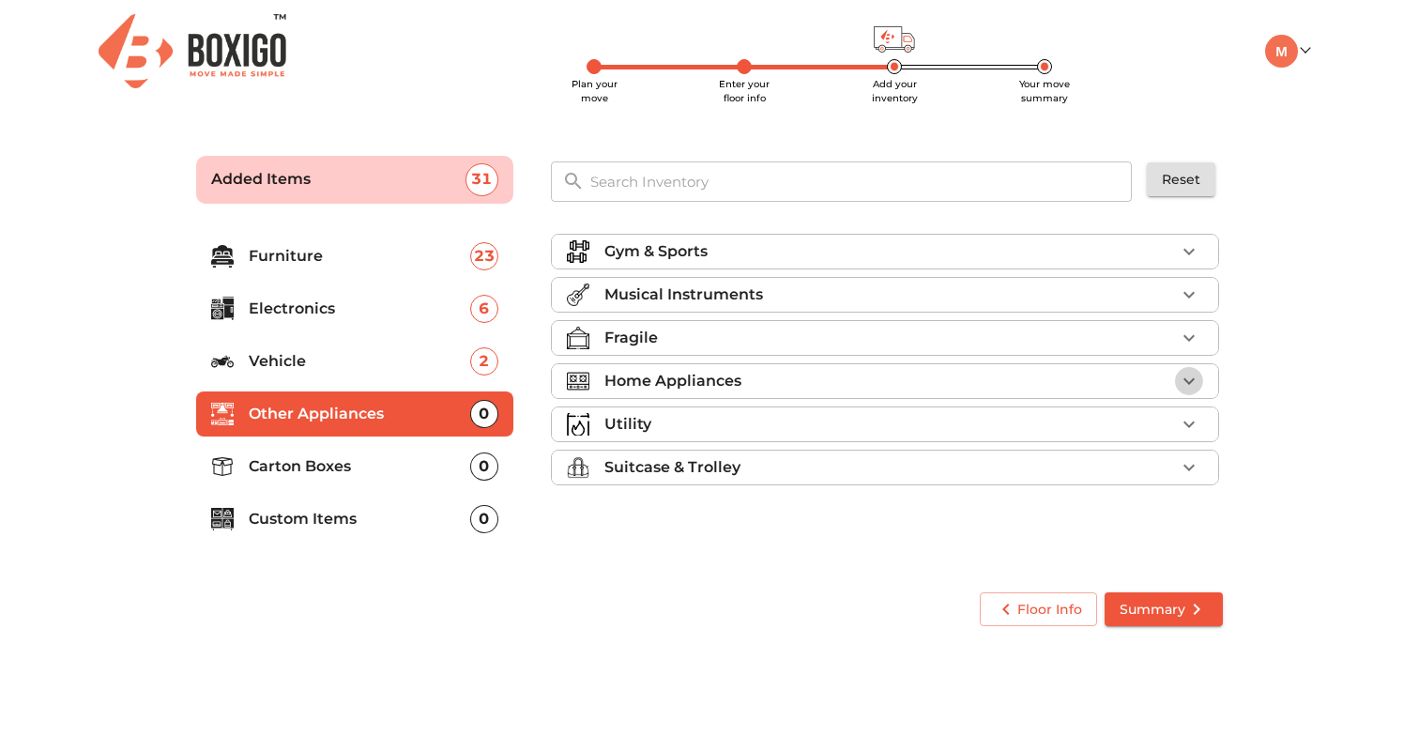
click at [1190, 383] on icon "button" at bounding box center [1189, 381] width 23 height 23
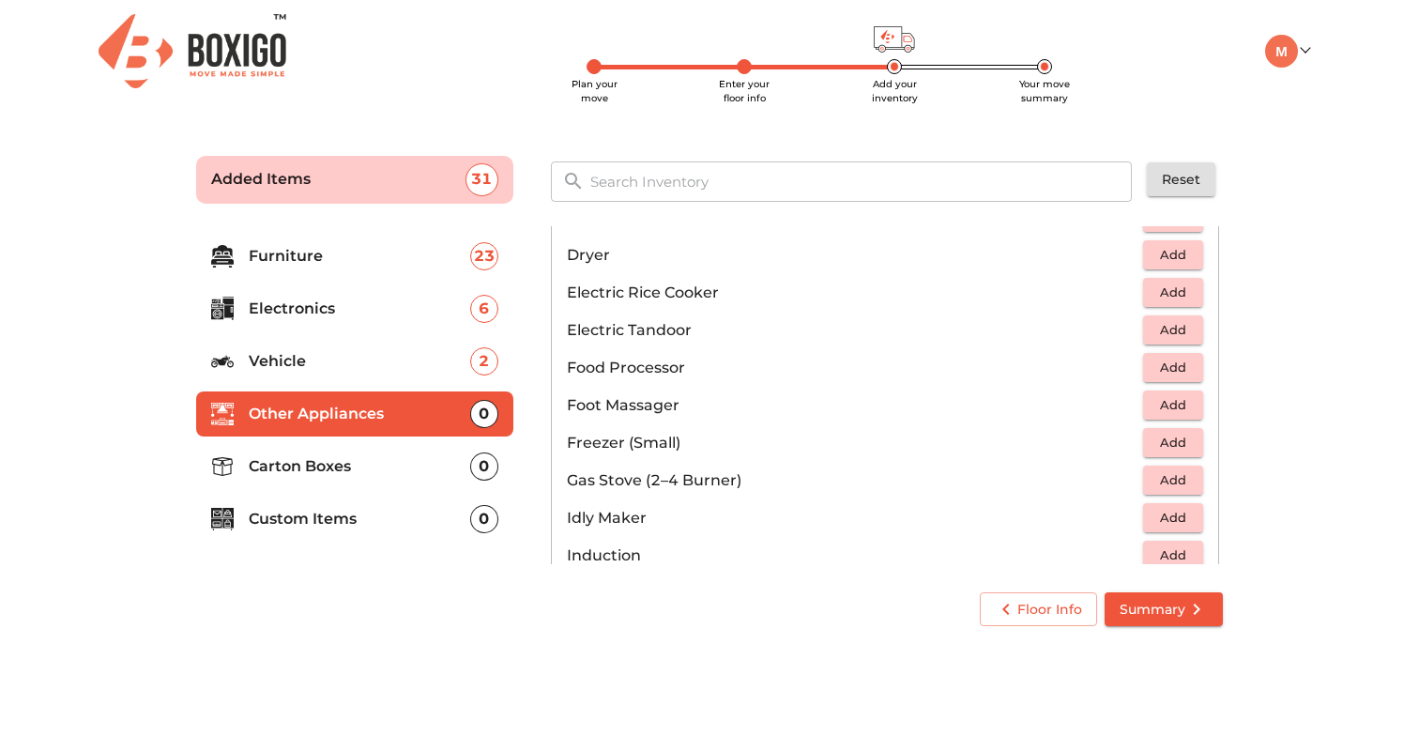
scroll to position [597, 0]
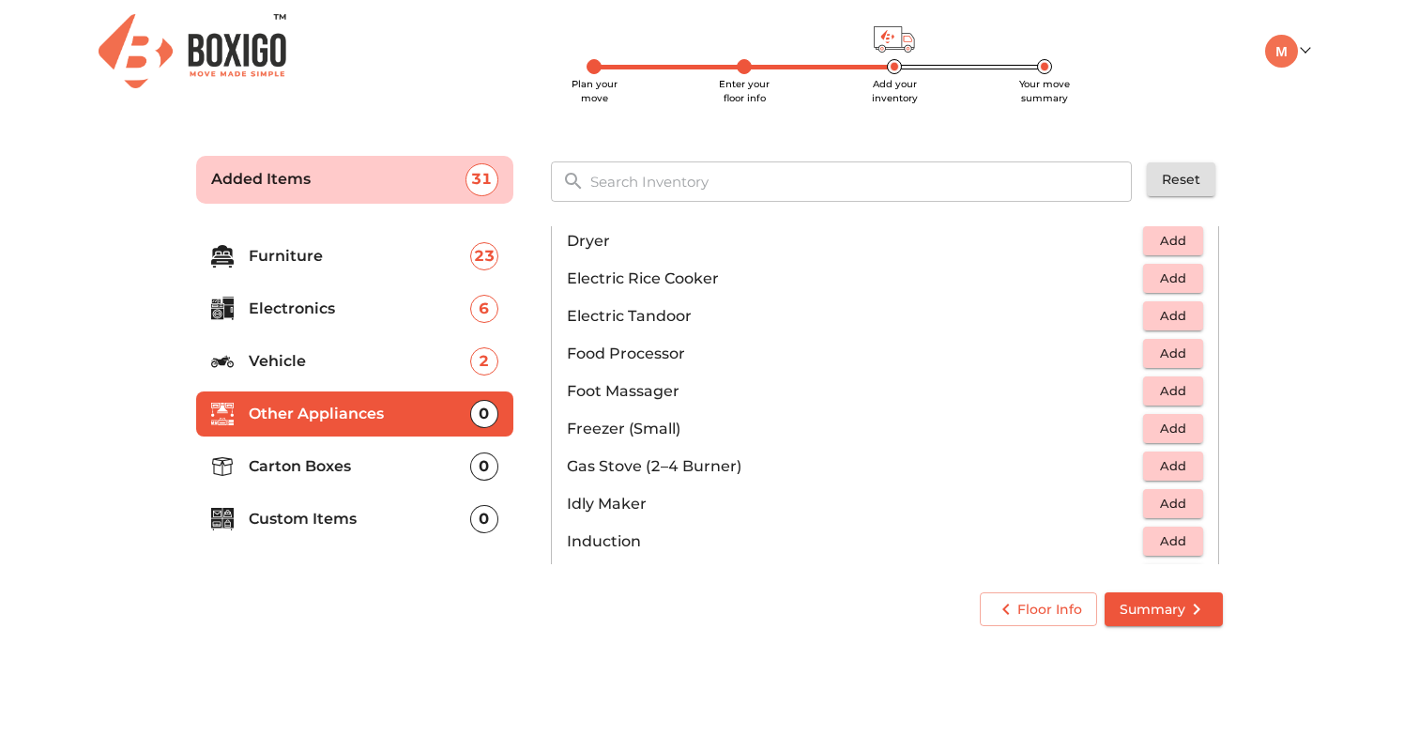
click at [1181, 474] on span "Add" at bounding box center [1172, 466] width 41 height 22
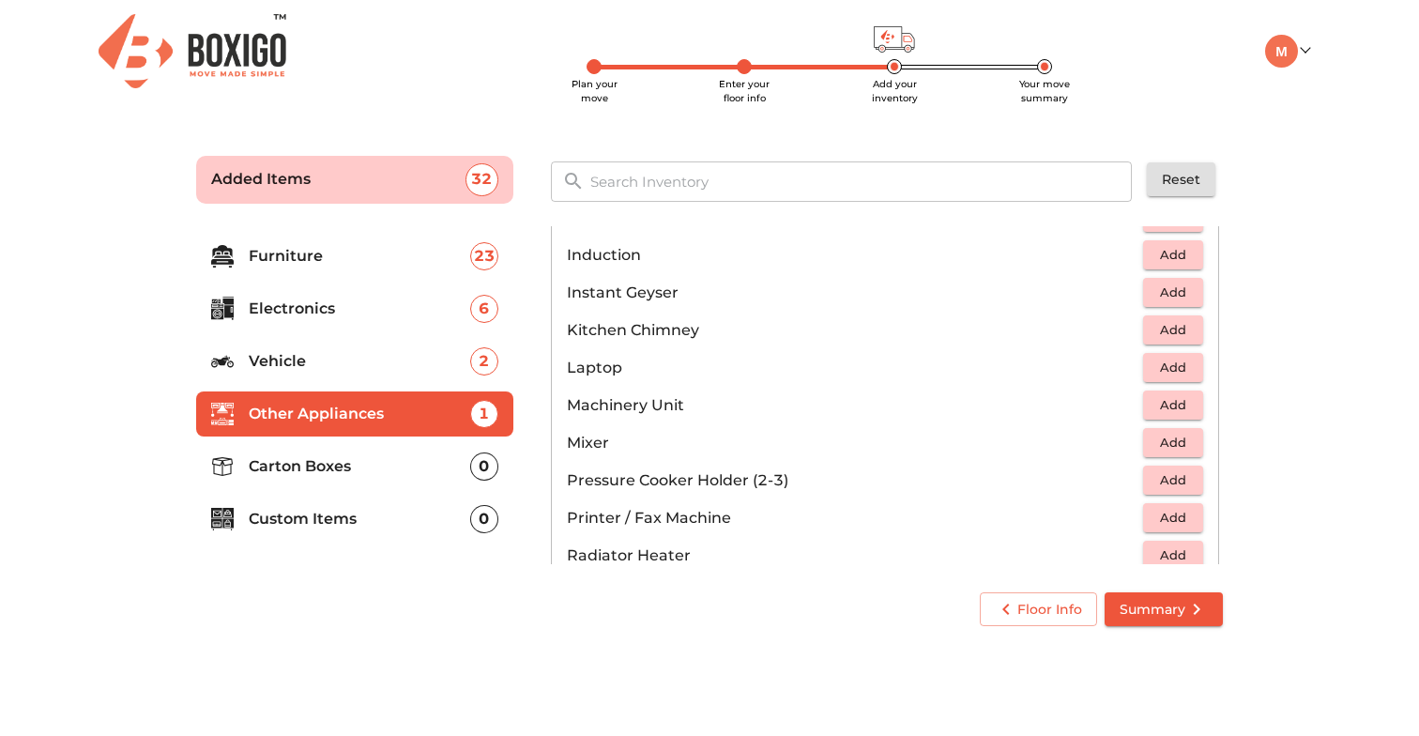
scroll to position [889, 0]
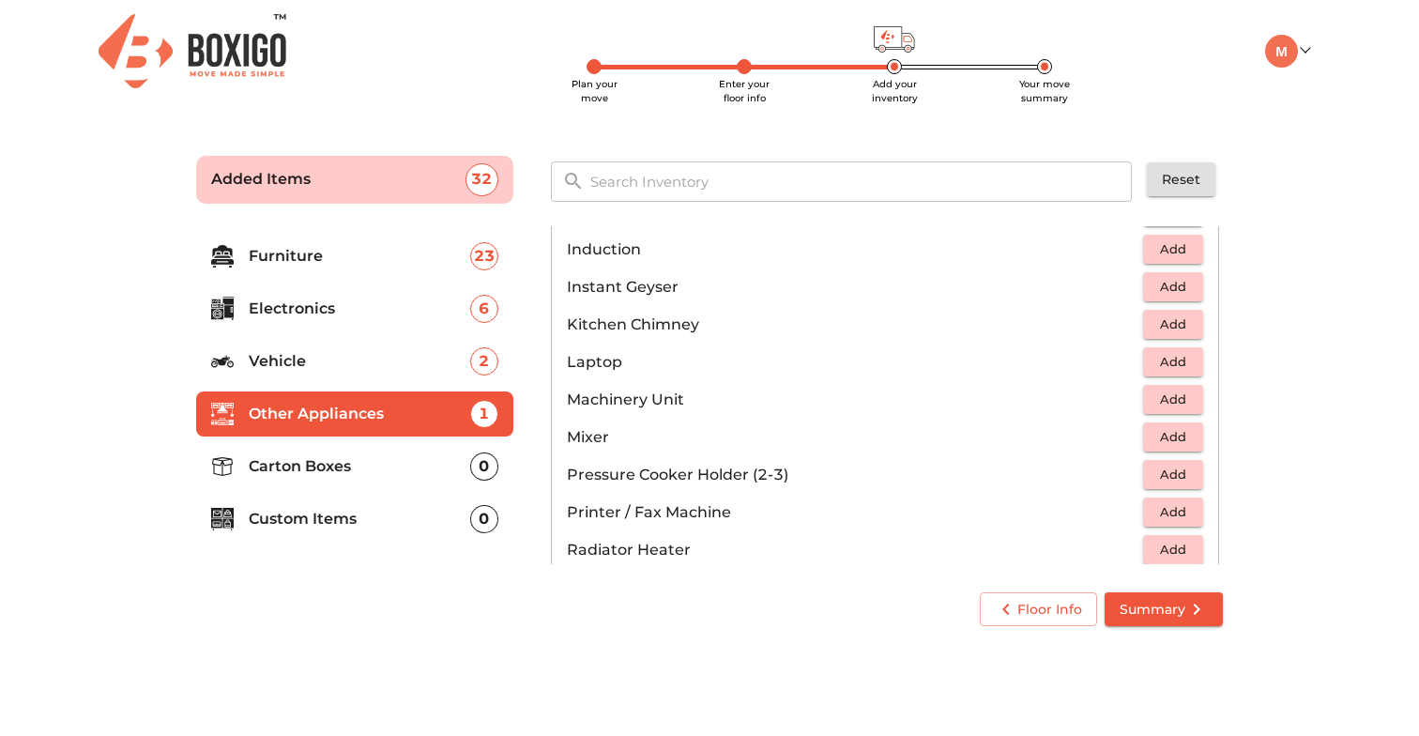
click at [1186, 440] on span "Add" at bounding box center [1172, 437] width 41 height 22
click at [1181, 481] on span "Add" at bounding box center [1172, 475] width 41 height 22
click at [1181, 481] on icon "button" at bounding box center [1189, 475] width 23 height 23
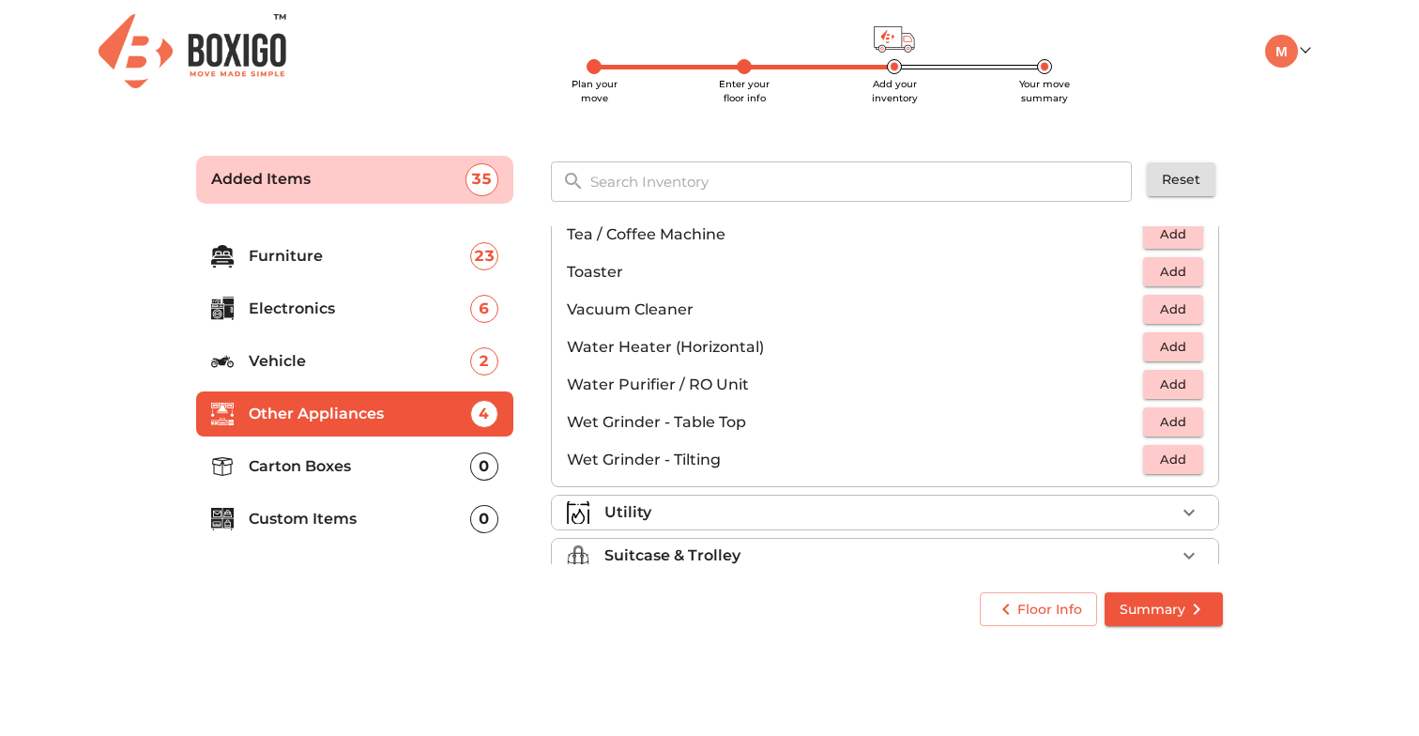
scroll to position [1303, 0]
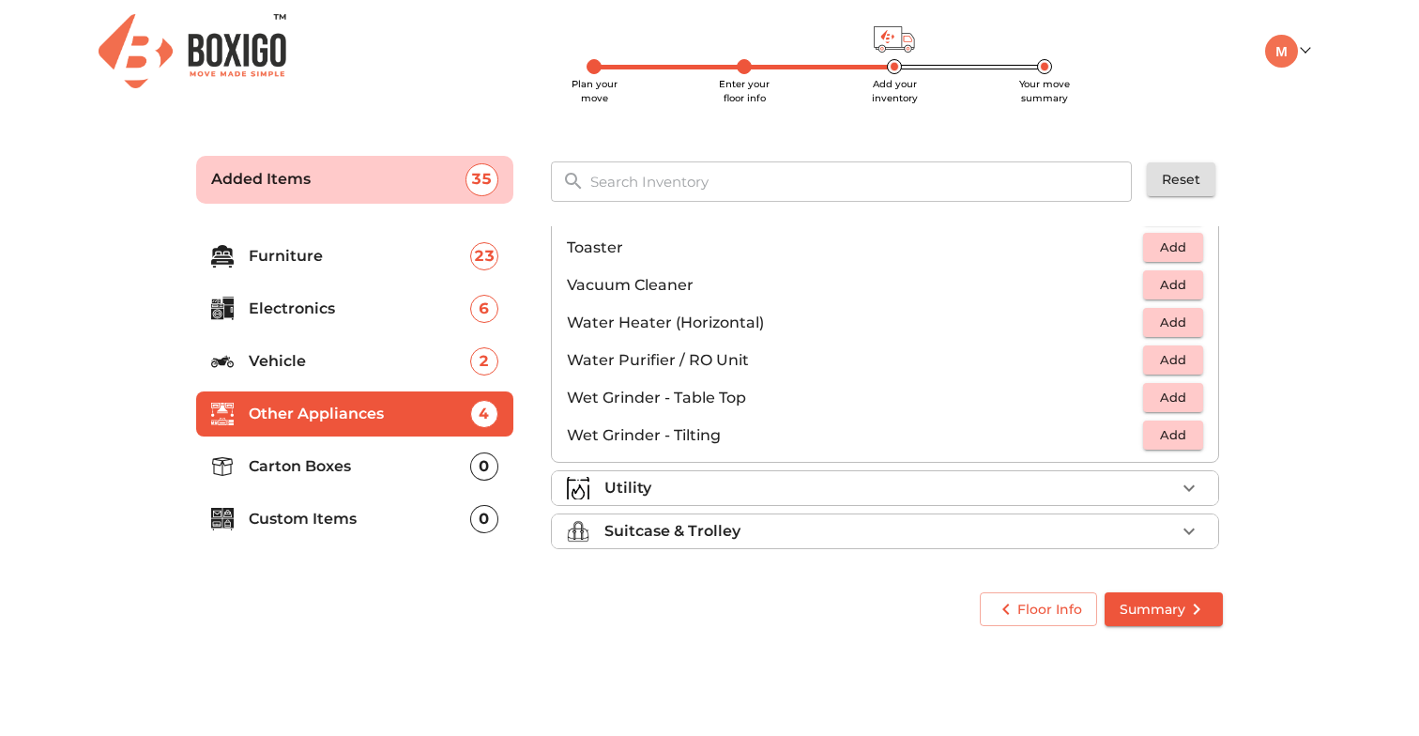
click at [1190, 490] on icon "button" at bounding box center [1189, 488] width 23 height 23
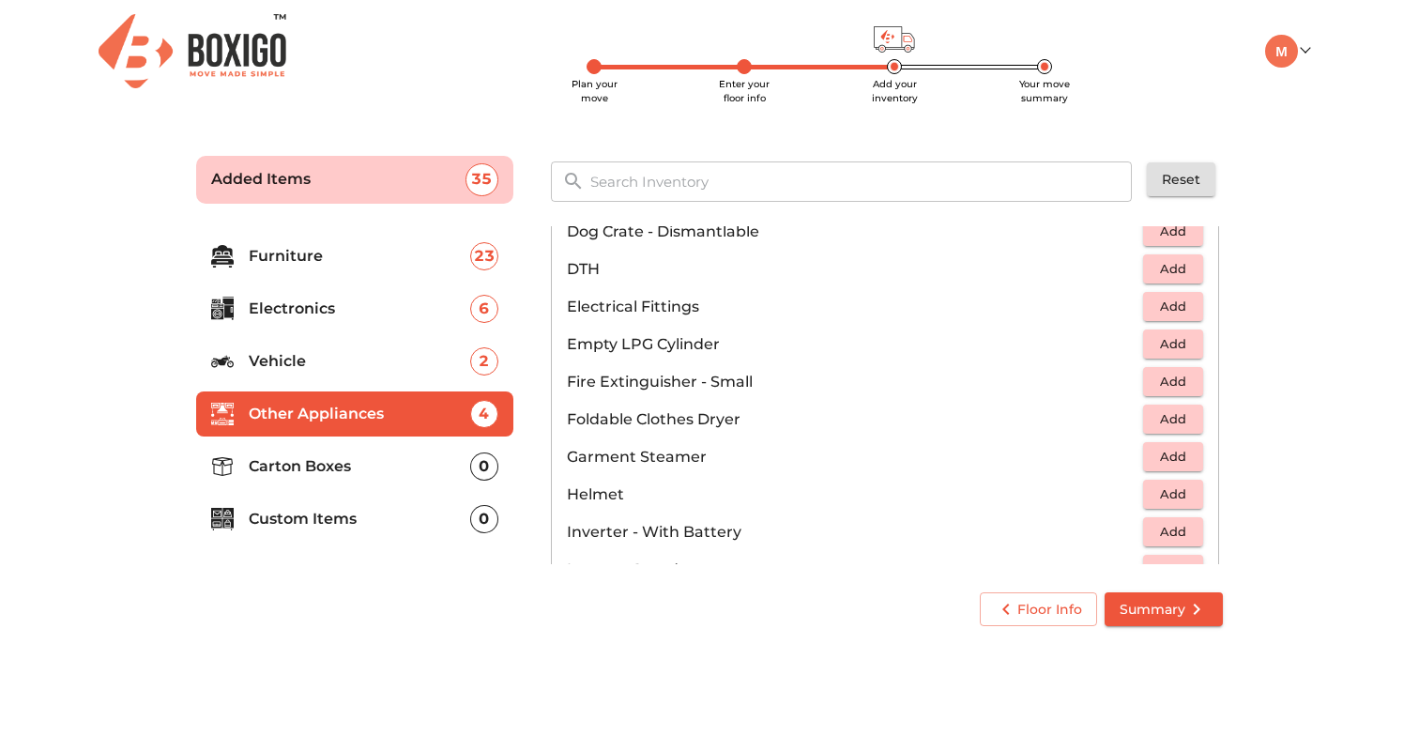
scroll to position [690, 0]
click at [1184, 347] on span "Add" at bounding box center [1172, 341] width 41 height 22
click at [1184, 347] on icon "button" at bounding box center [1189, 341] width 23 height 23
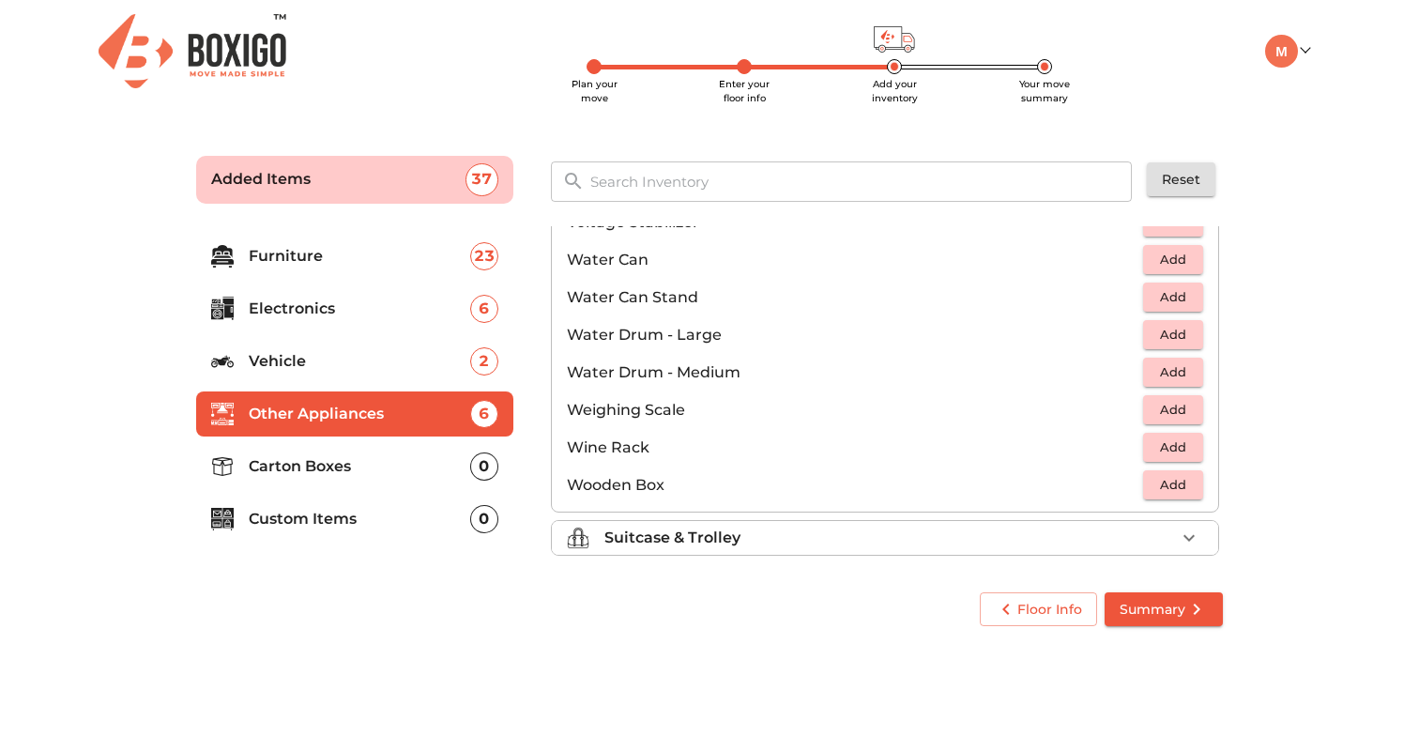
scroll to position [1416, 0]
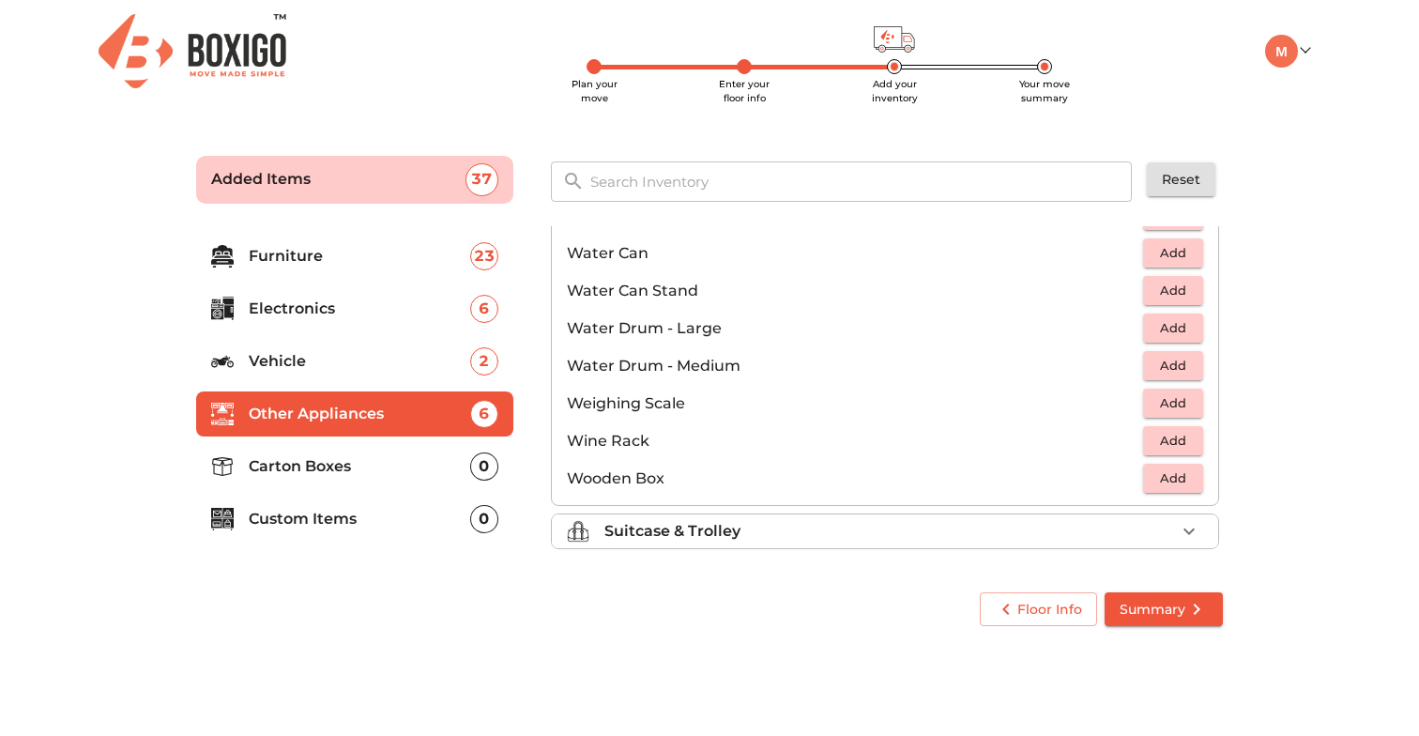
click at [1180, 530] on icon "button" at bounding box center [1189, 531] width 23 height 23
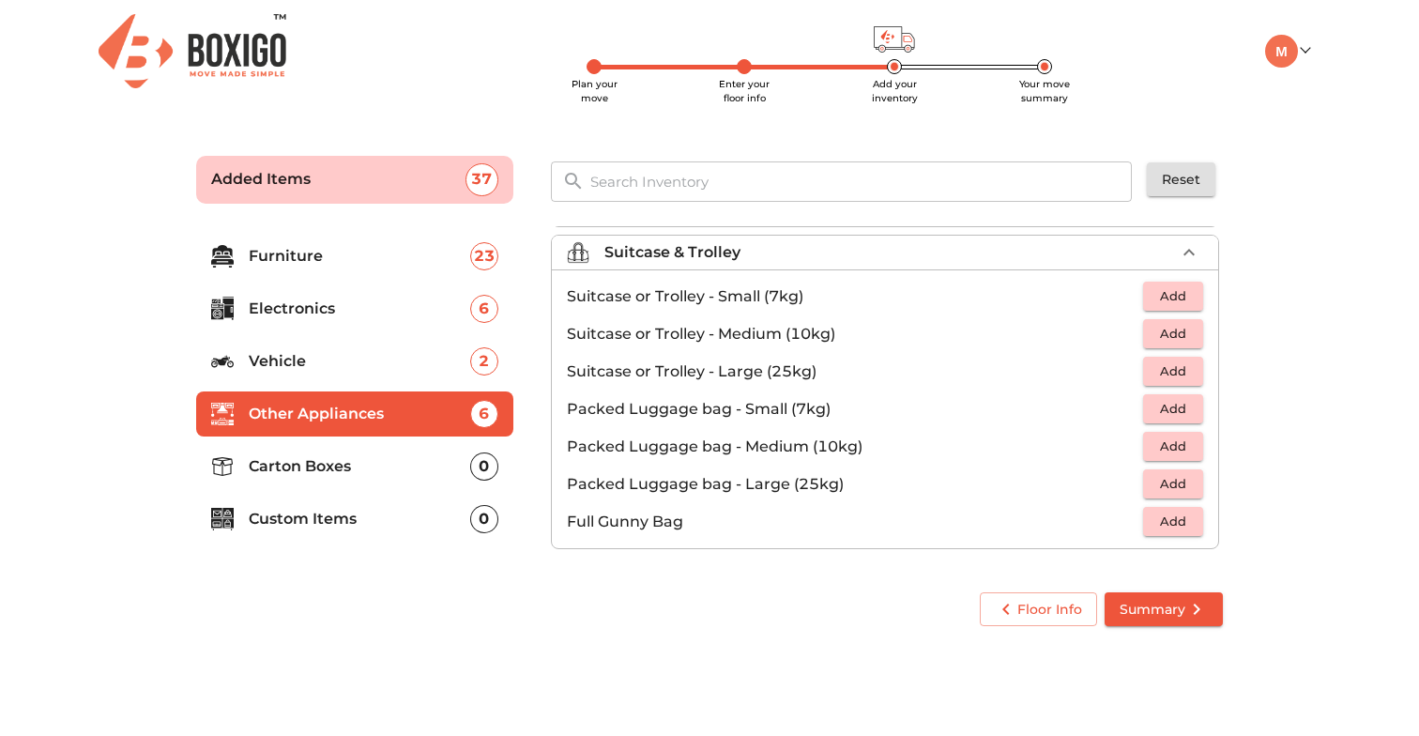
scroll to position [215, 0]
click at [307, 461] on p "Carton Boxes" at bounding box center [359, 466] width 221 height 23
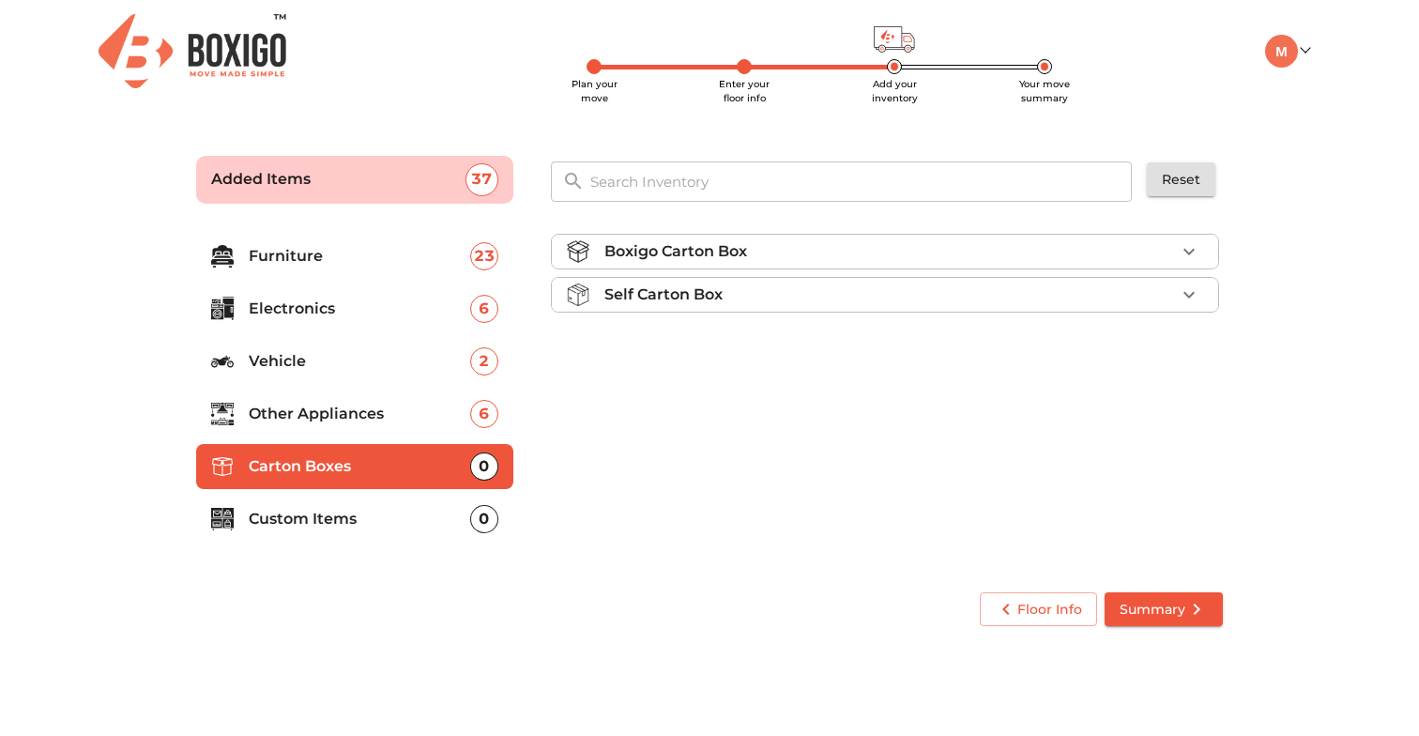
click at [656, 301] on p "Self Carton Box" at bounding box center [663, 294] width 118 height 23
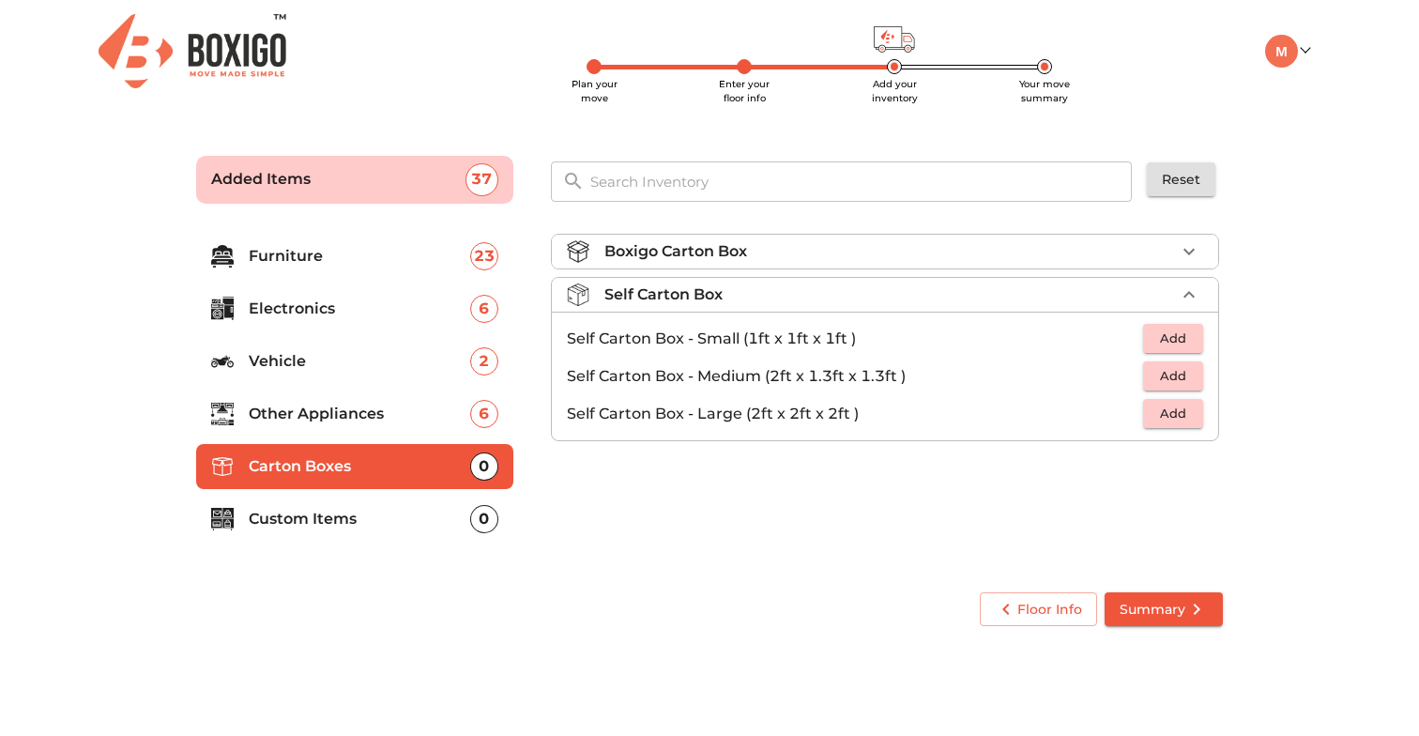
click at [835, 257] on div "Boxigo Carton Box" at bounding box center [889, 251] width 571 height 23
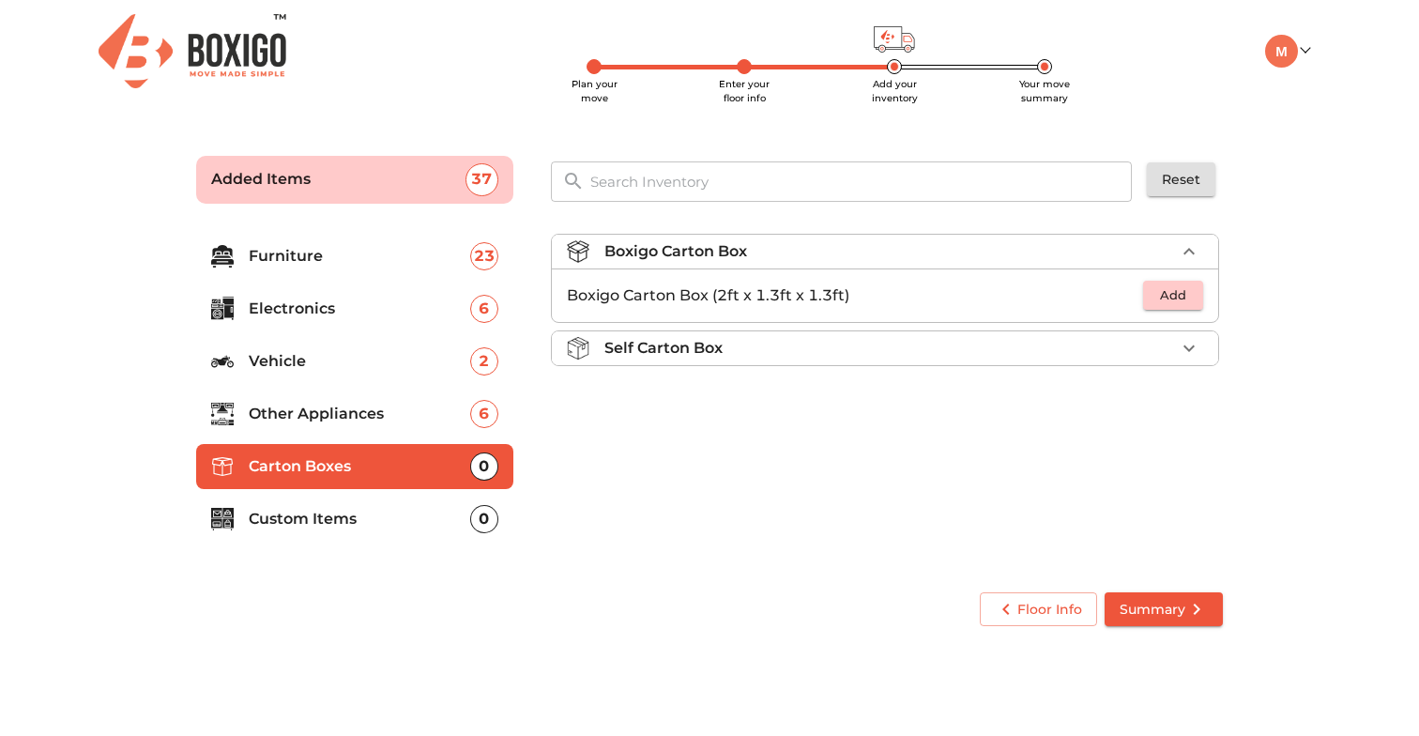
click at [1157, 292] on span "Add" at bounding box center [1172, 295] width 41 height 22
click at [1184, 300] on icon "button" at bounding box center [1189, 295] width 23 height 23
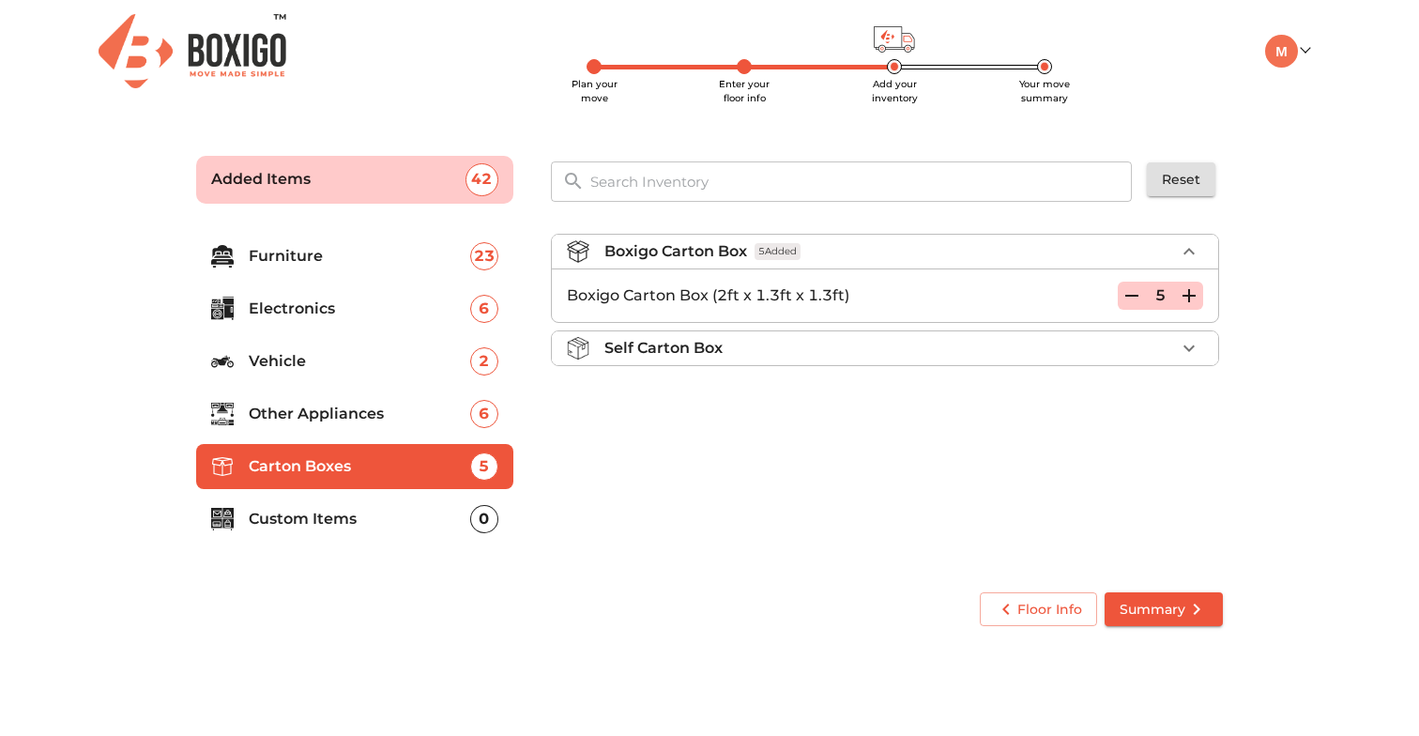
click at [1184, 300] on icon "button" at bounding box center [1189, 295] width 23 height 23
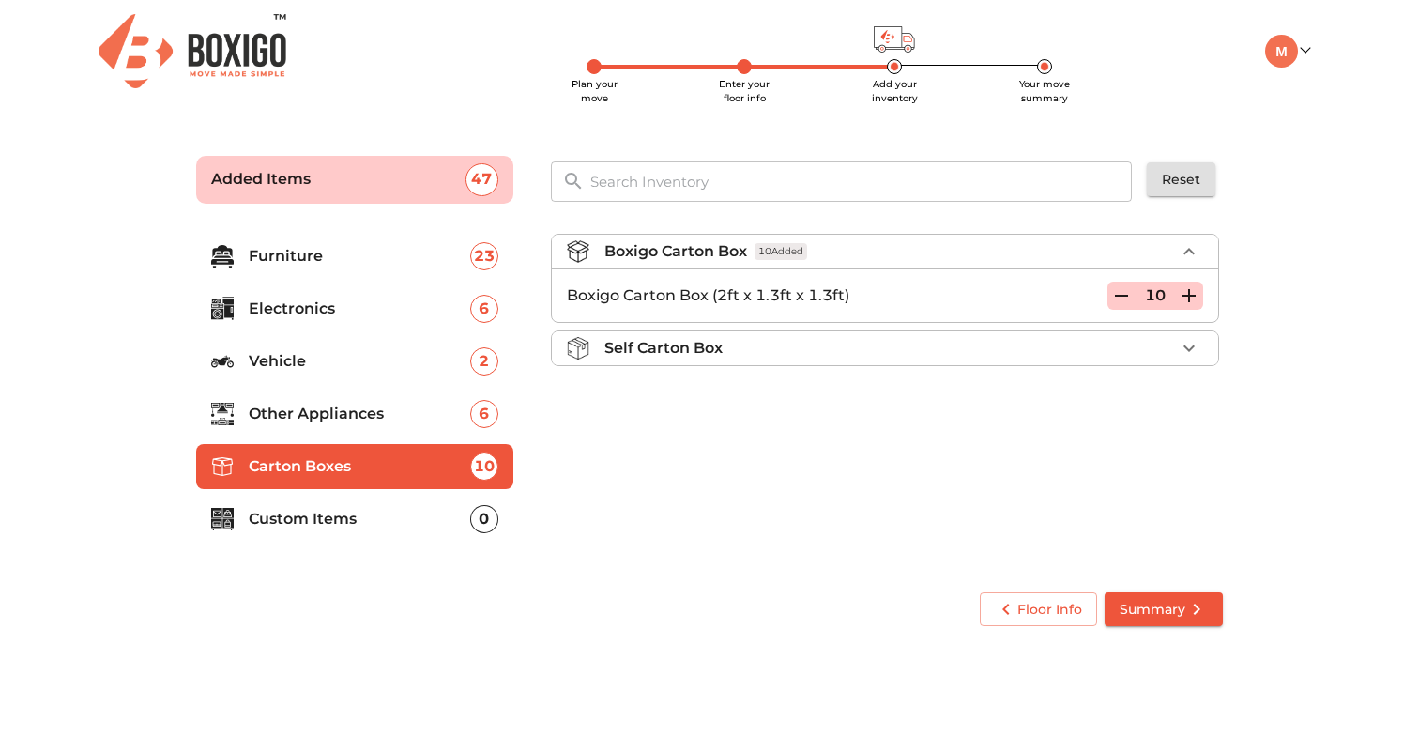
click at [1184, 300] on icon "button" at bounding box center [1189, 295] width 23 height 23
click at [315, 512] on p "Custom Items" at bounding box center [359, 519] width 221 height 23
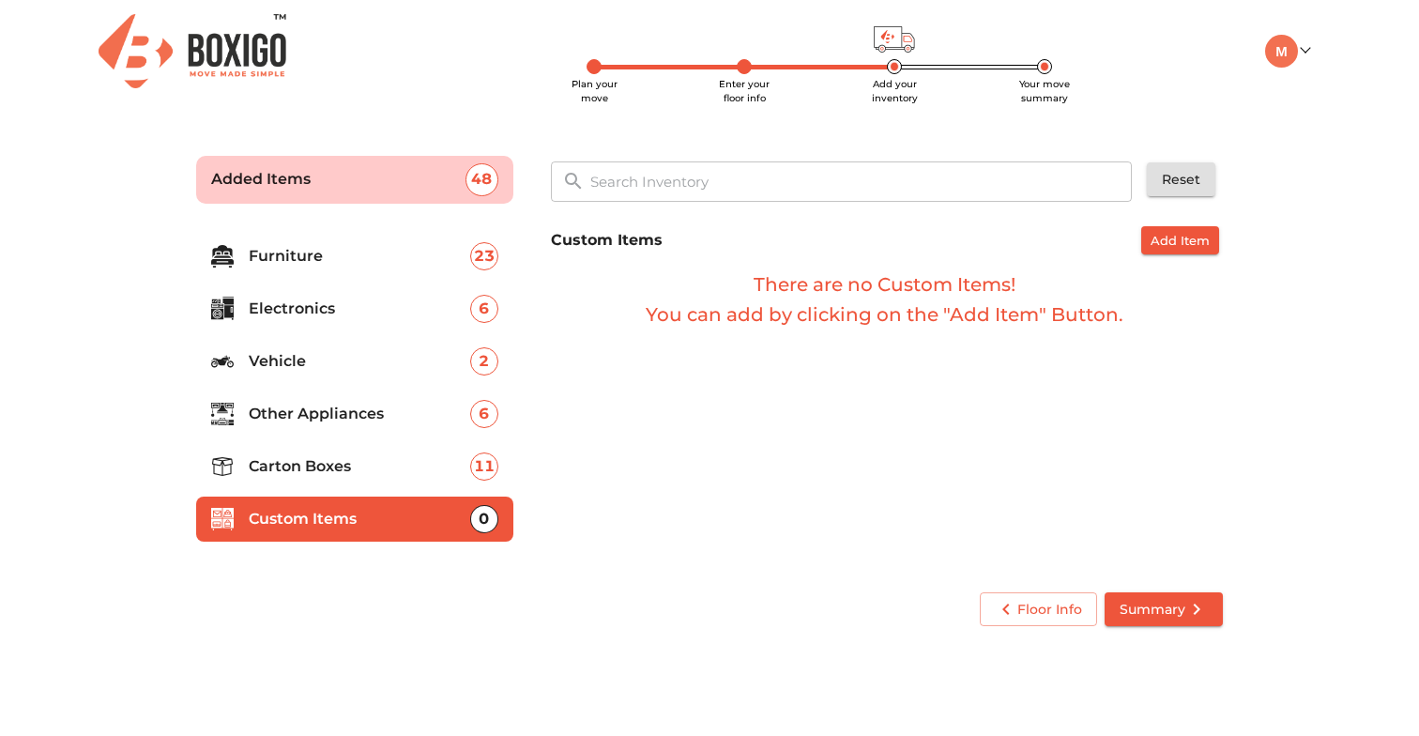
click at [1163, 599] on span "Summary" at bounding box center [1163, 609] width 88 height 23
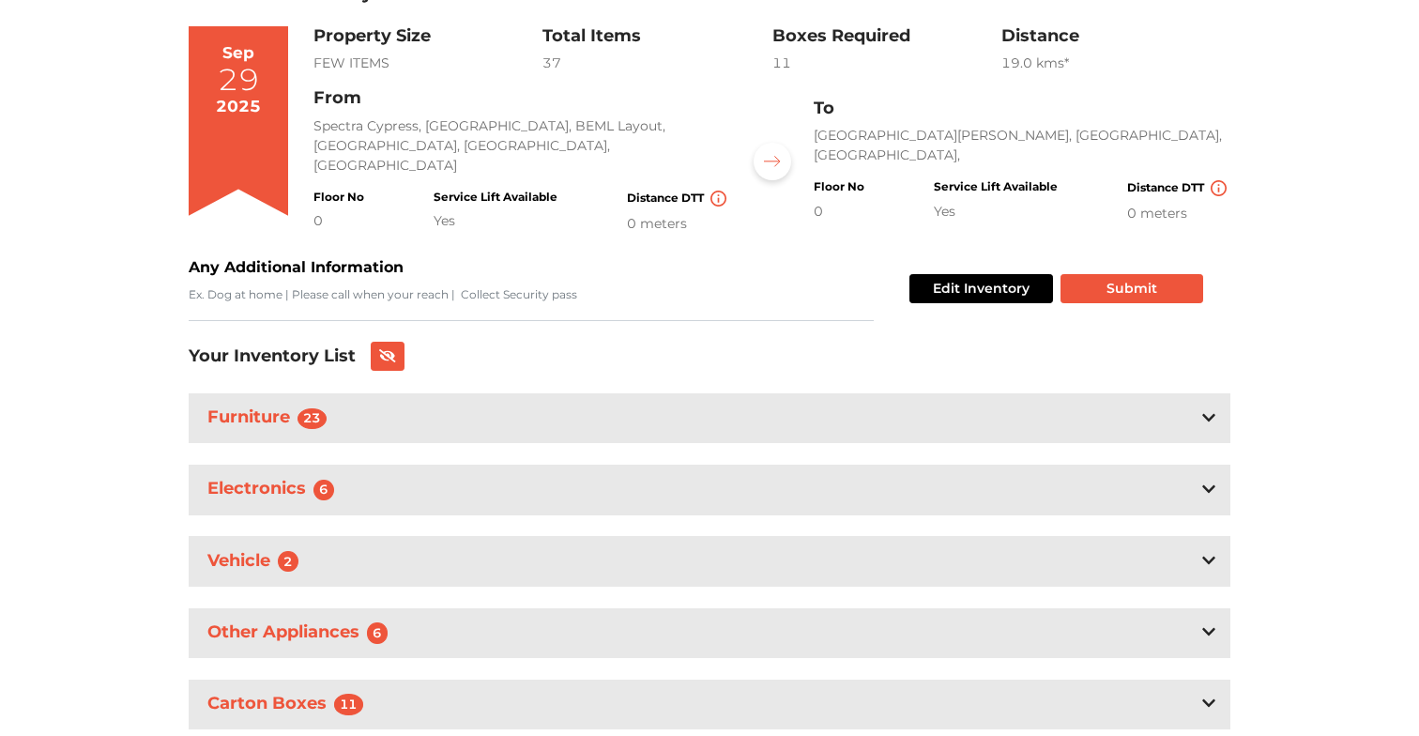
scroll to position [115, 0]
